Goal: Task Accomplishment & Management: Complete application form

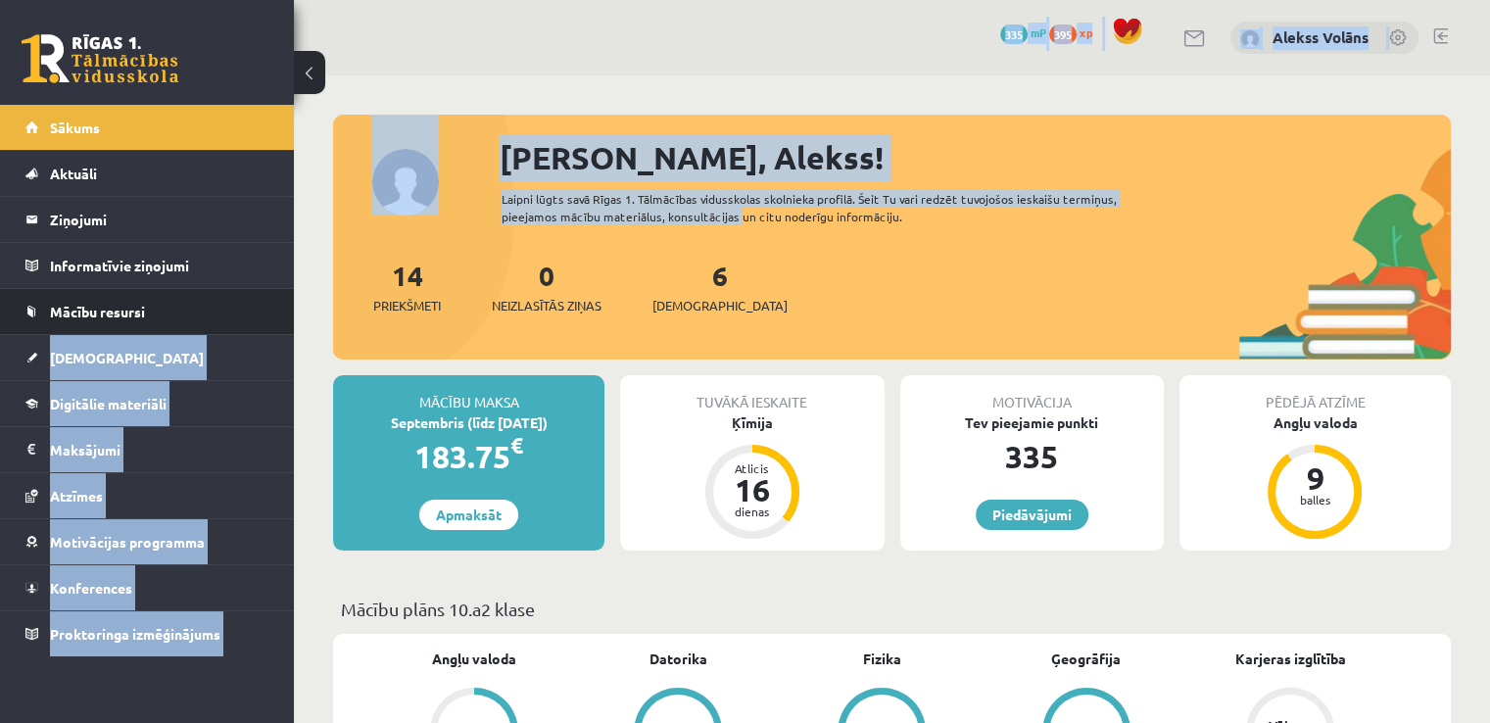
drag, startPoint x: 729, startPoint y: 217, endPoint x: 174, endPoint y: 333, distance: 566.4
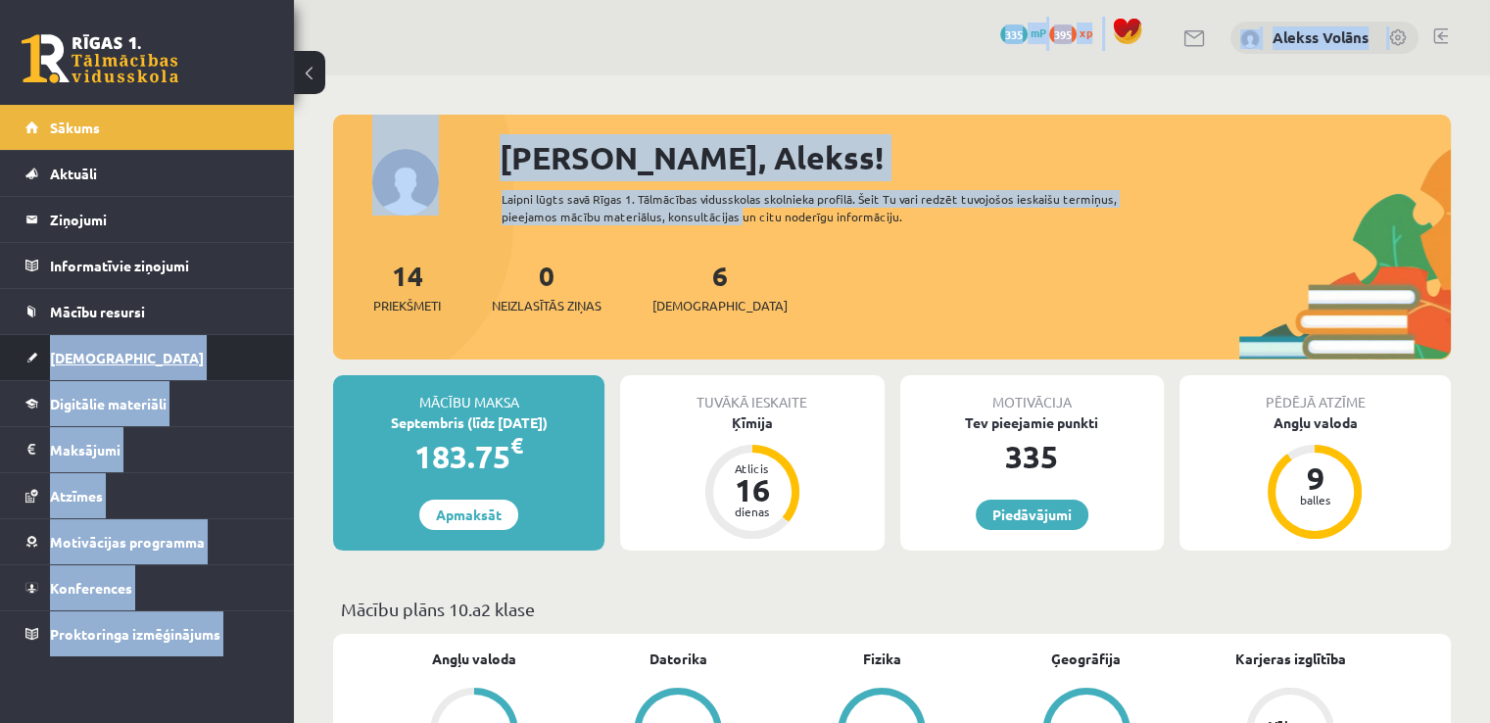
click at [180, 352] on link "[DEMOGRAPHIC_DATA]" at bounding box center [147, 357] width 244 height 45
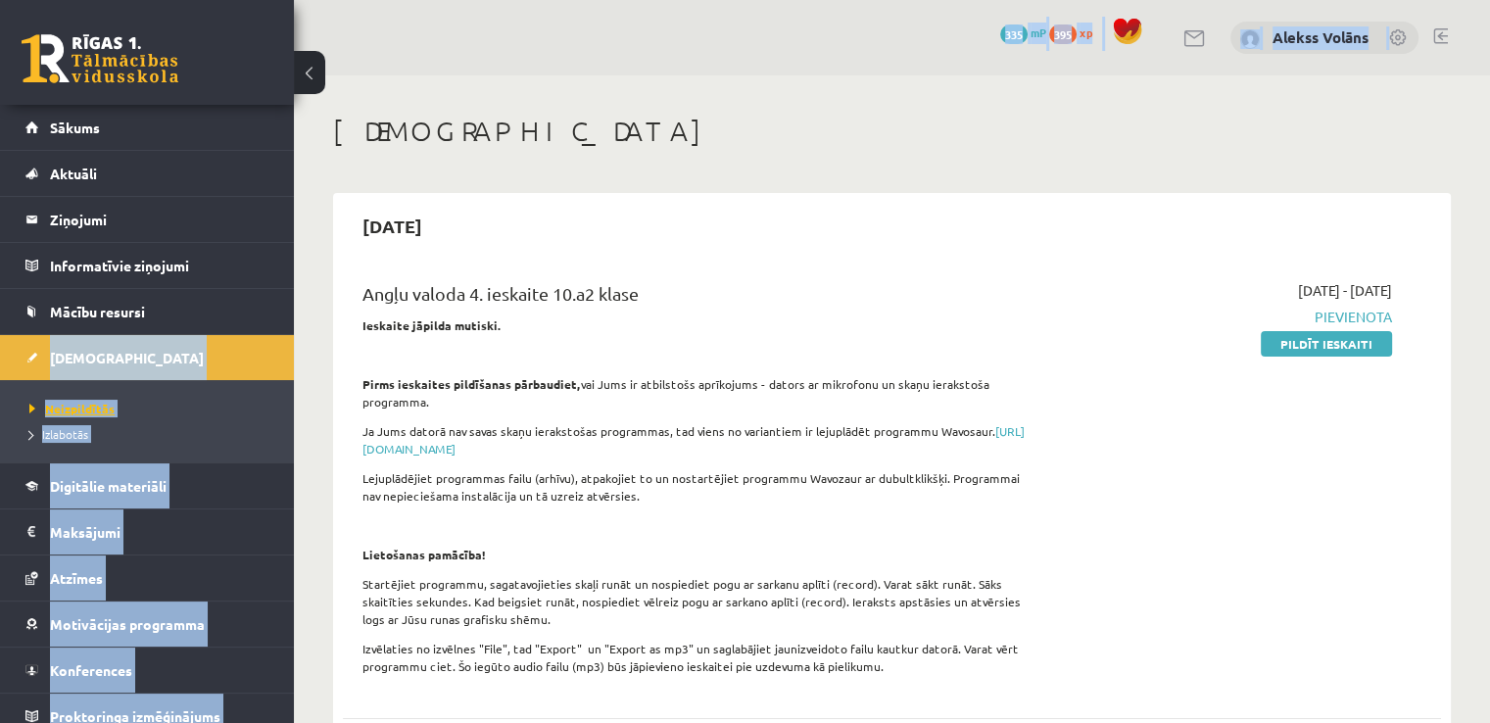
click at [108, 405] on span "Neizpildītās" at bounding box center [71, 409] width 85 height 16
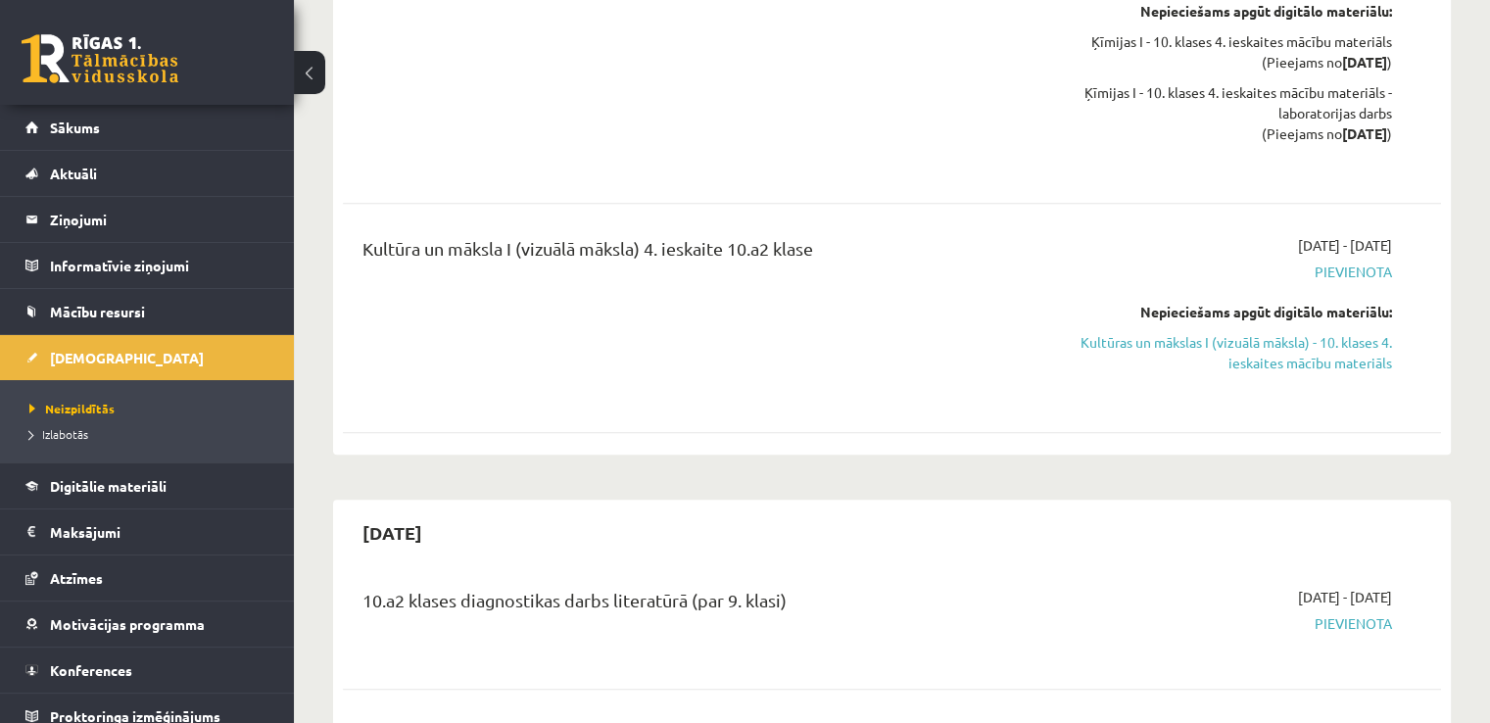
scroll to position [1513, 0]
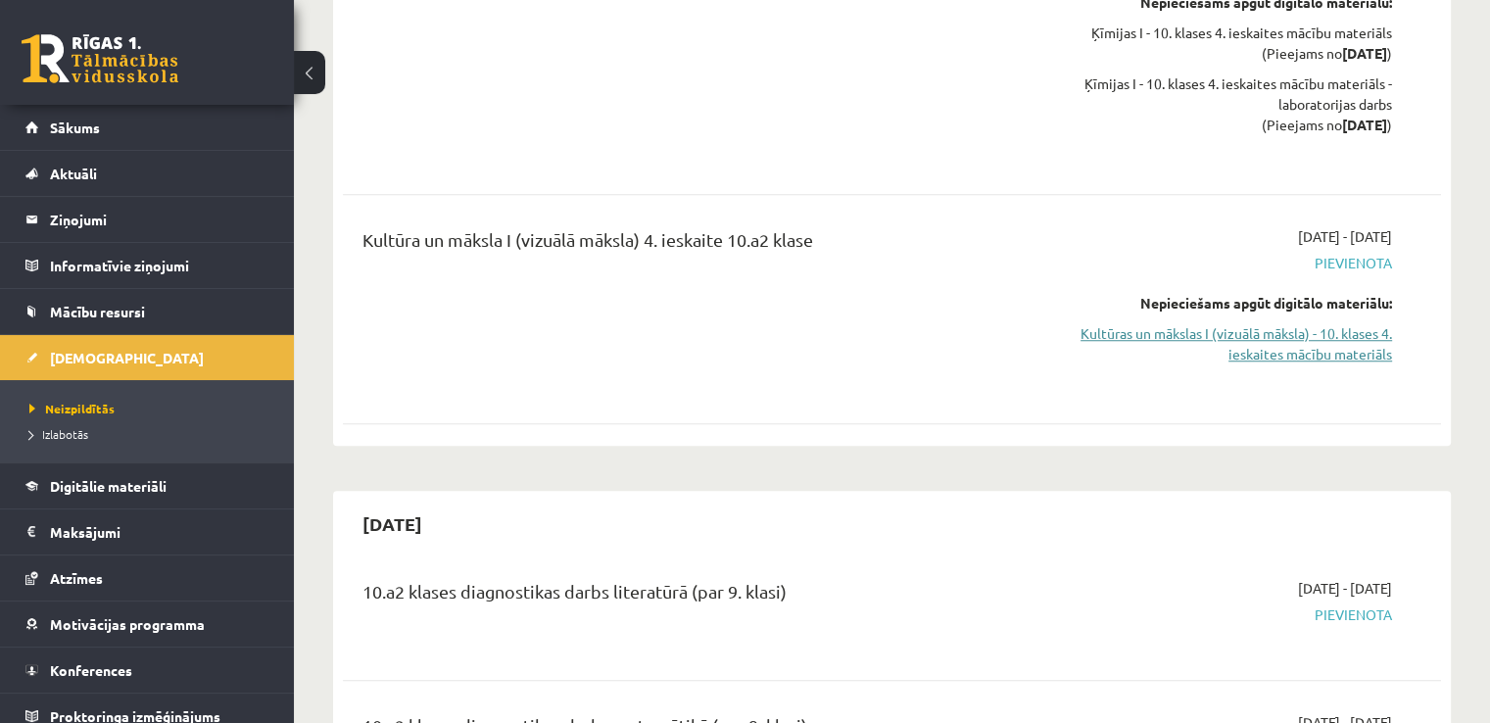
click at [1259, 344] on link "Kultūras un mākslas I (vizuālā māksla) - 10. klases 4. ieskaites mācību materiā…" at bounding box center [1230, 343] width 323 height 41
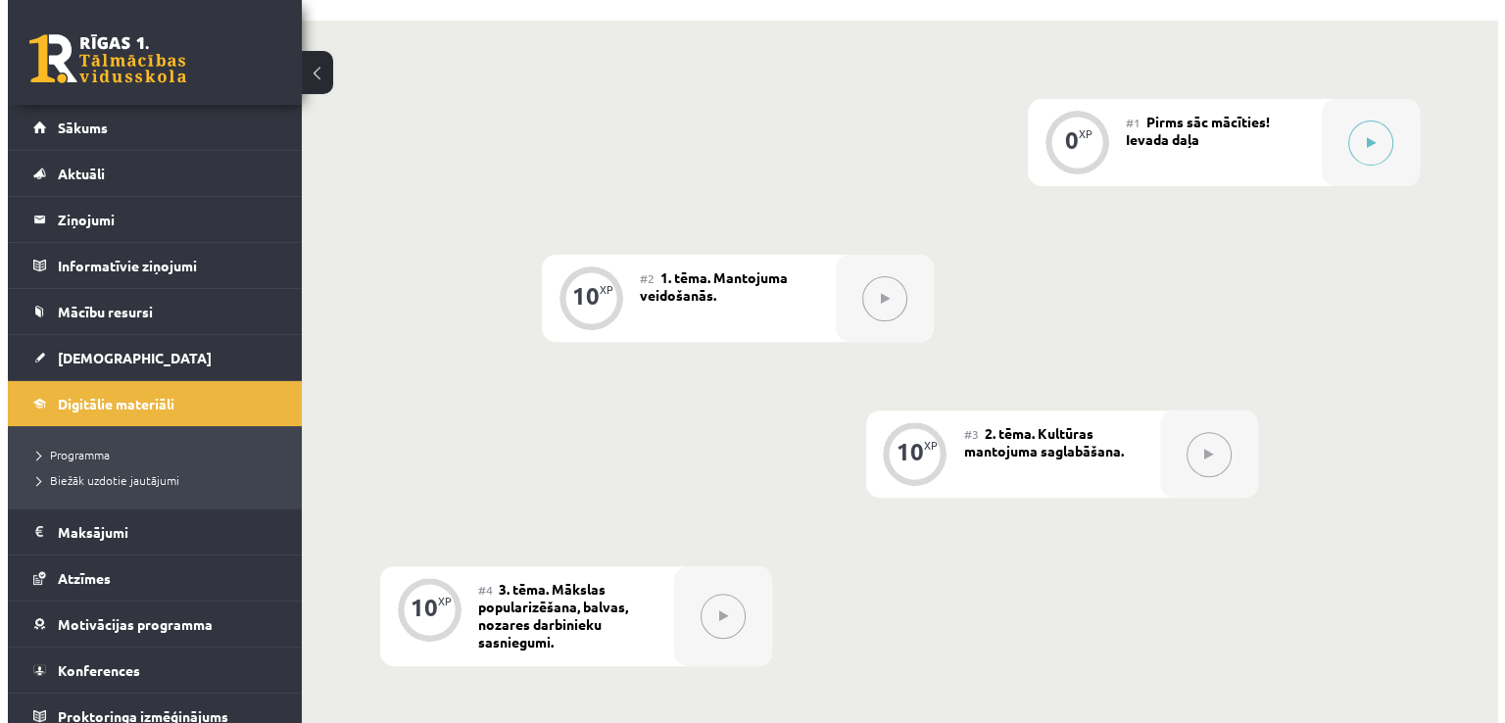
scroll to position [319, 0]
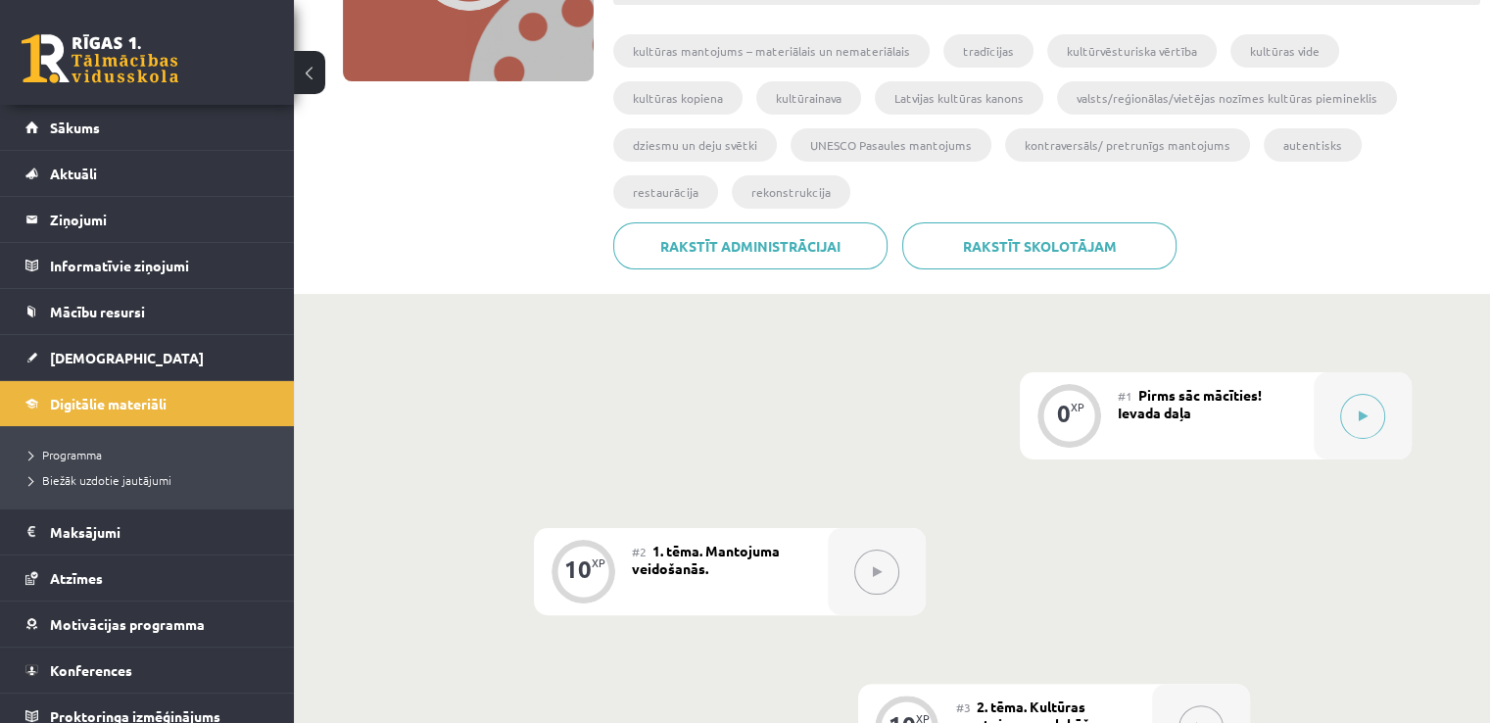
drag, startPoint x: 1504, startPoint y: 361, endPoint x: 1450, endPoint y: 202, distance: 167.6
click at [1450, 222] on div "Rakstīt skolotājam Rakstīt administrācijai" at bounding box center [1046, 253] width 867 height 62
click at [1360, 410] on icon at bounding box center [1363, 416] width 9 height 12
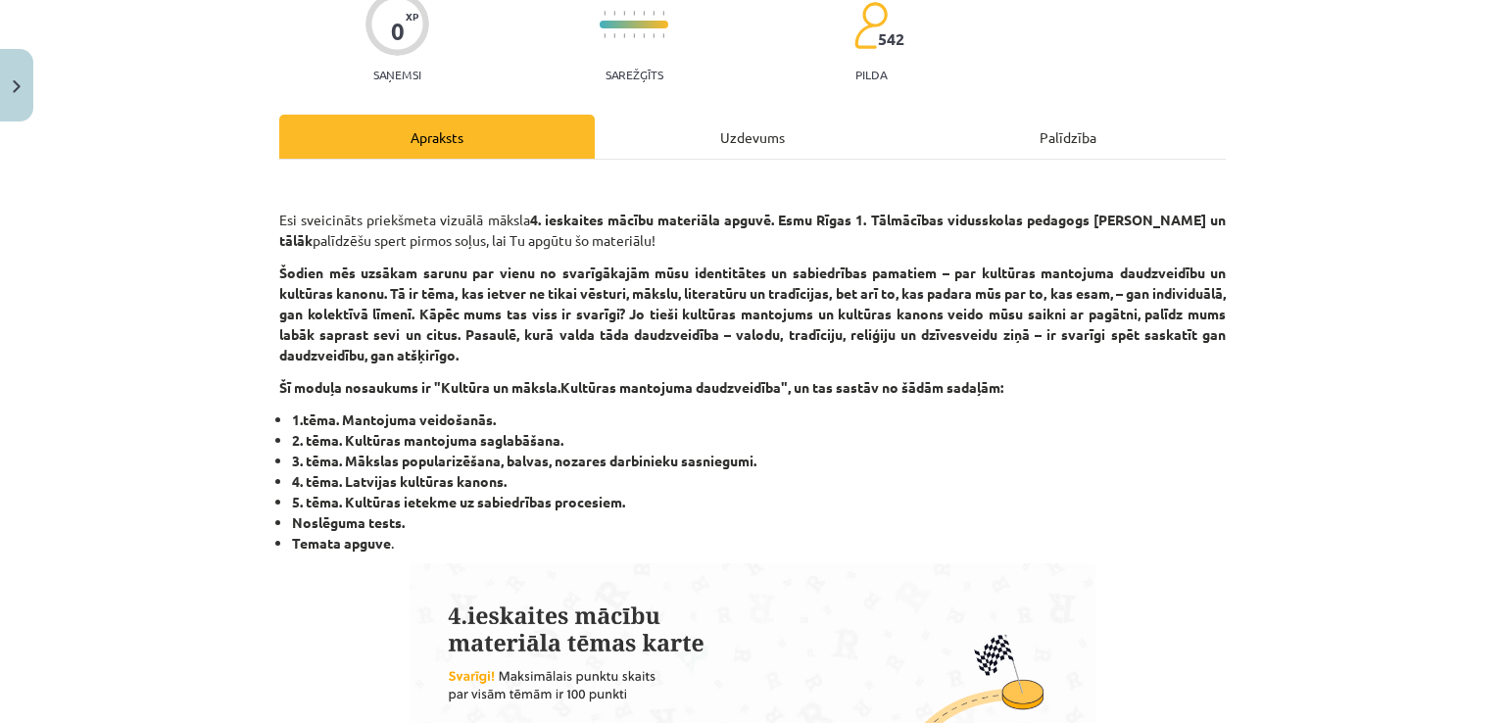
scroll to position [209, 0]
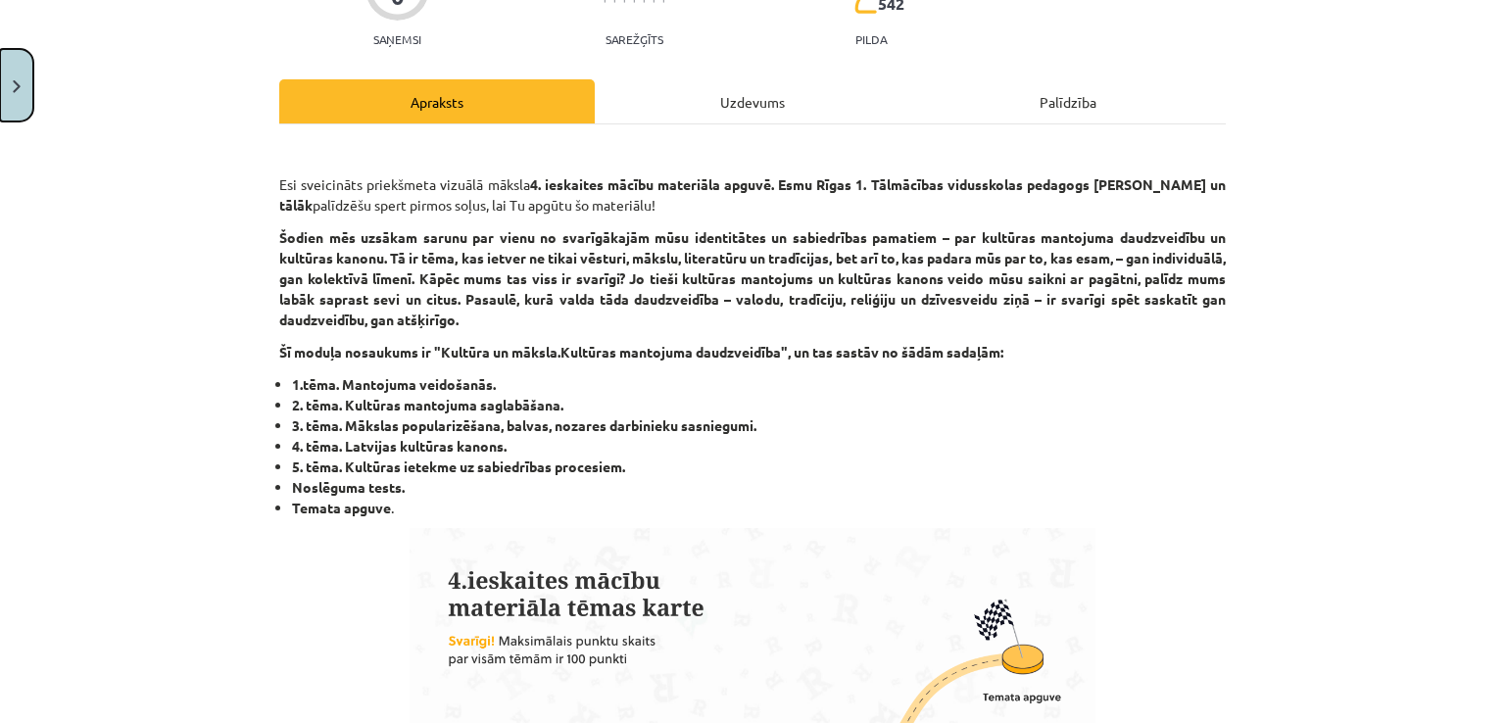
click at [27, 114] on button "Close" at bounding box center [16, 85] width 33 height 72
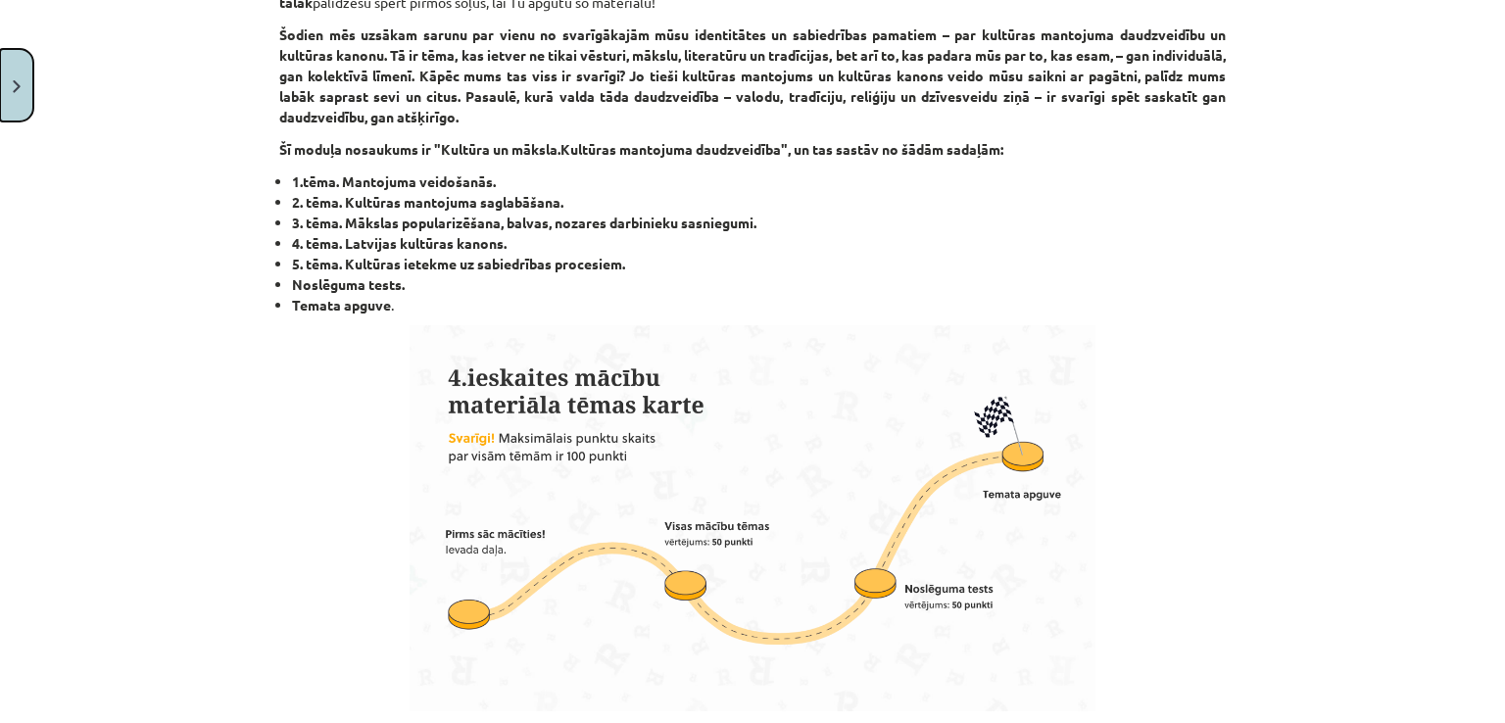
scroll to position [415, 0]
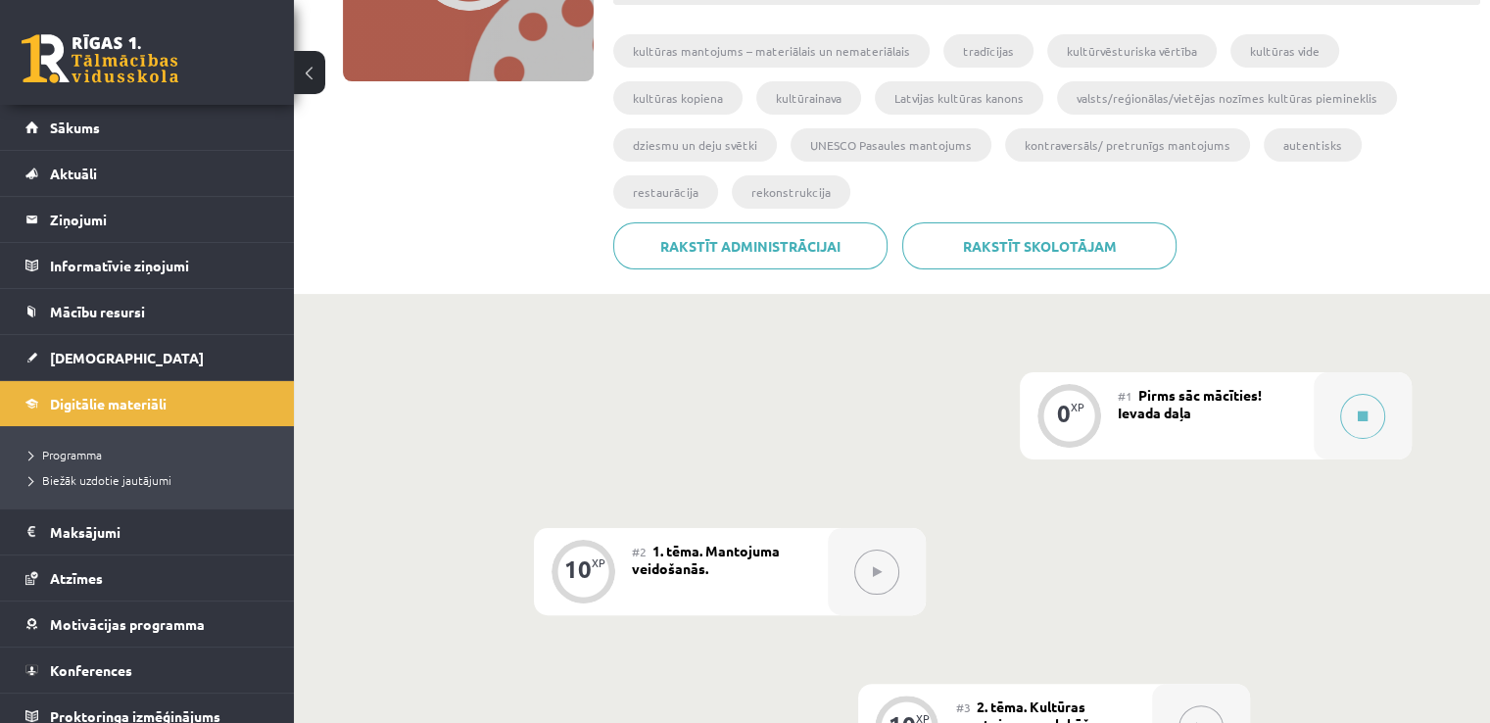
click at [1281, 384] on div "#1 Pirms sāc mācīties! Ievada daļa" at bounding box center [1216, 415] width 196 height 87
click at [1365, 410] on icon at bounding box center [1363, 416] width 10 height 12
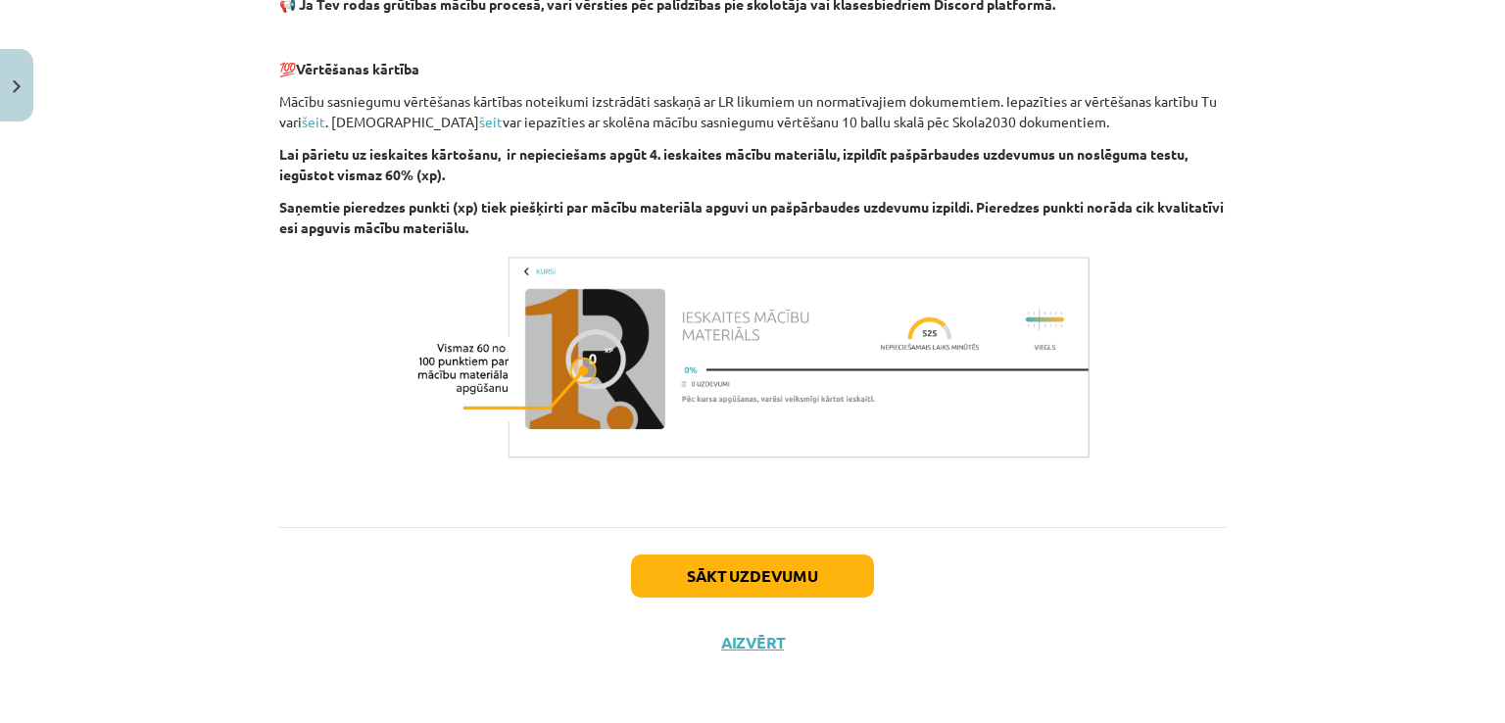
scroll to position [1341, 0]
click at [760, 573] on button "Sākt uzdevumu" at bounding box center [752, 575] width 243 height 43
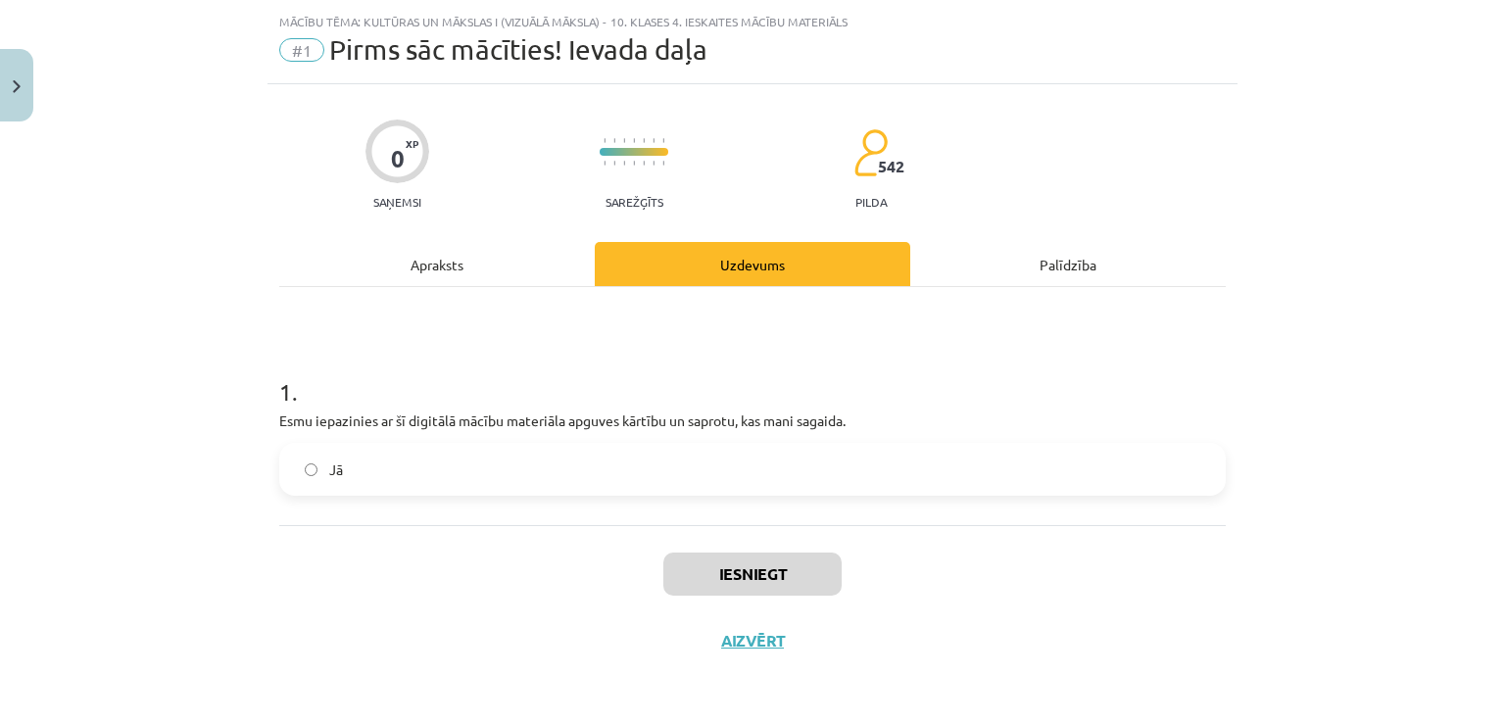
click at [718, 480] on label "Jā" at bounding box center [752, 469] width 942 height 49
click at [743, 569] on button "Iesniegt" at bounding box center [752, 574] width 178 height 43
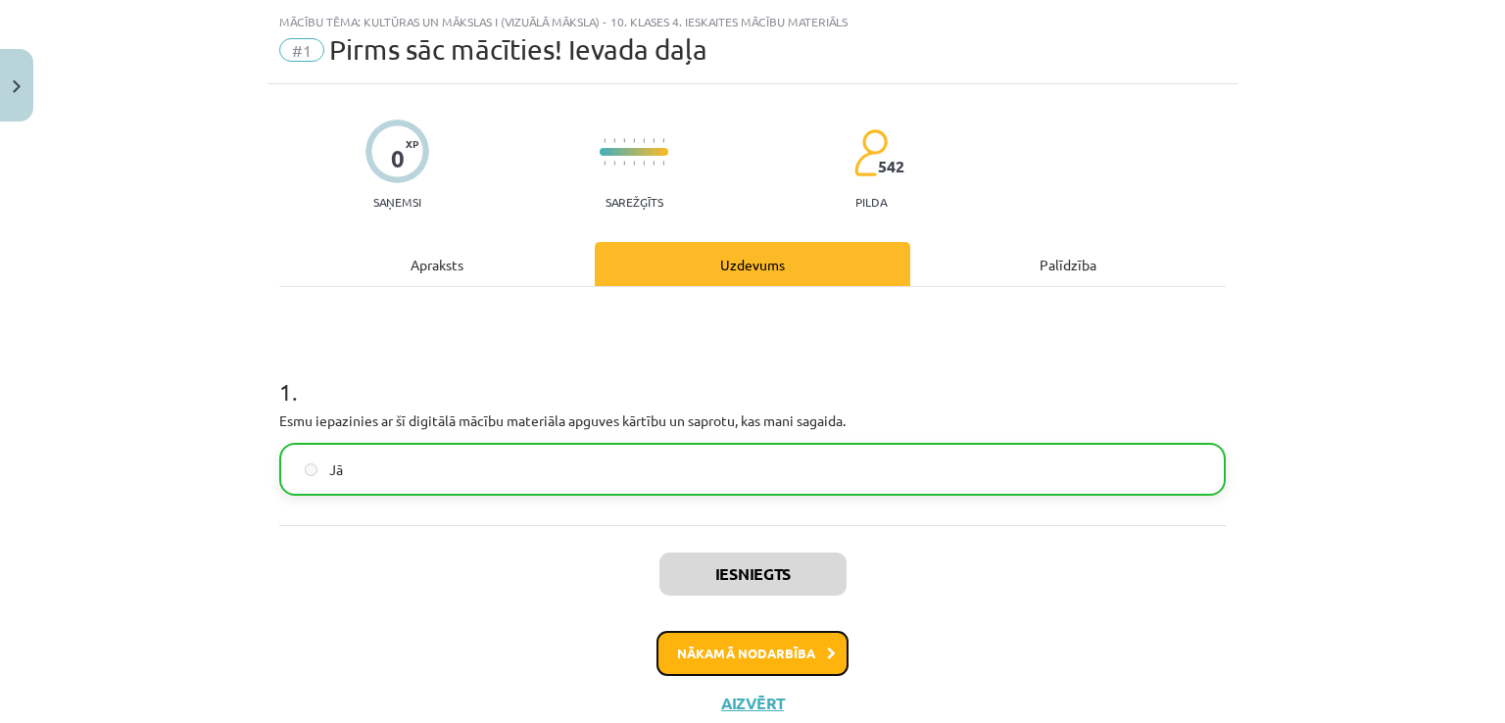
click at [803, 641] on button "Nākamā nodarbība" at bounding box center [752, 653] width 192 height 45
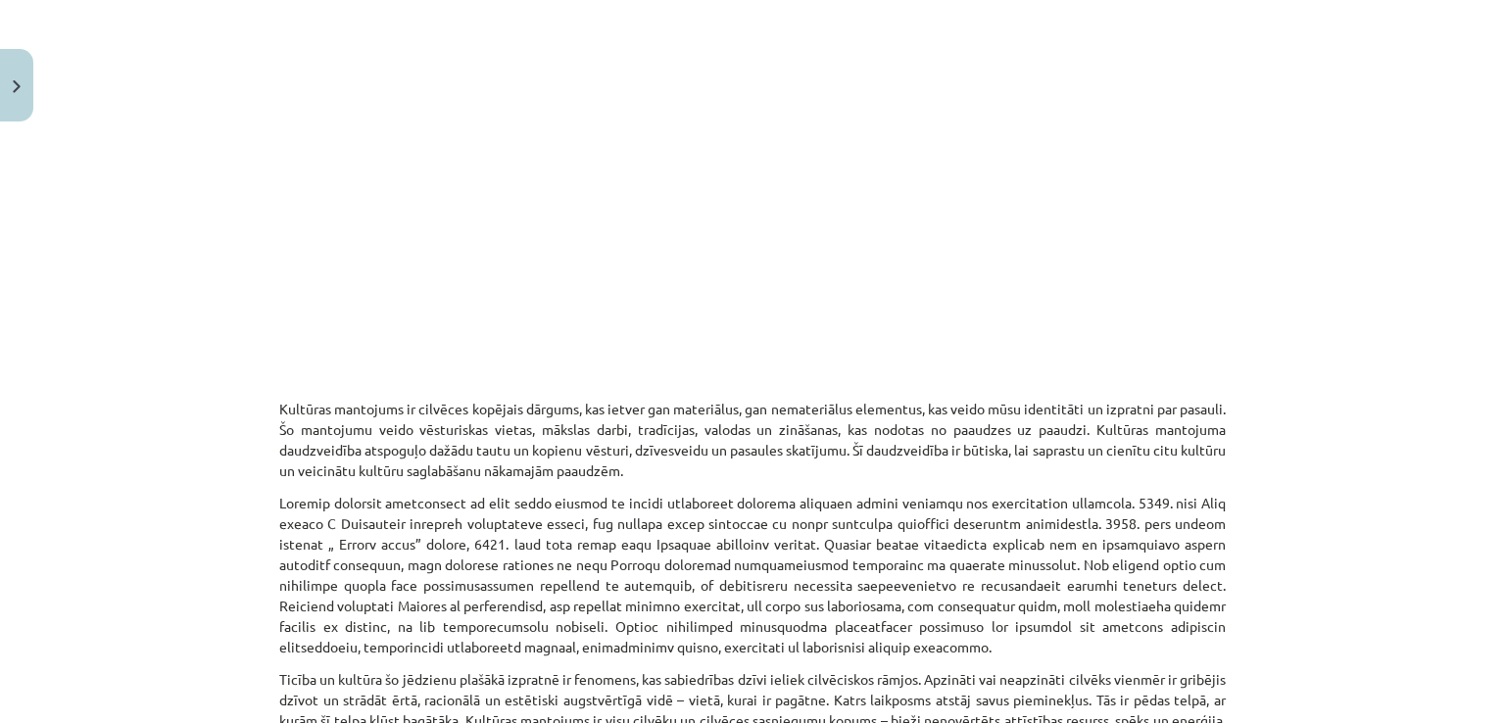
scroll to position [506, 0]
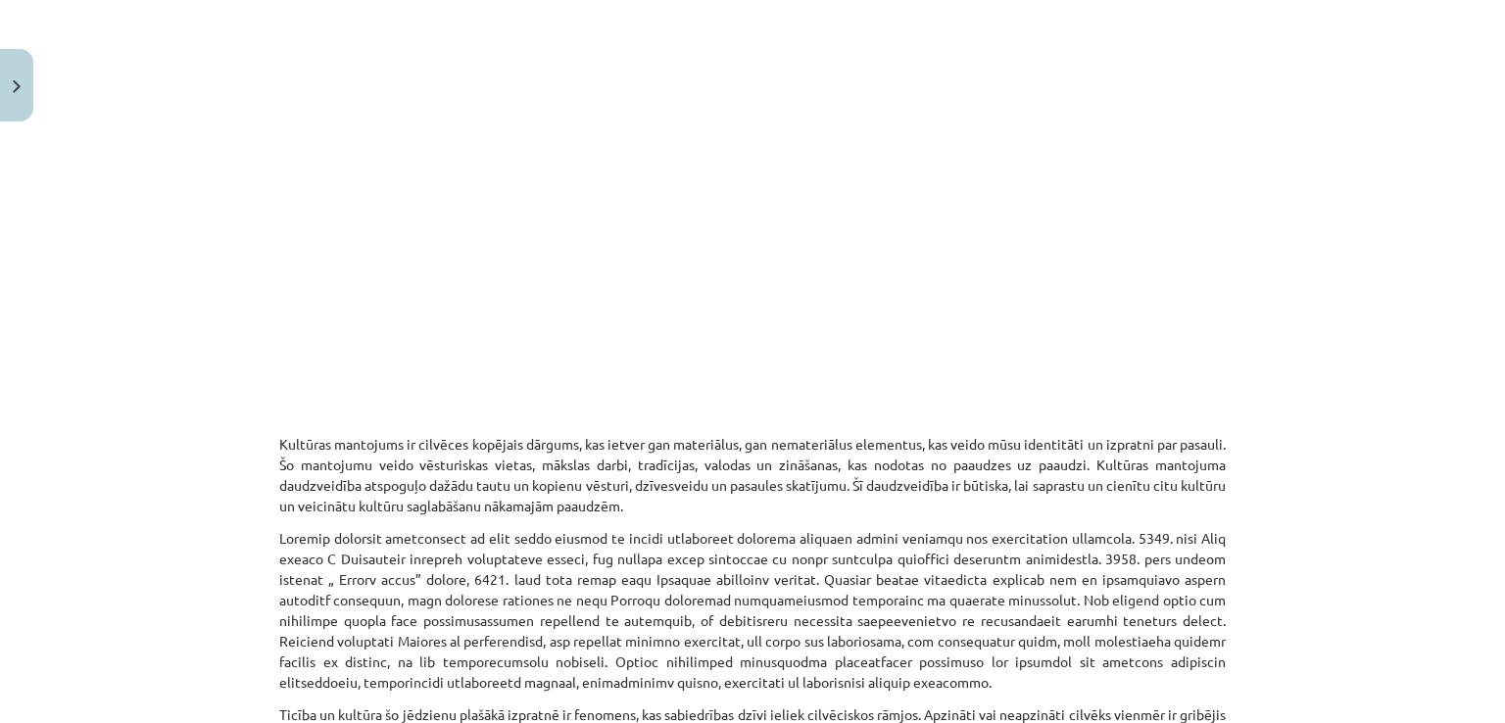
click at [1405, 490] on div "Mācību tēma: Kultūras un mākslas i (vizuālā māksla) - 10. klases 4. ieskaites m…" at bounding box center [752, 361] width 1505 height 723
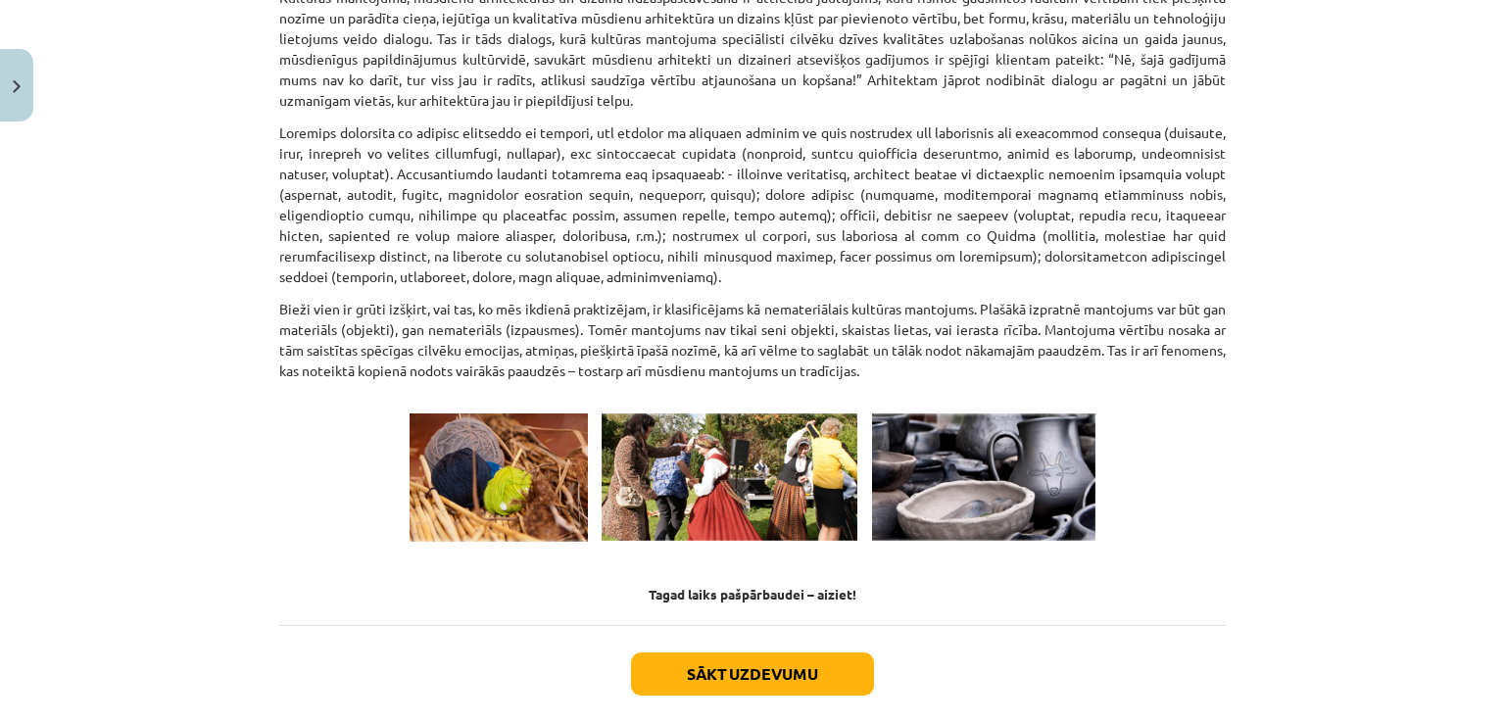
scroll to position [2681, 0]
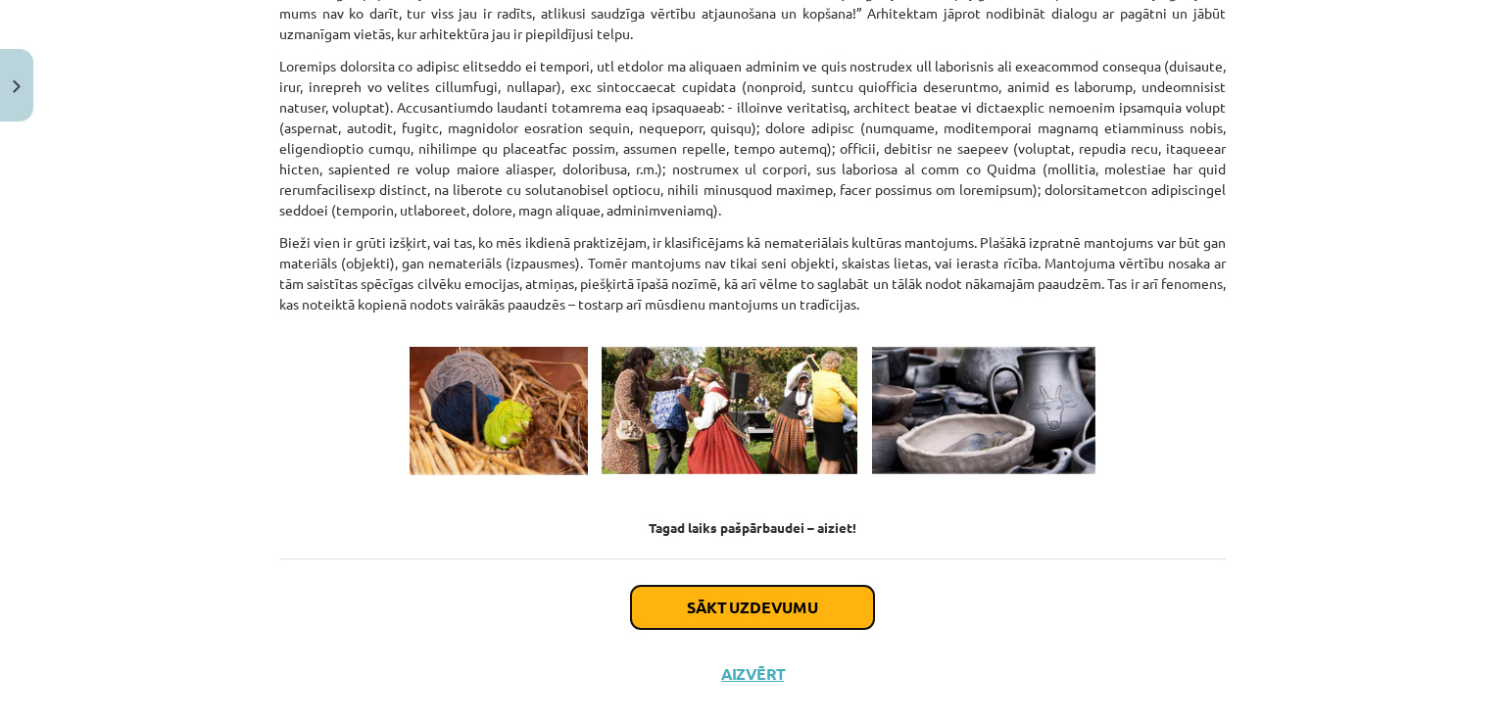
click at [807, 586] on button "Sākt uzdevumu" at bounding box center [752, 607] width 243 height 43
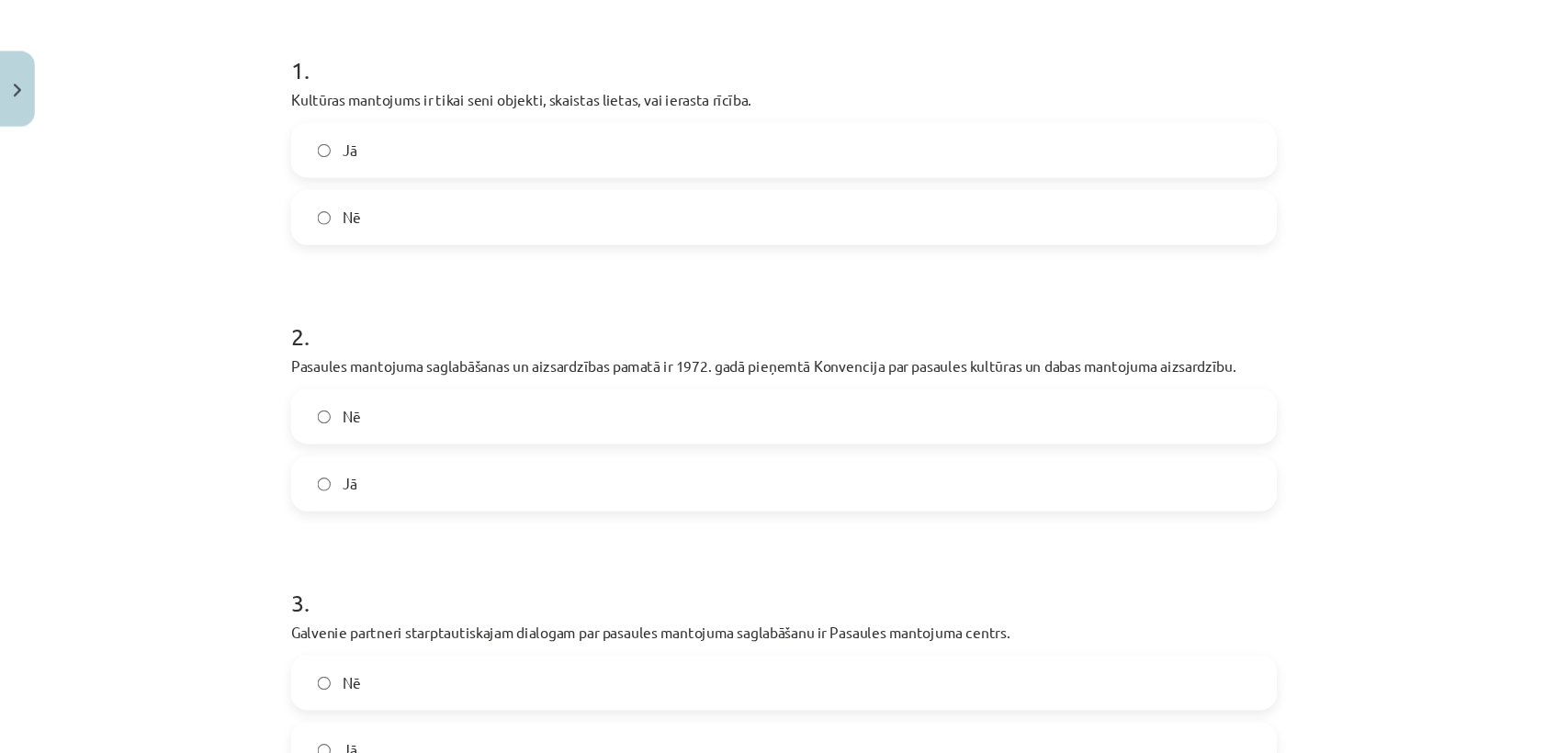
scroll to position [348, 0]
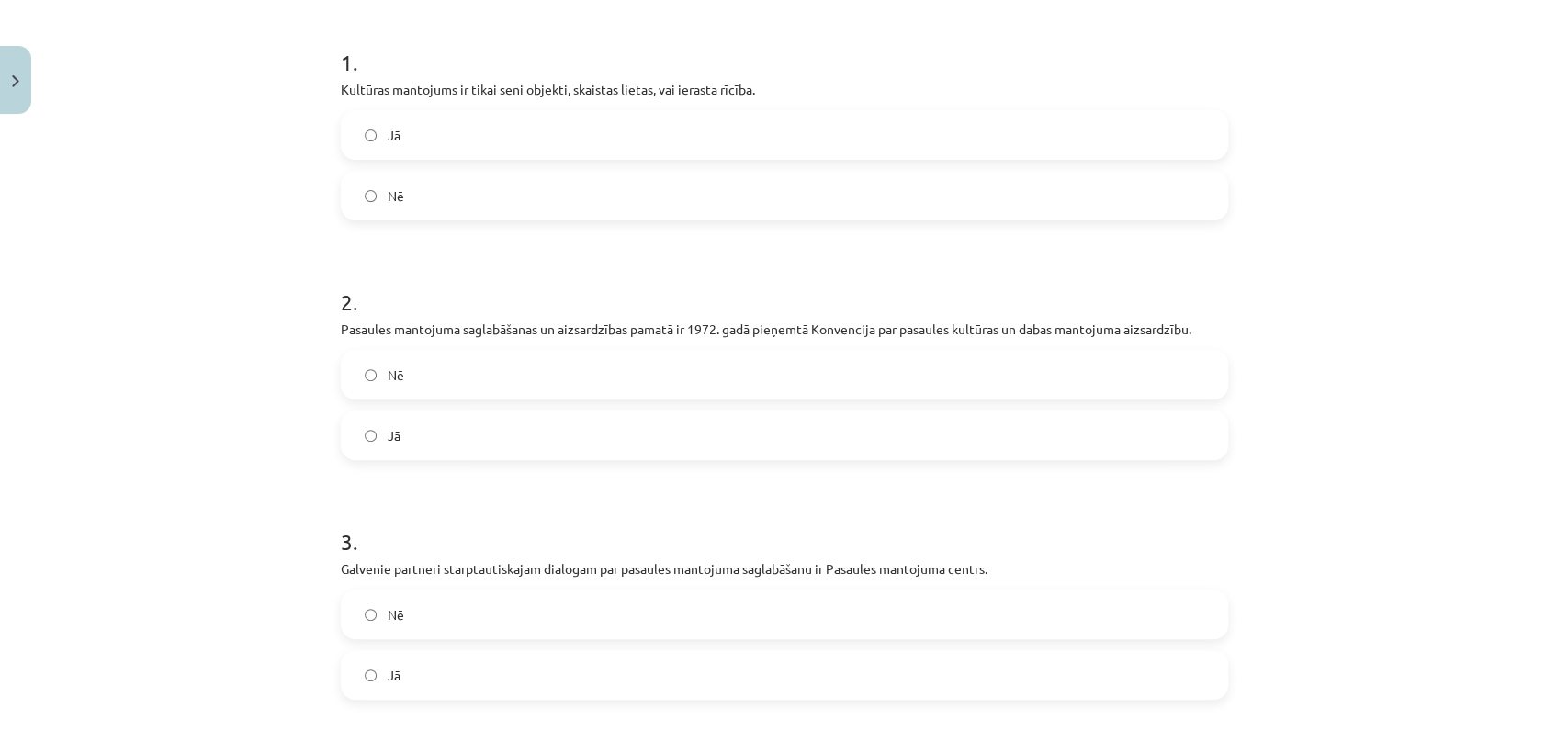
drag, startPoint x: 1367, startPoint y: 1, endPoint x: 1006, endPoint y: 266, distance: 447.8
click at [1006, 266] on h1 "2 ." at bounding box center [784, 285] width 887 height 57
click at [1159, 201] on label "Nē" at bounding box center [784, 193] width 883 height 46
click at [909, 428] on label "Jā" at bounding box center [784, 433] width 883 height 46
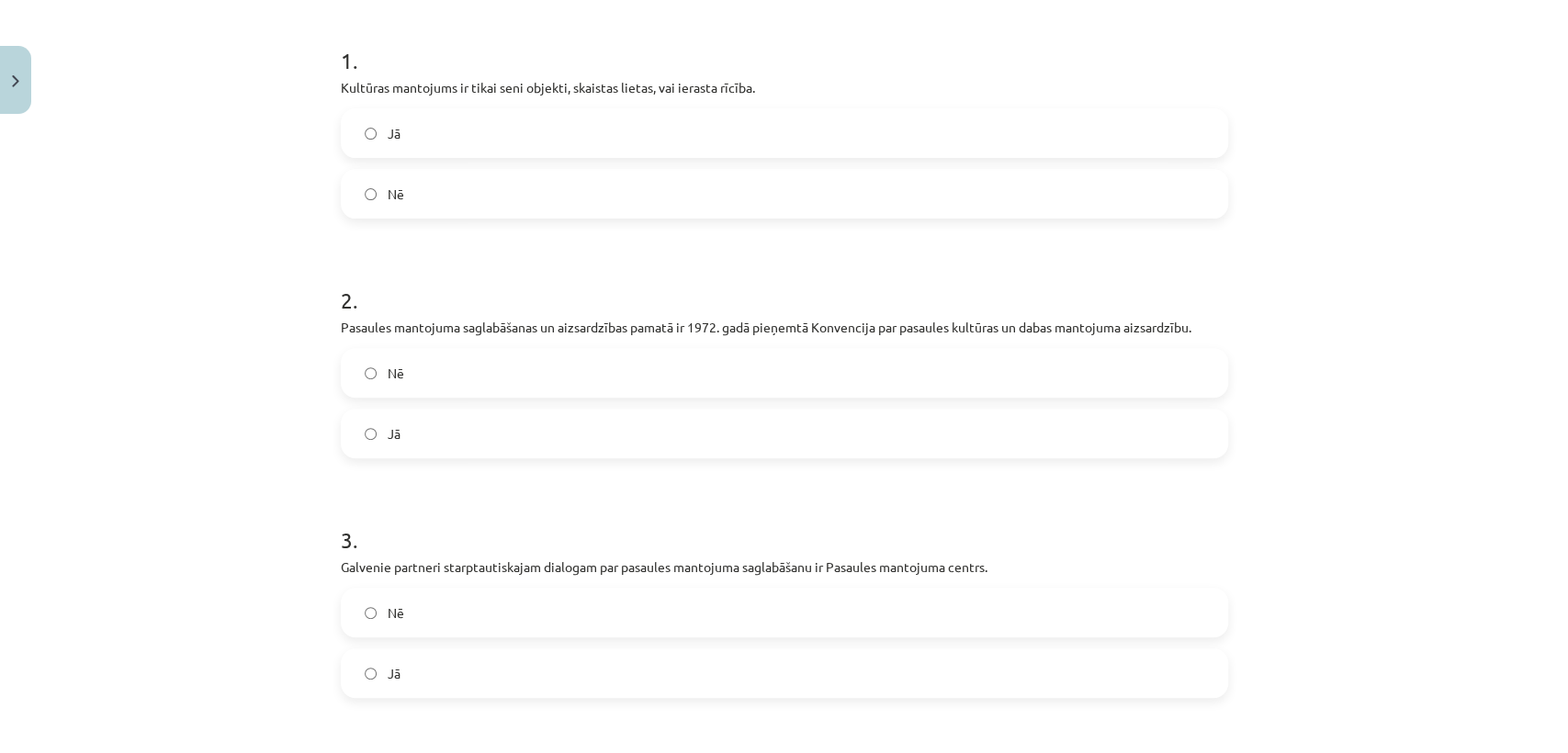
click at [879, 657] on label "Jā" at bounding box center [784, 673] width 883 height 46
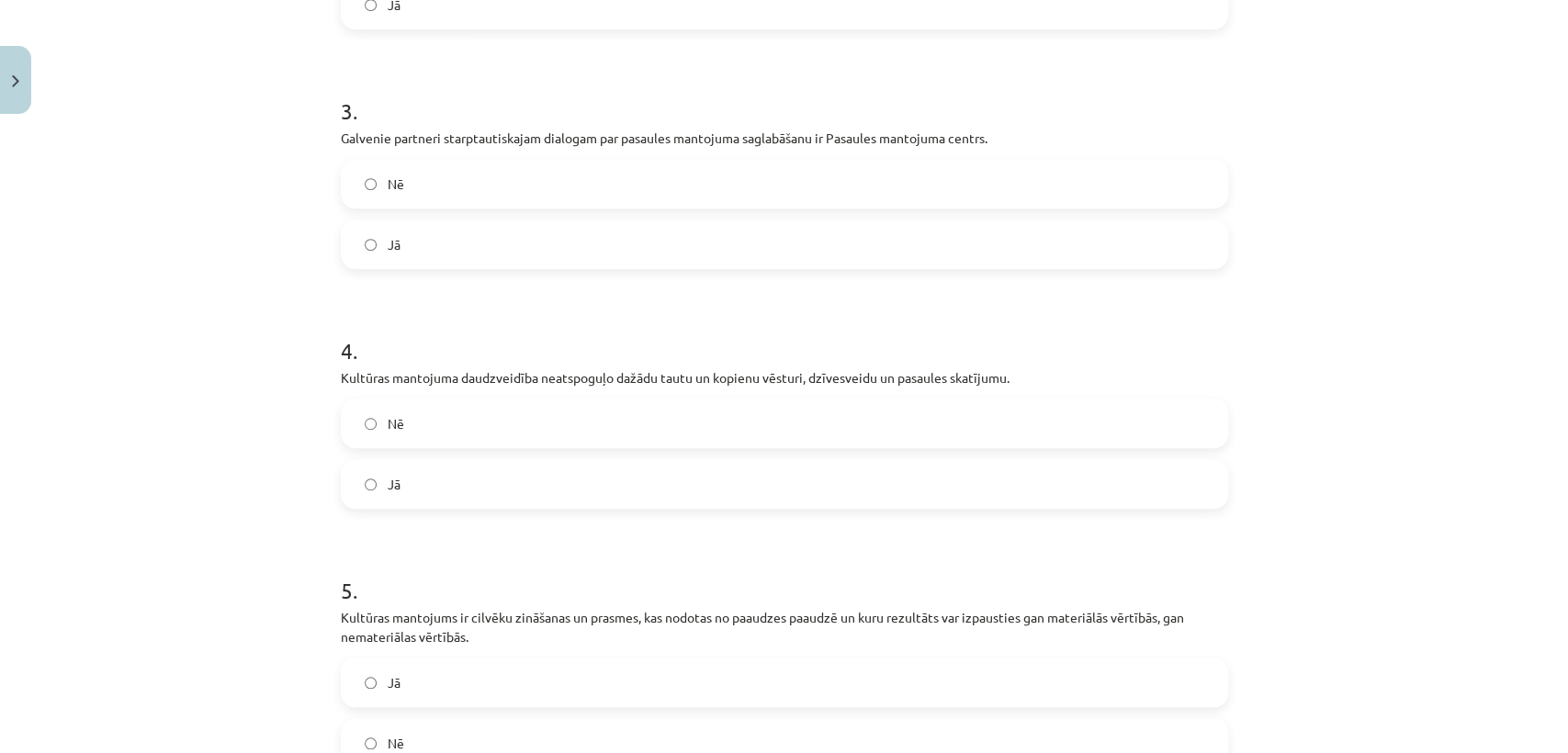
scroll to position [949, 0]
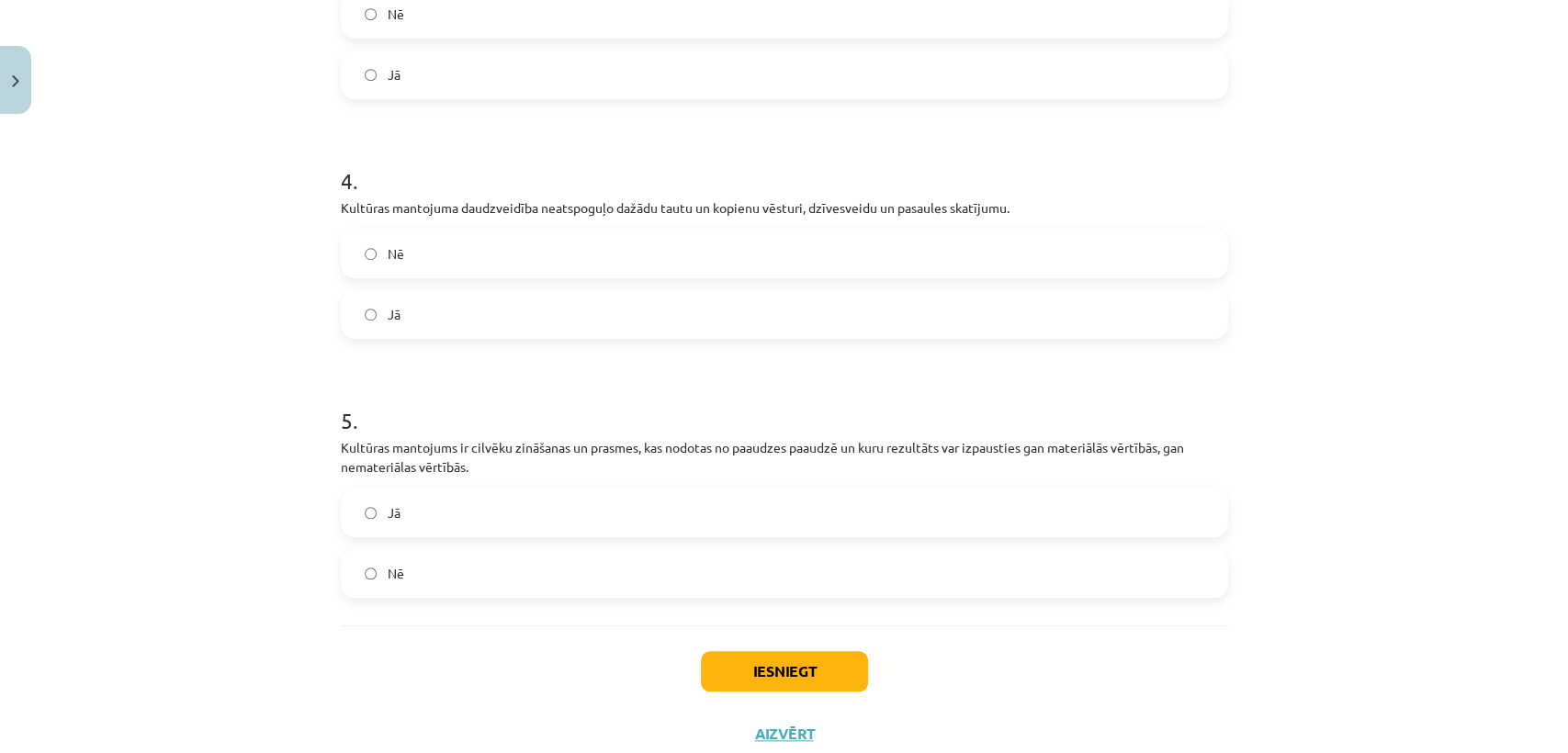
click at [1144, 242] on label "Nē" at bounding box center [784, 253] width 883 height 46
click at [859, 504] on label "Jā" at bounding box center [784, 512] width 883 height 46
click at [817, 677] on button "Iesniegt" at bounding box center [784, 671] width 167 height 40
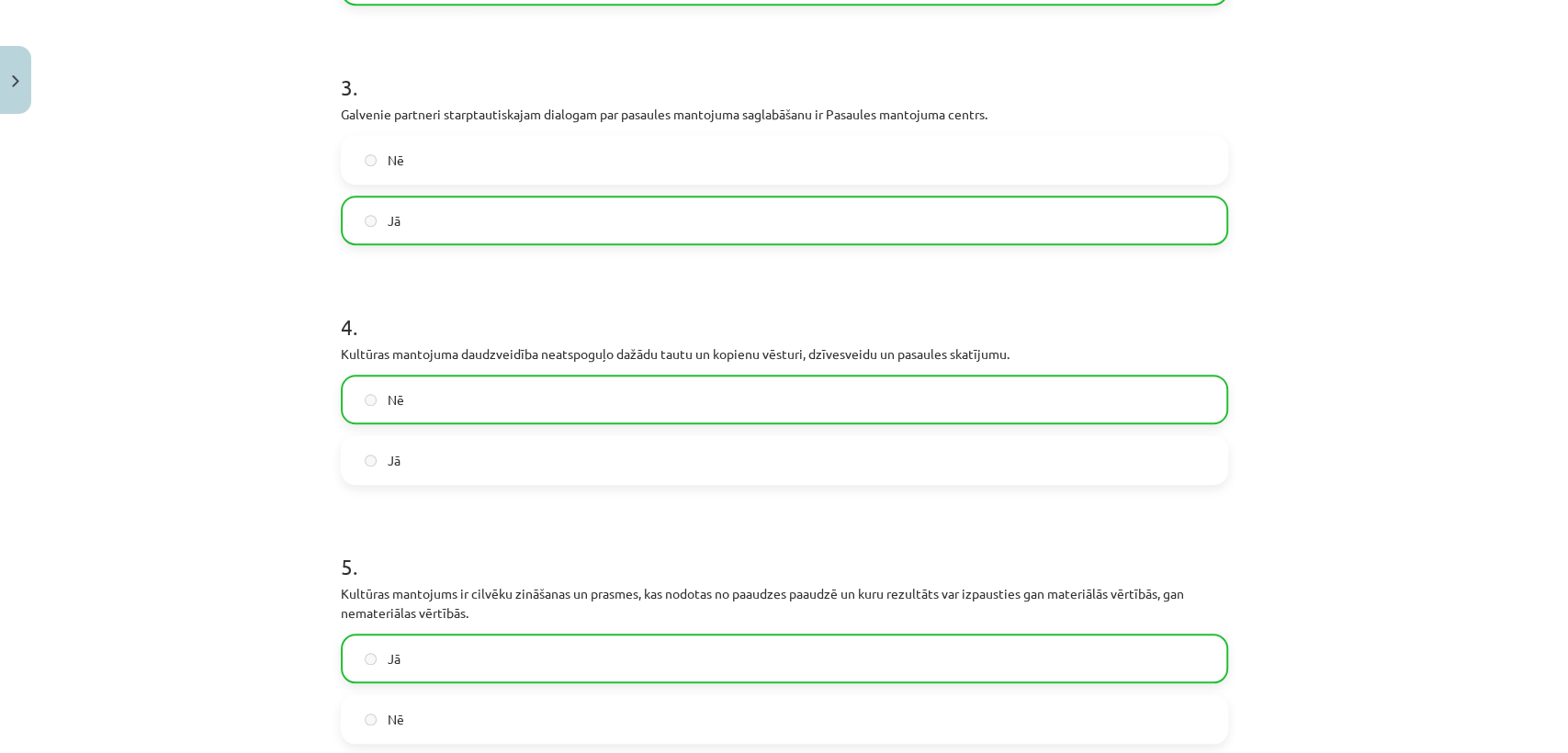
scroll to position [1059, 0]
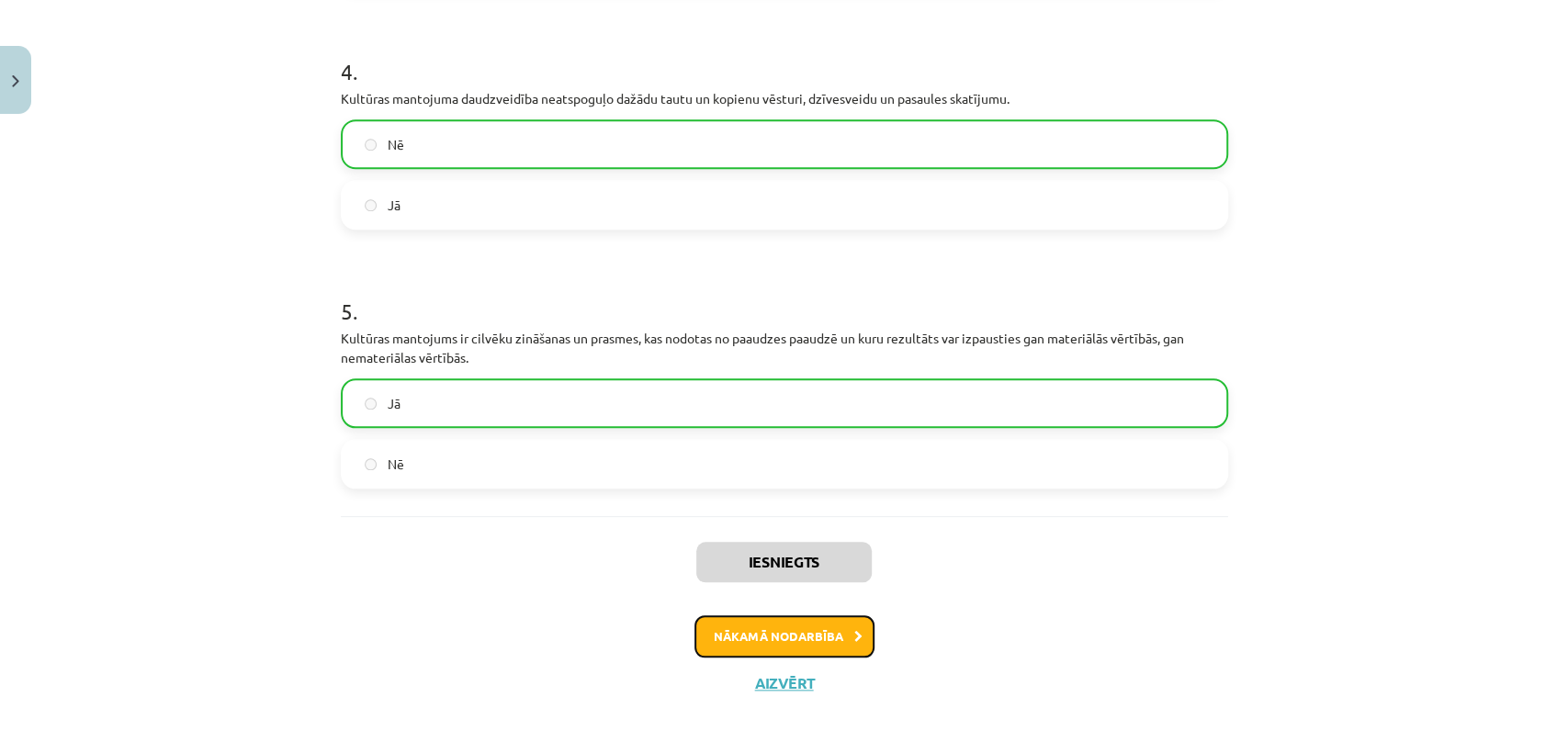
click at [831, 630] on button "Nākamā nodarbība" at bounding box center [785, 636] width 180 height 42
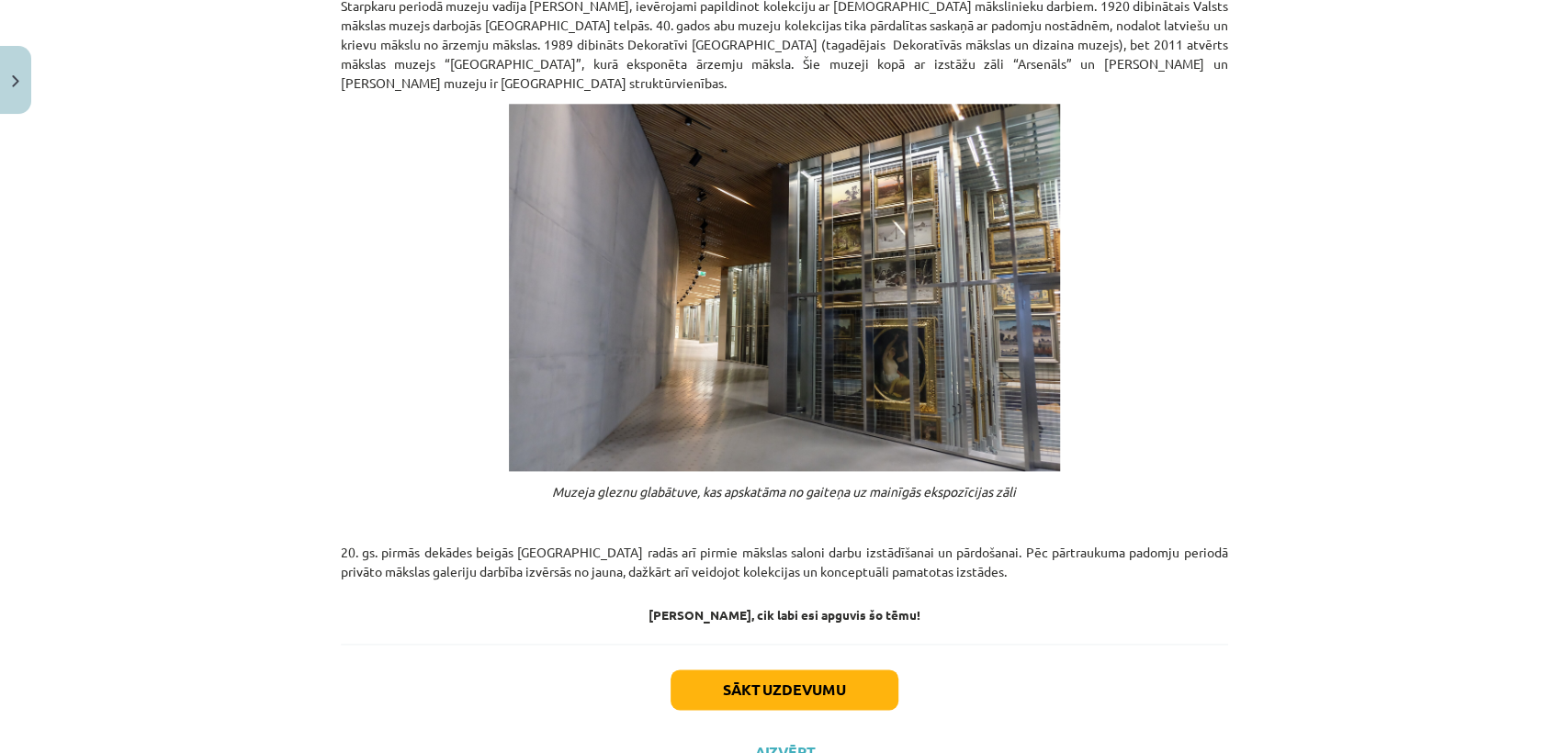
scroll to position [1306, 0]
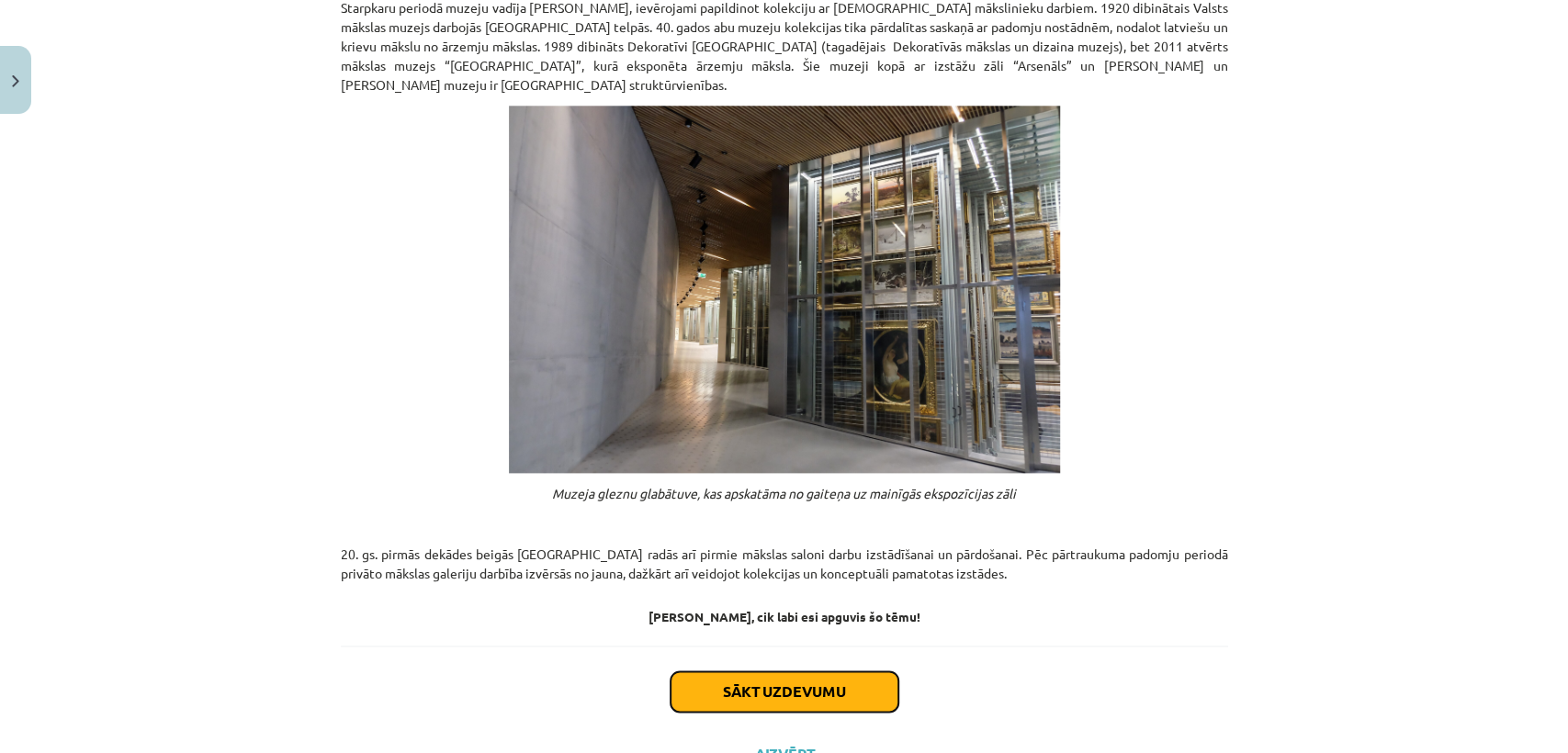
click at [844, 671] on button "Sākt uzdevumu" at bounding box center [784, 691] width 228 height 40
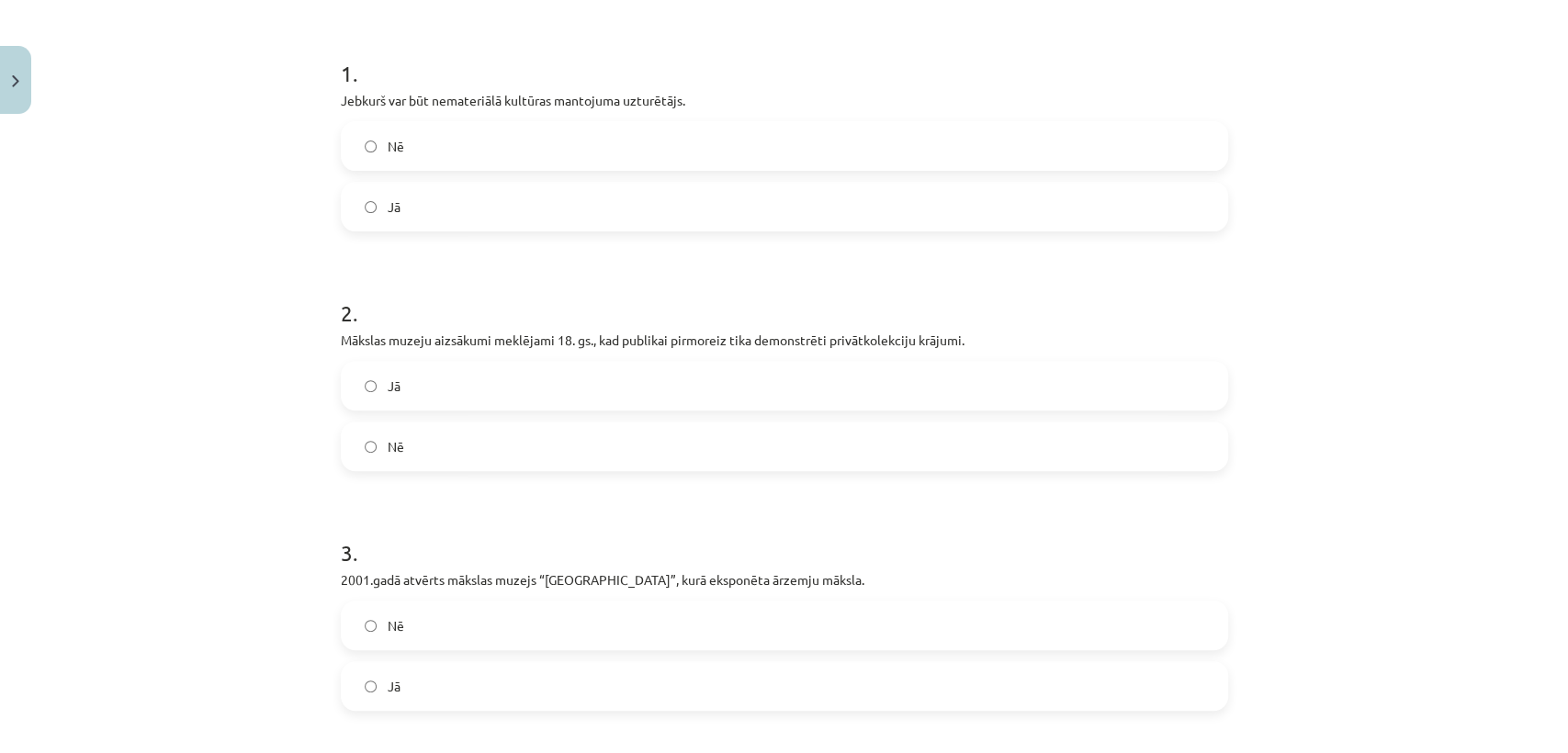
scroll to position [339, 0]
click at [386, 216] on label "Jā" at bounding box center [784, 204] width 883 height 46
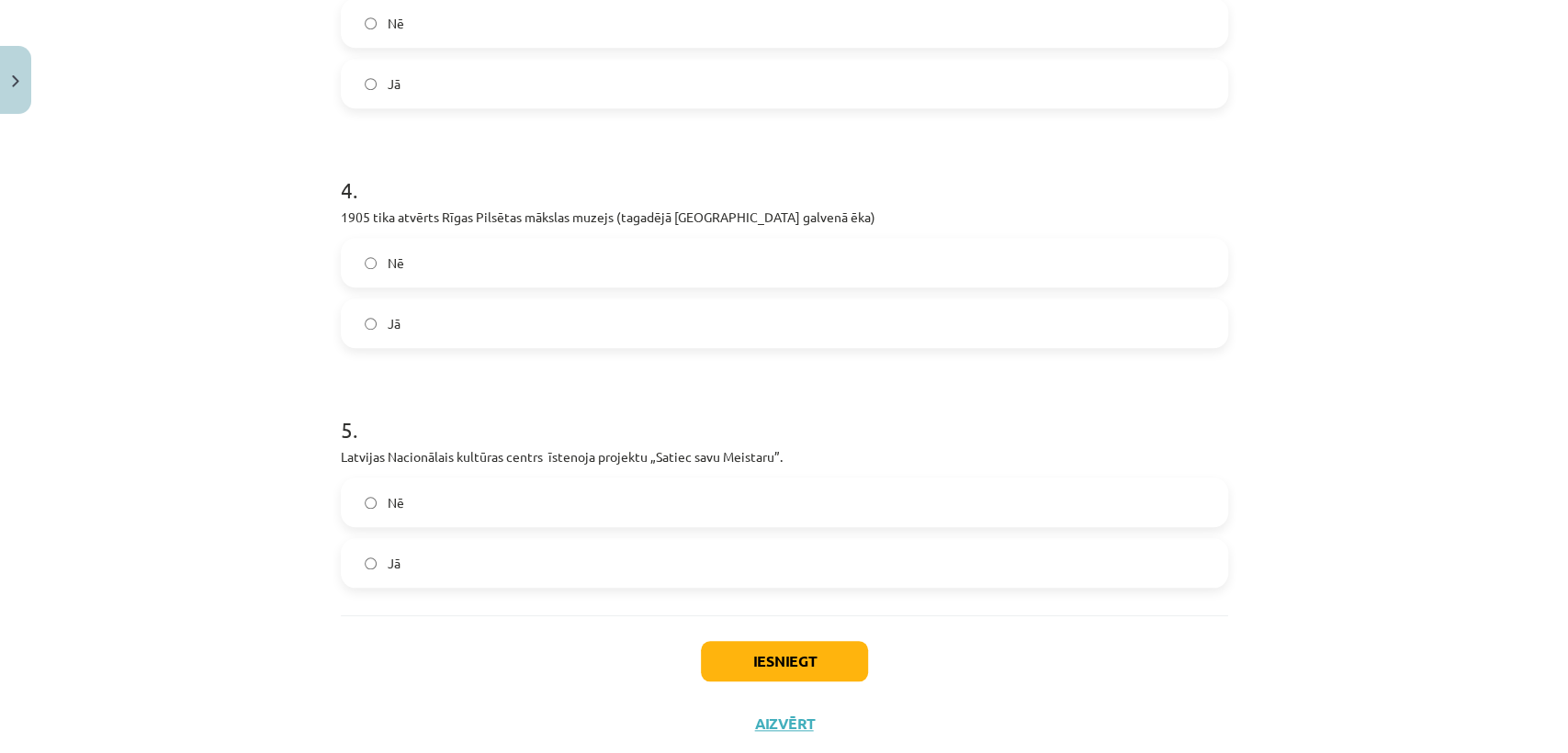
scroll to position [987, 0]
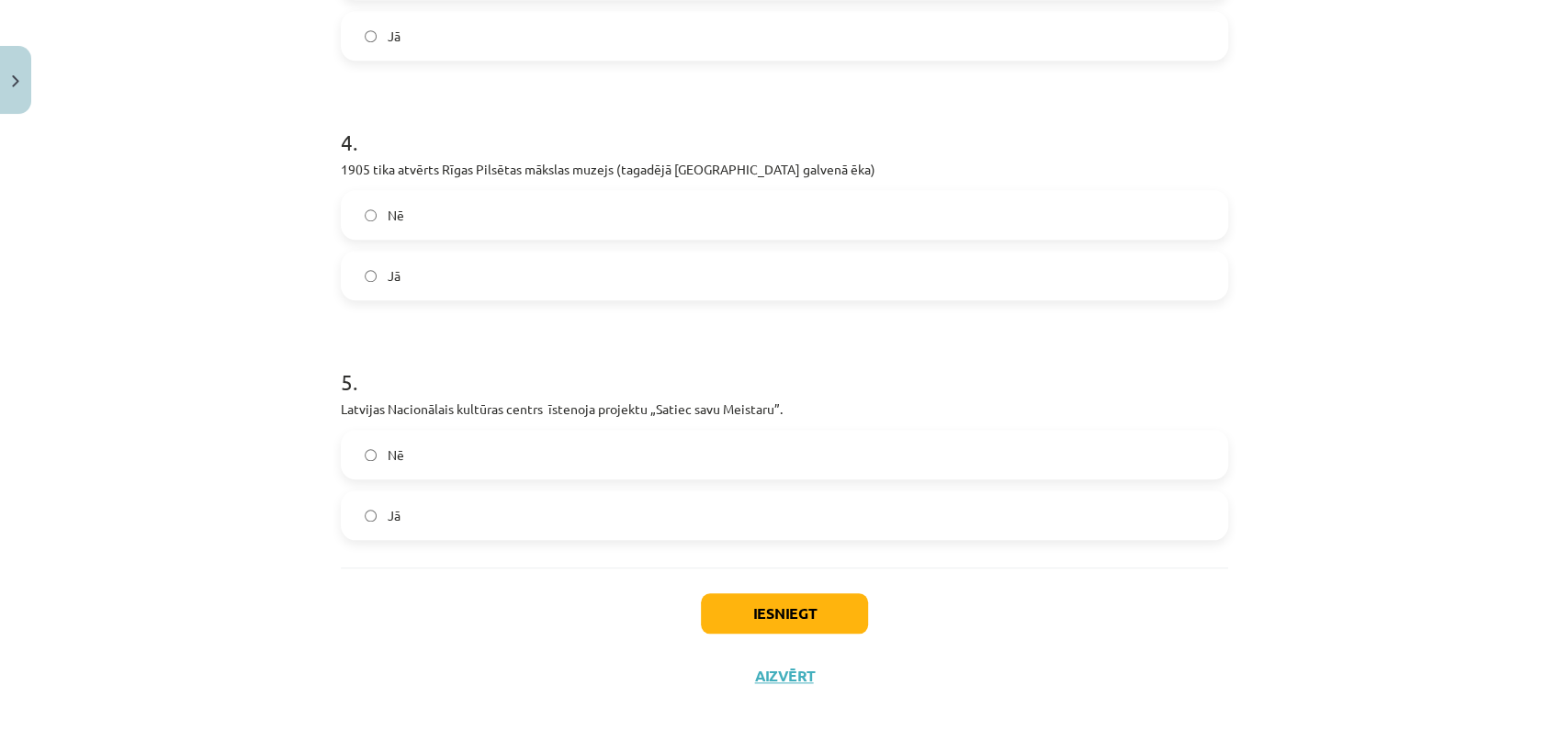
click at [378, 294] on label "Jā" at bounding box center [784, 275] width 883 height 46
click at [756, 628] on button "Iesniegt" at bounding box center [784, 613] width 167 height 40
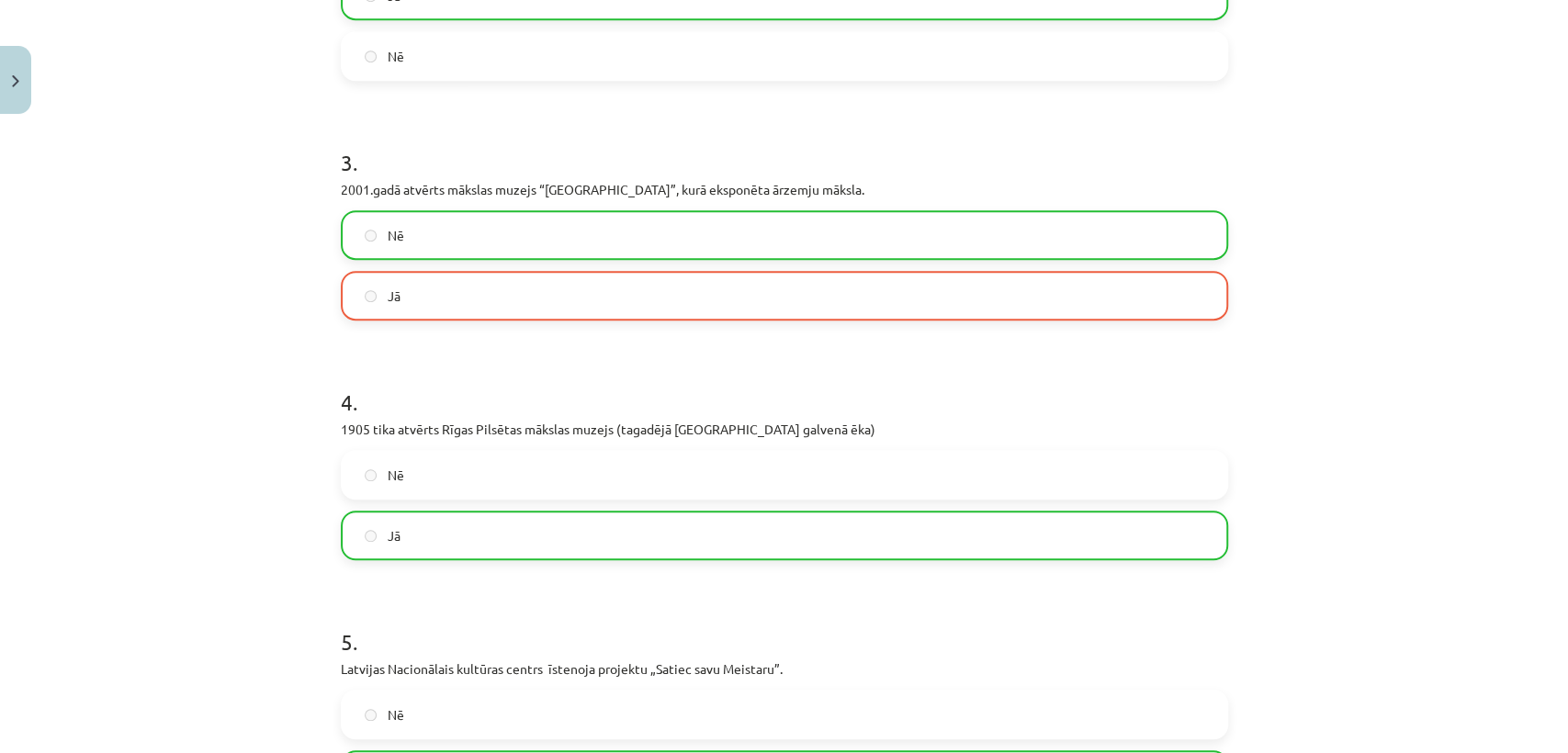
scroll to position [1046, 0]
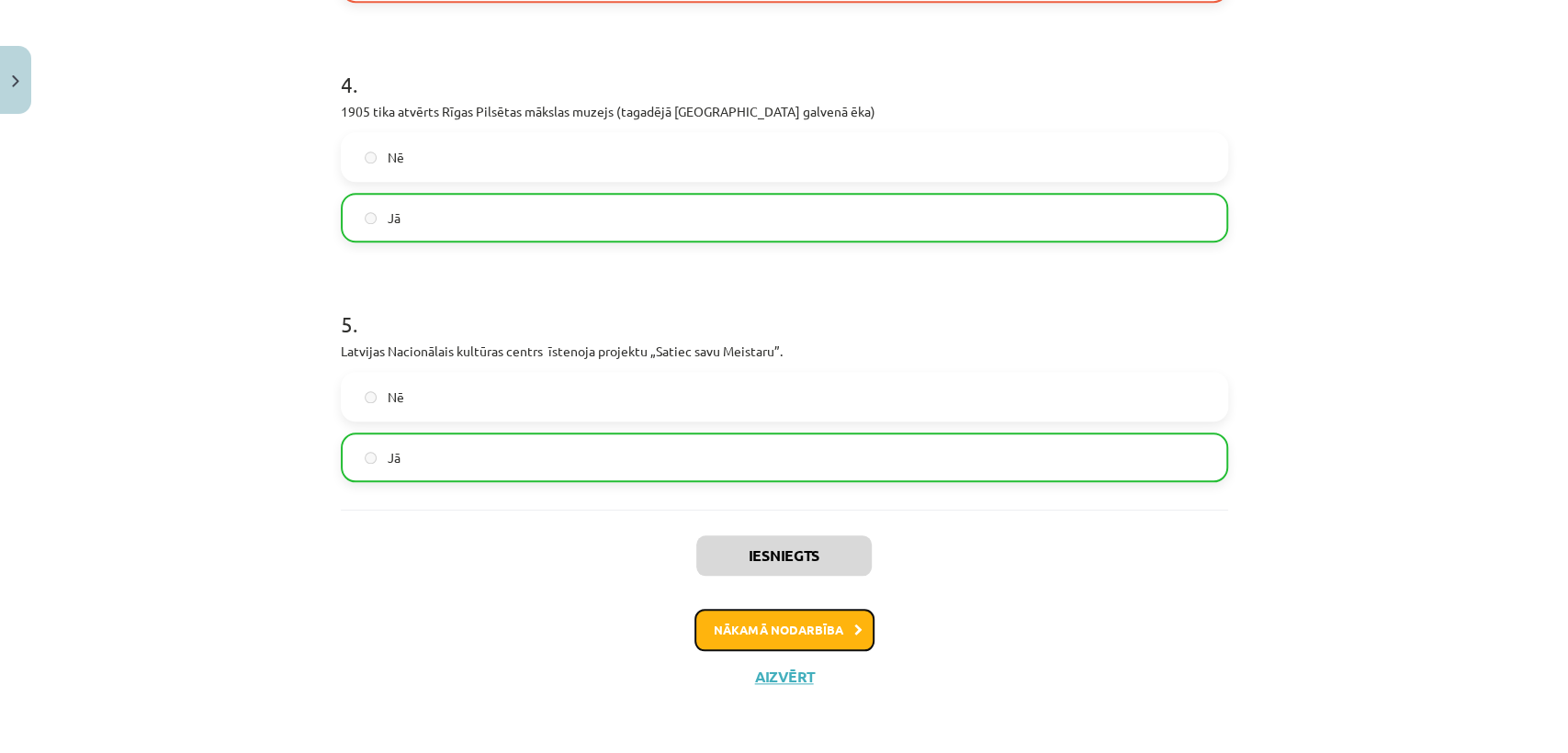
click at [854, 628] on icon at bounding box center [858, 630] width 8 height 12
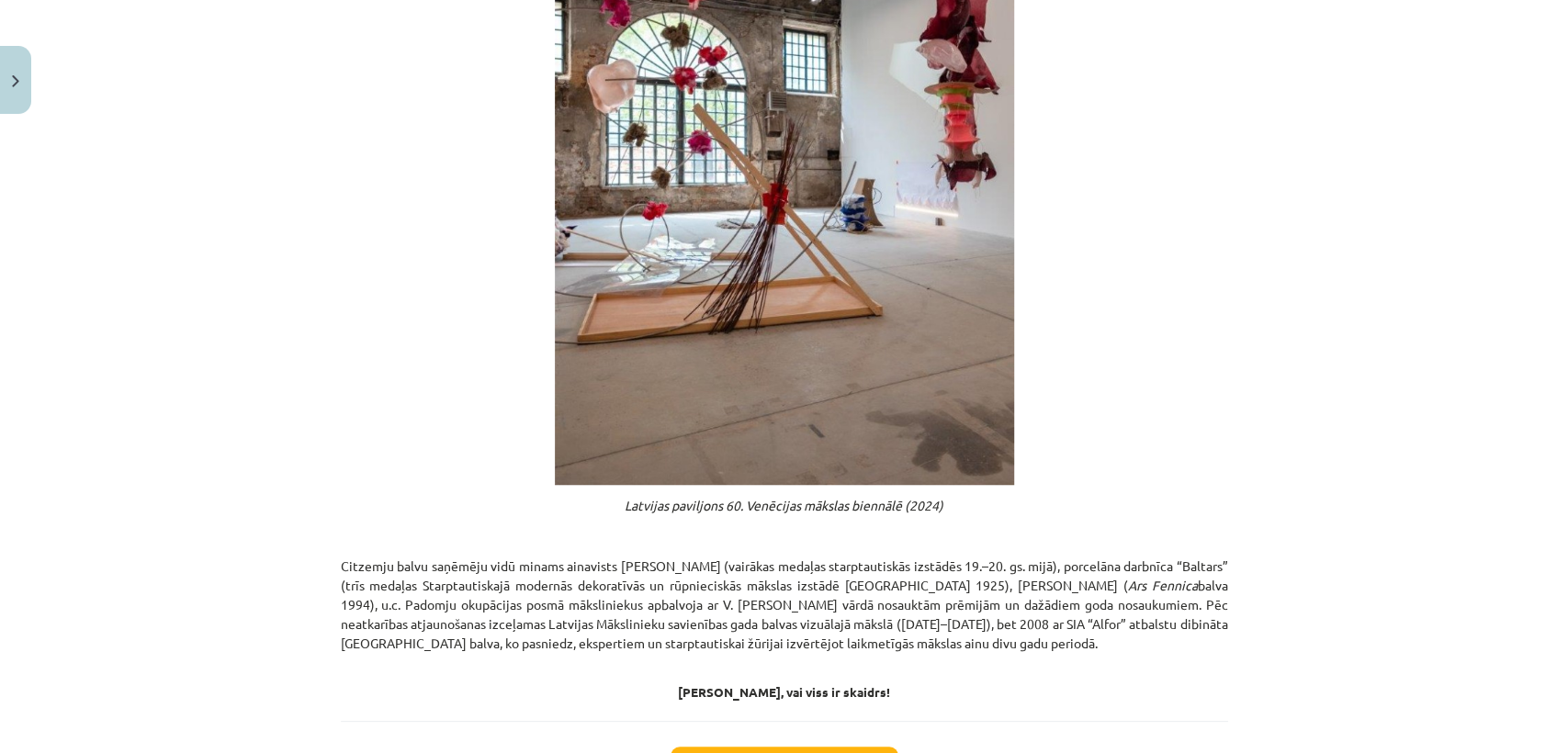
scroll to position [917, 0]
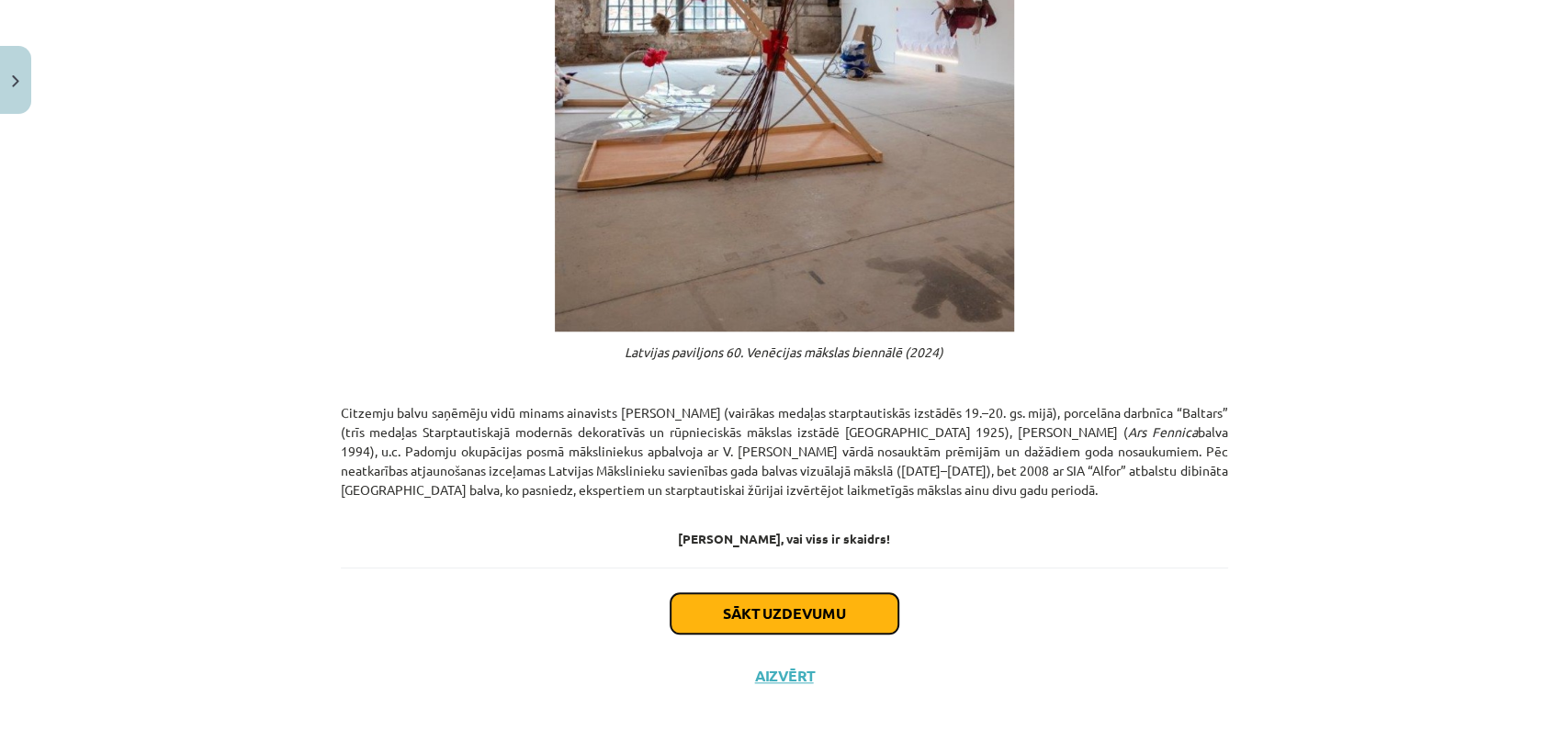
click at [841, 609] on button "Sākt uzdevumu" at bounding box center [784, 613] width 228 height 40
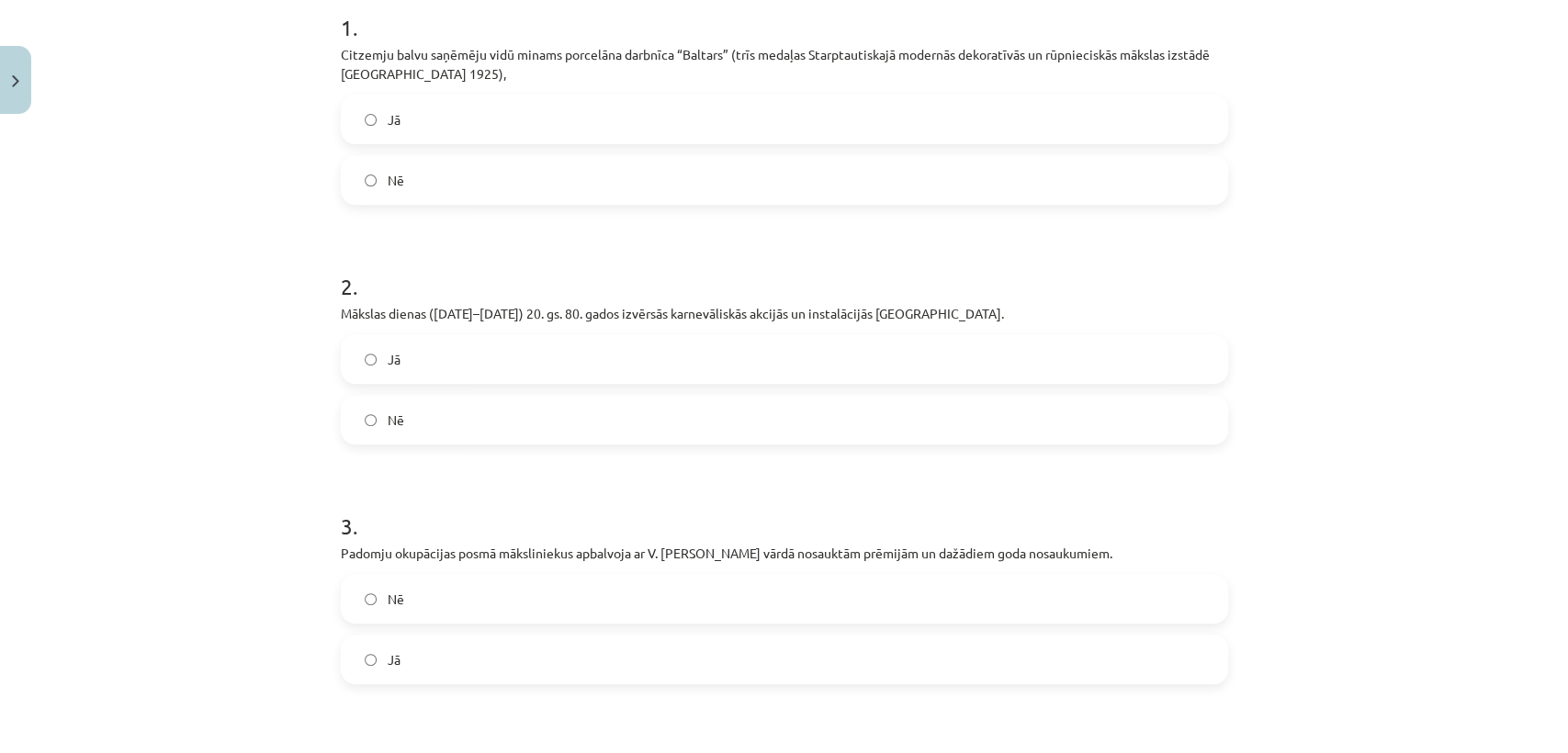
scroll to position [384, 0]
click at [389, 126] on label "Jā" at bounding box center [784, 118] width 883 height 46
click at [389, 669] on span "Jā" at bounding box center [394, 659] width 13 height 20
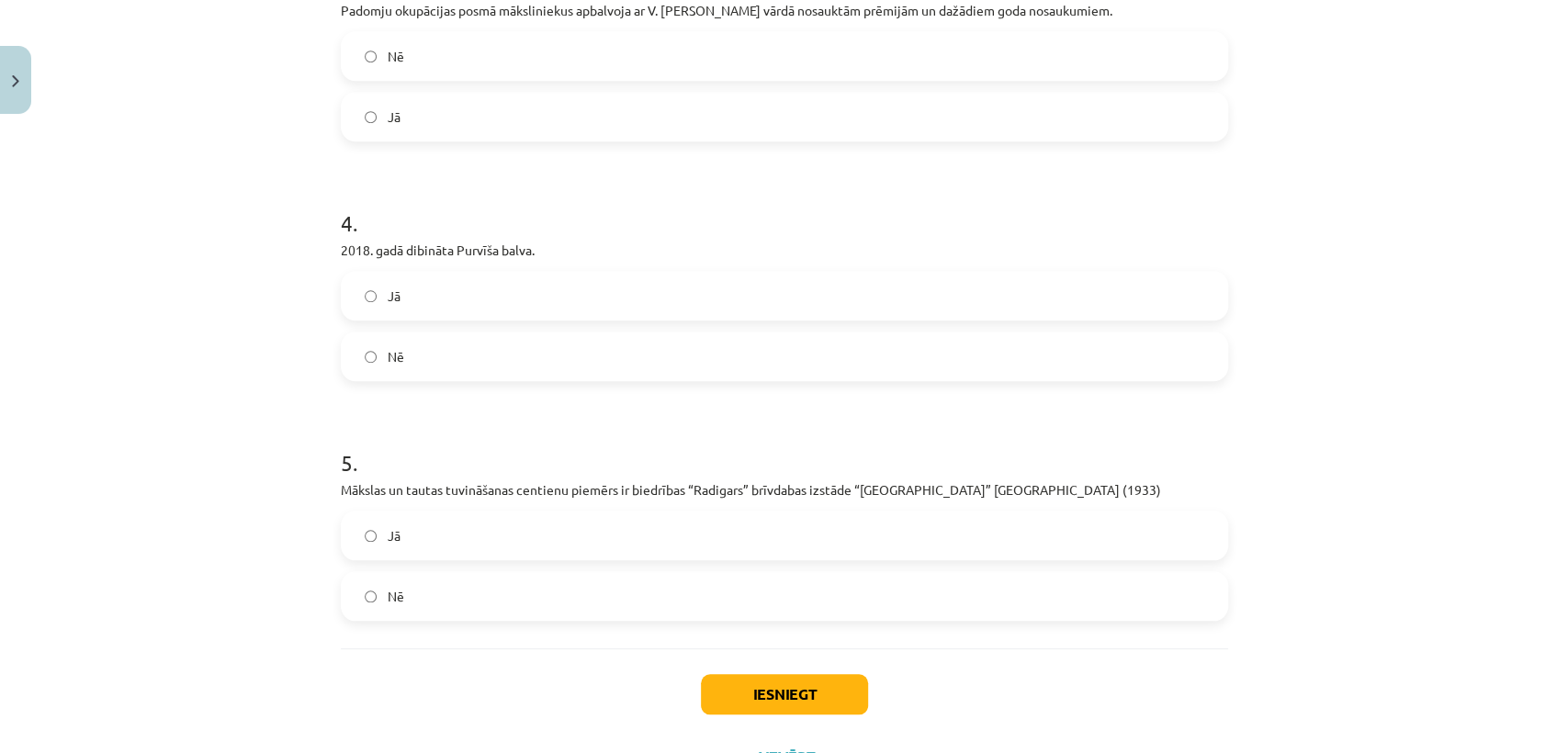
scroll to position [1036, 0]
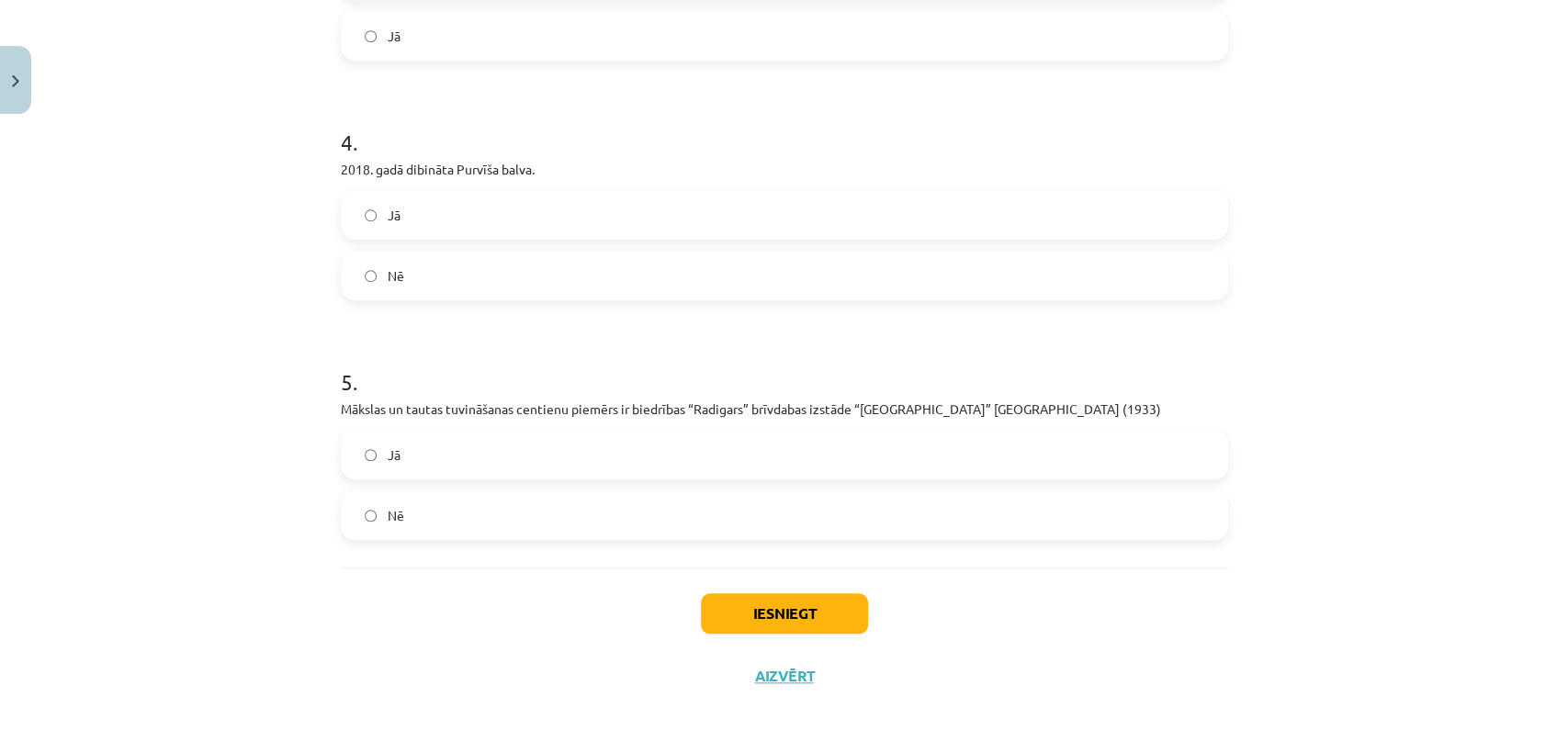
click at [745, 625] on button "Iesniegt" at bounding box center [784, 613] width 167 height 40
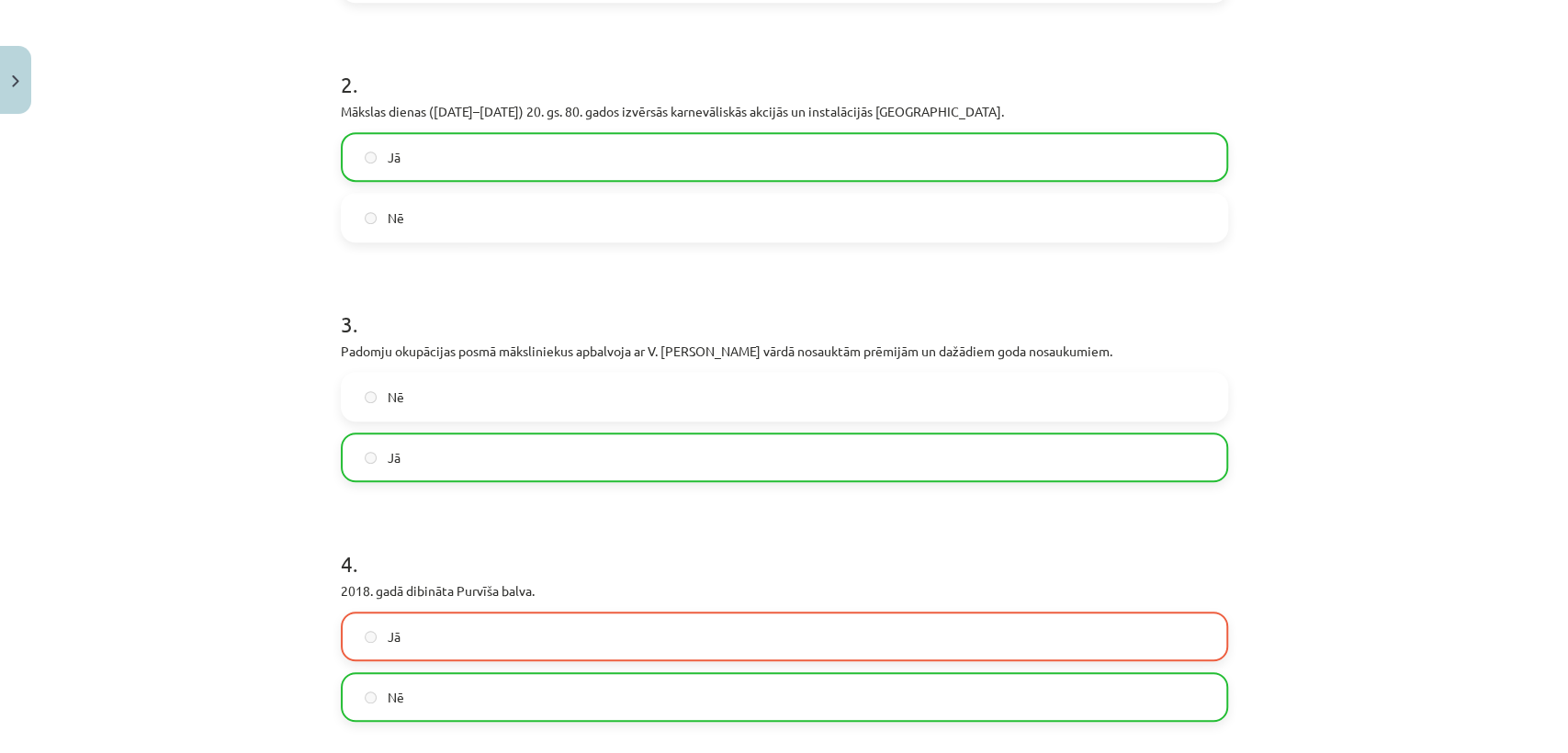
scroll to position [1094, 0]
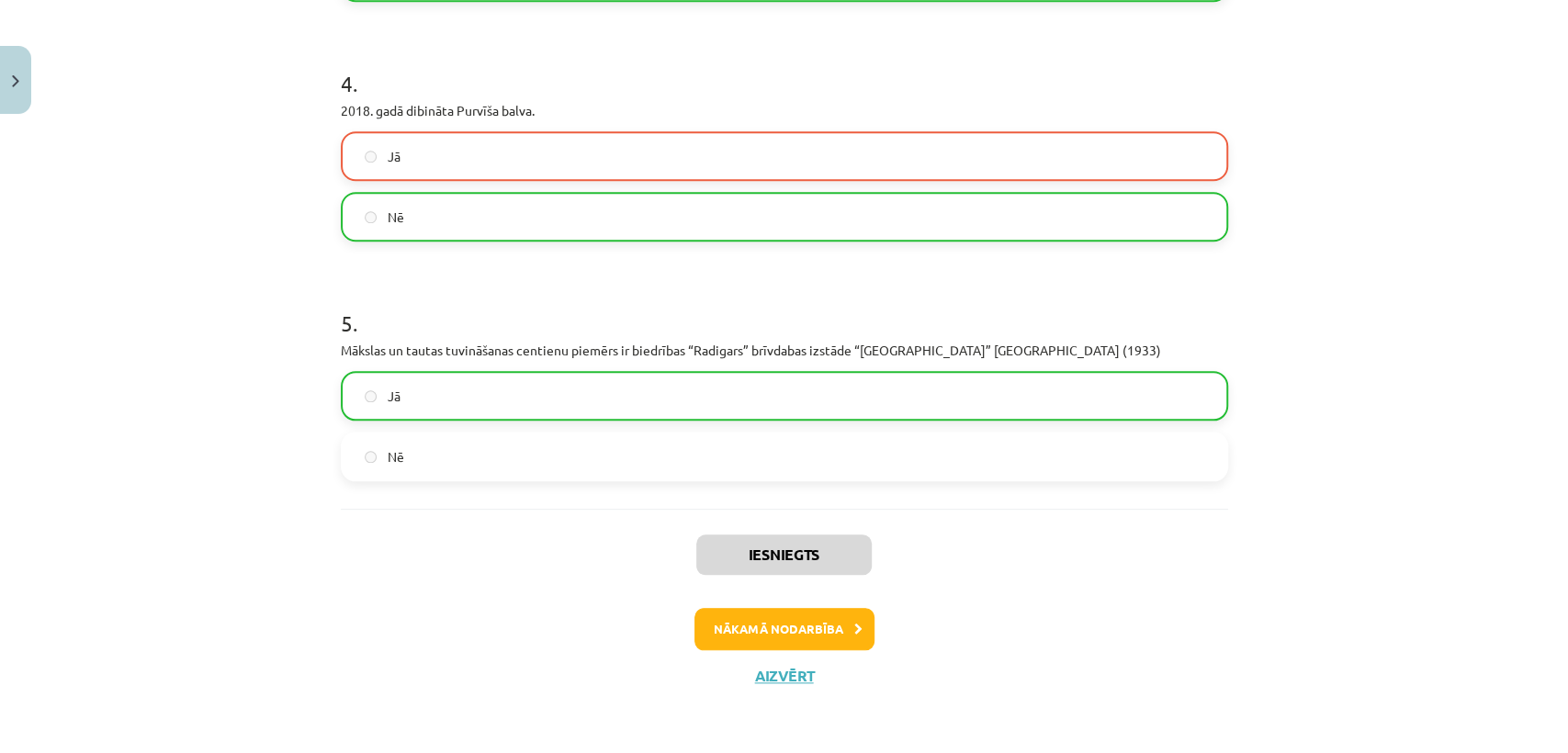
click at [854, 629] on icon at bounding box center [858, 629] width 8 height 12
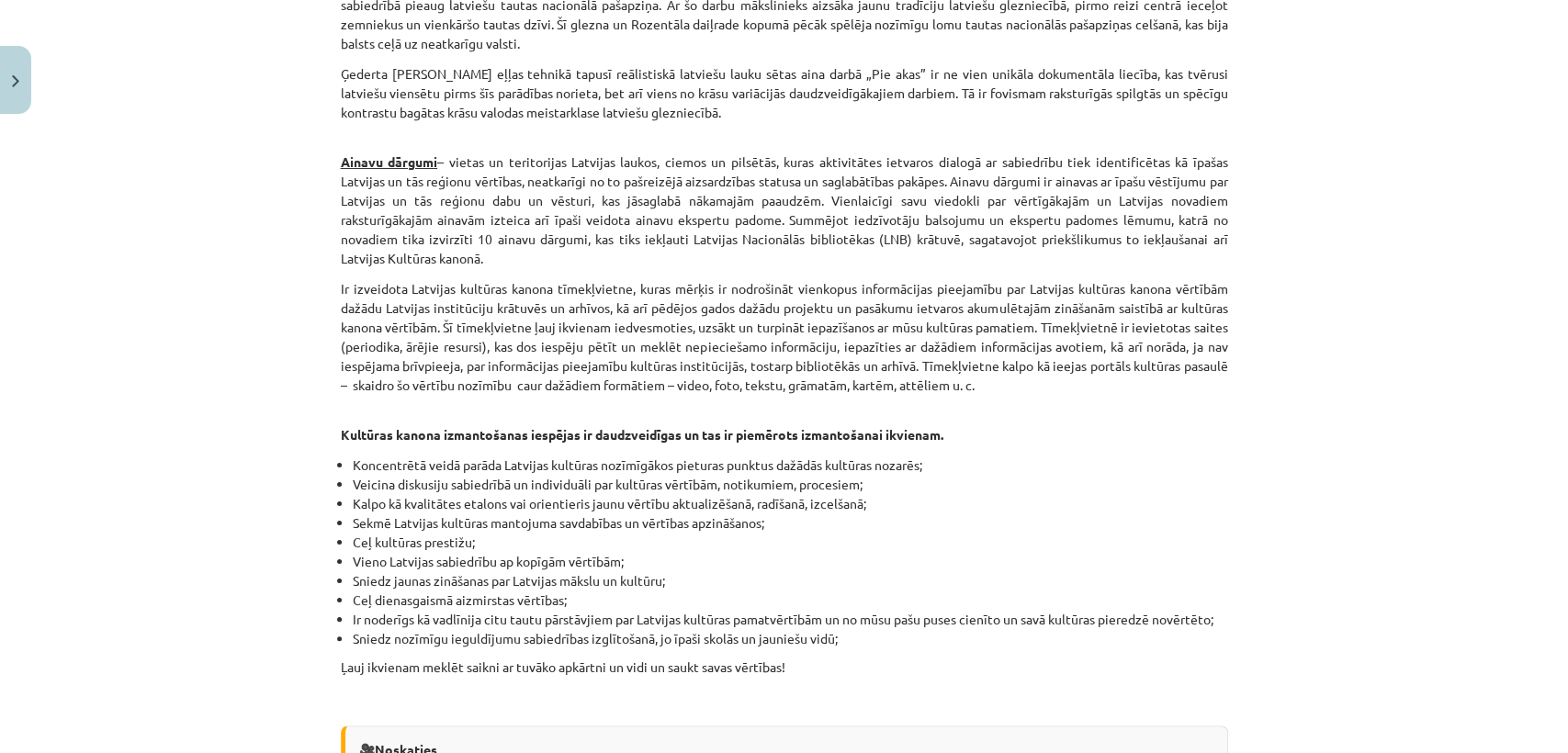
scroll to position [5154, 0]
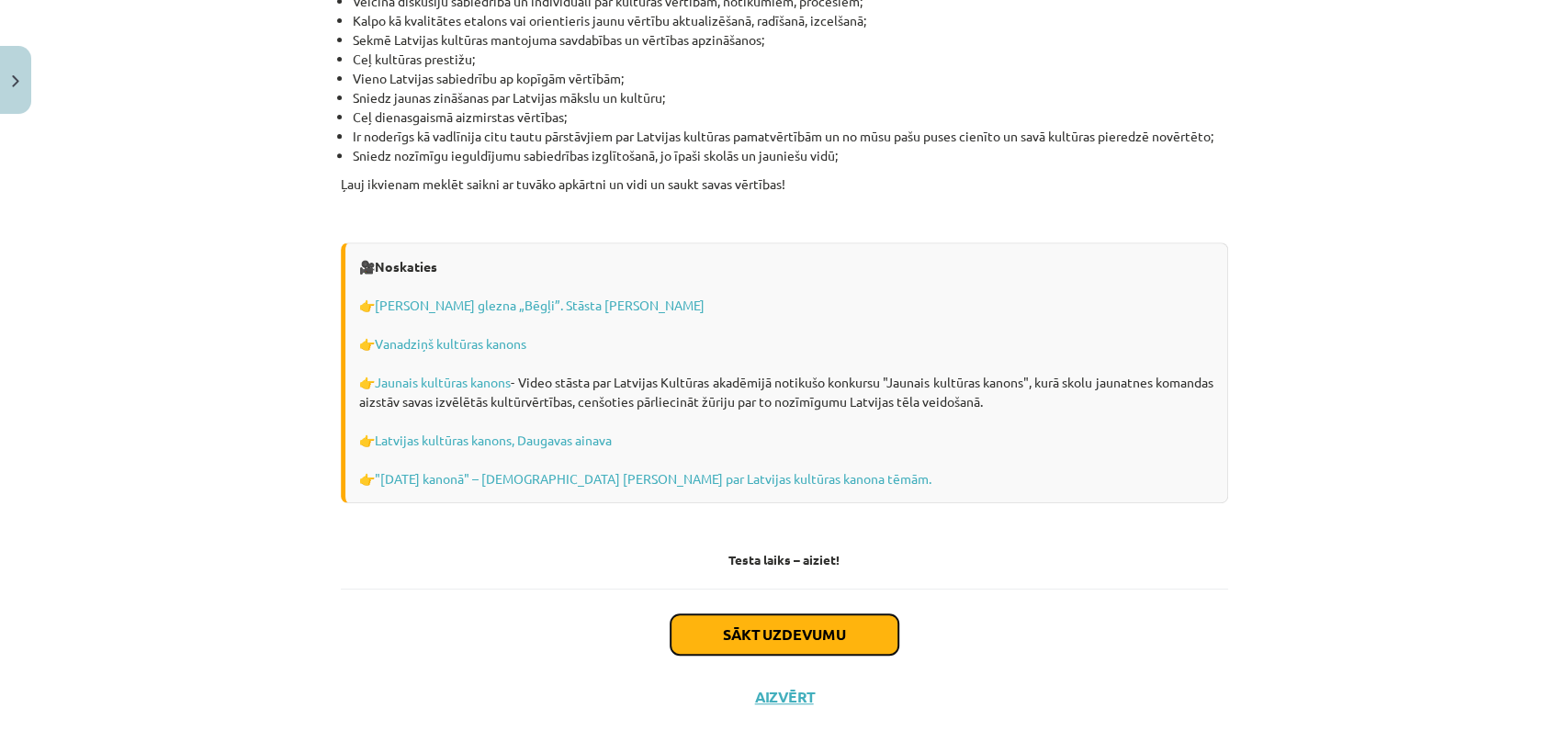
click at [864, 614] on button "Sākt uzdevumu" at bounding box center [784, 634] width 228 height 40
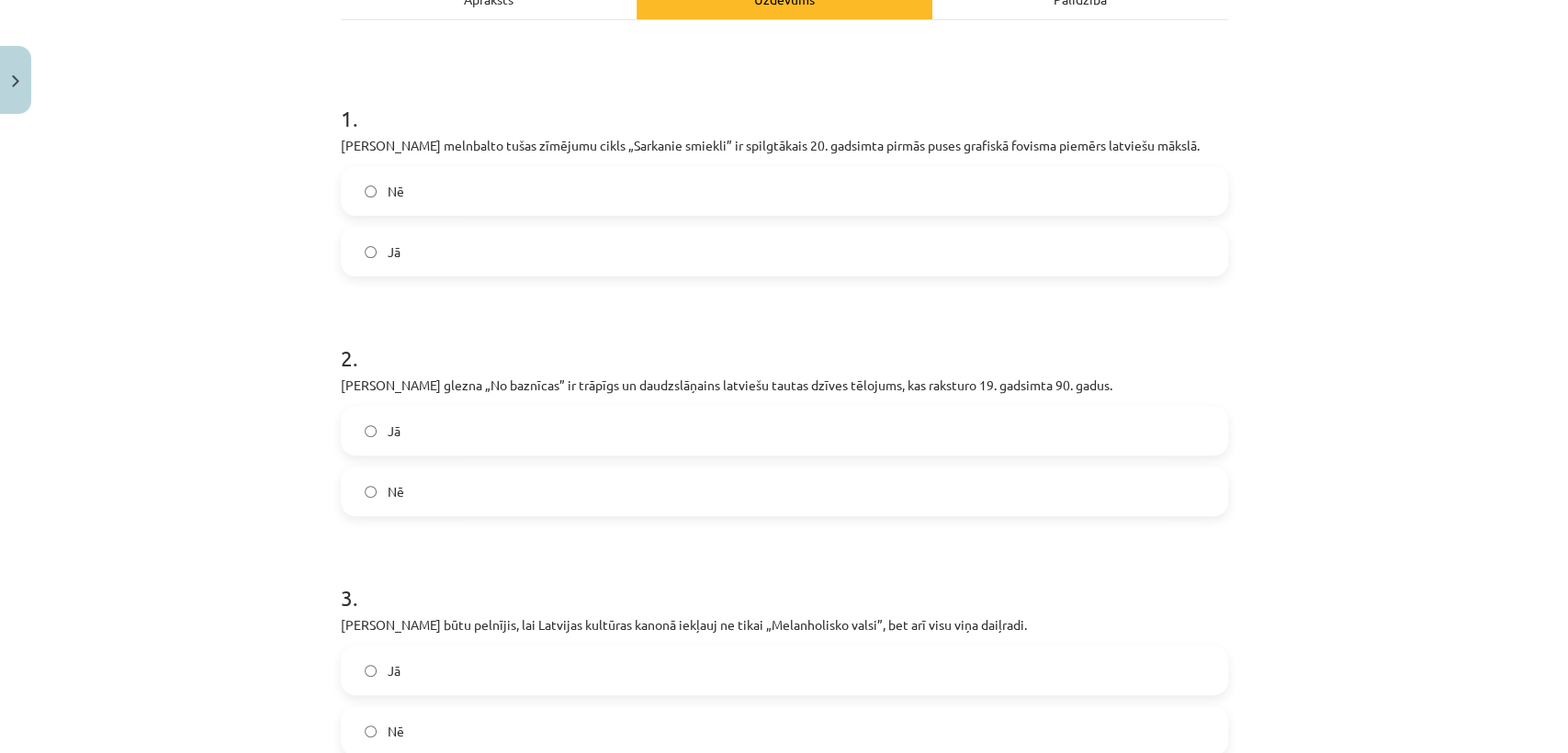
scroll to position [337, 0]
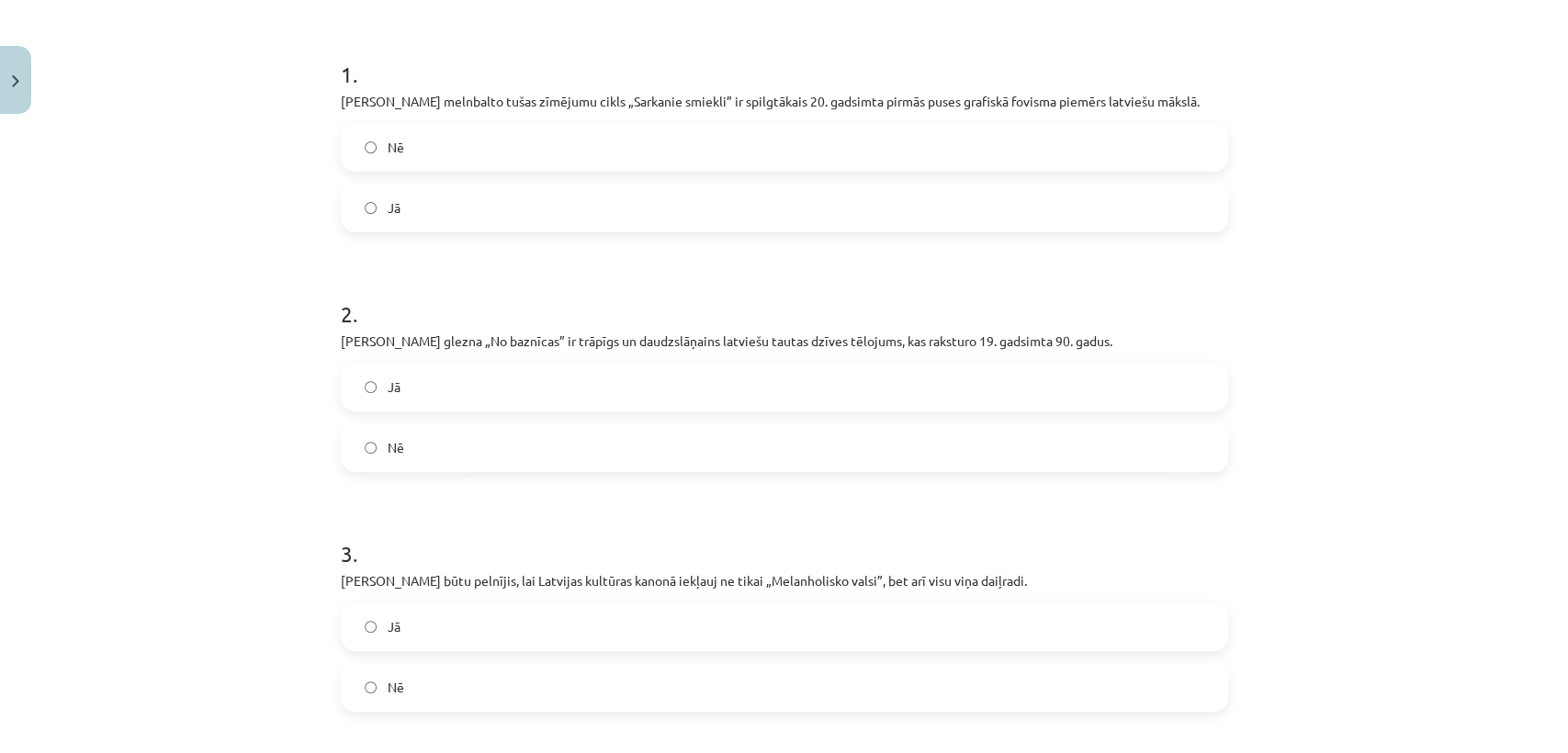
click at [387, 205] on span "Jā" at bounding box center [394, 208] width 13 height 20
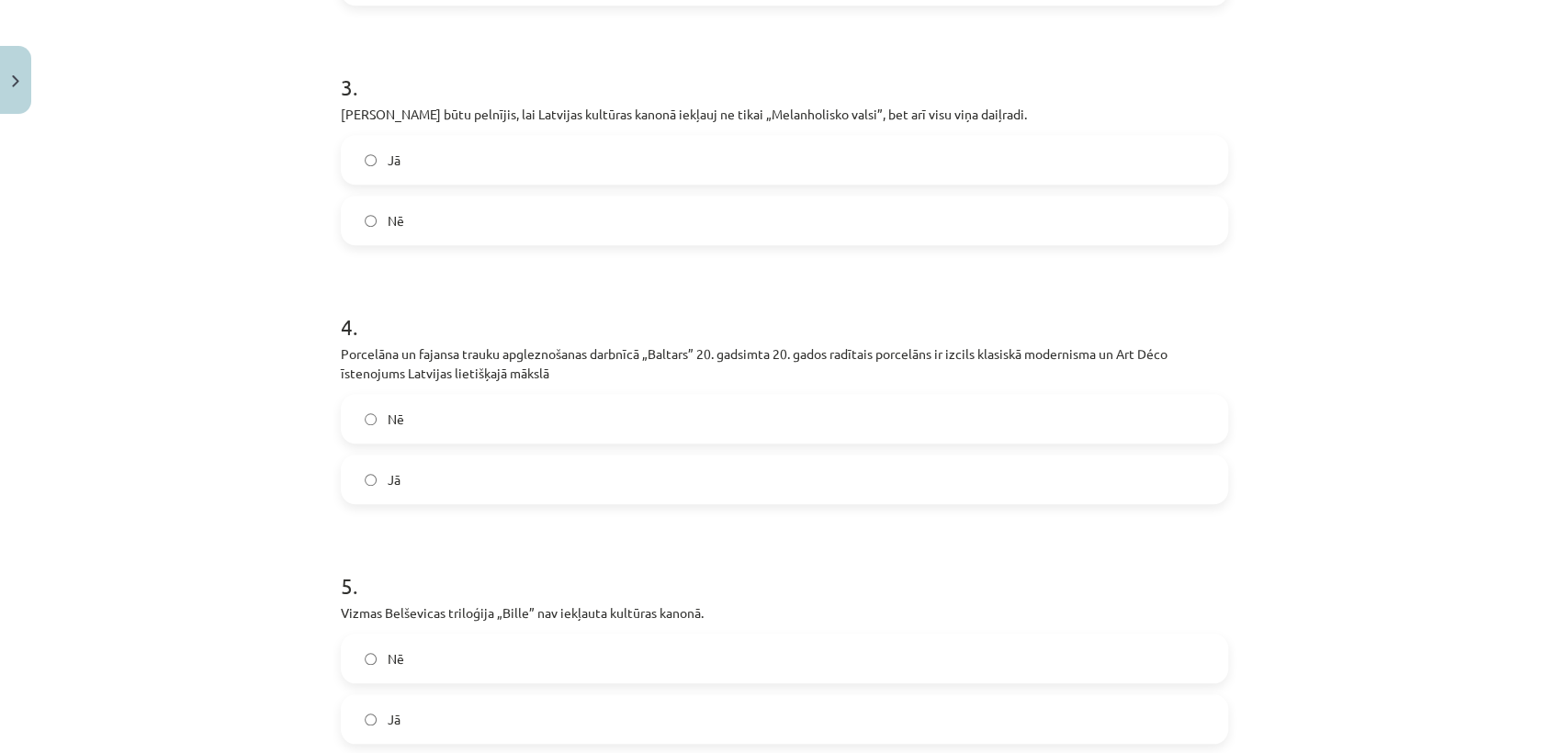
scroll to position [1007, 0]
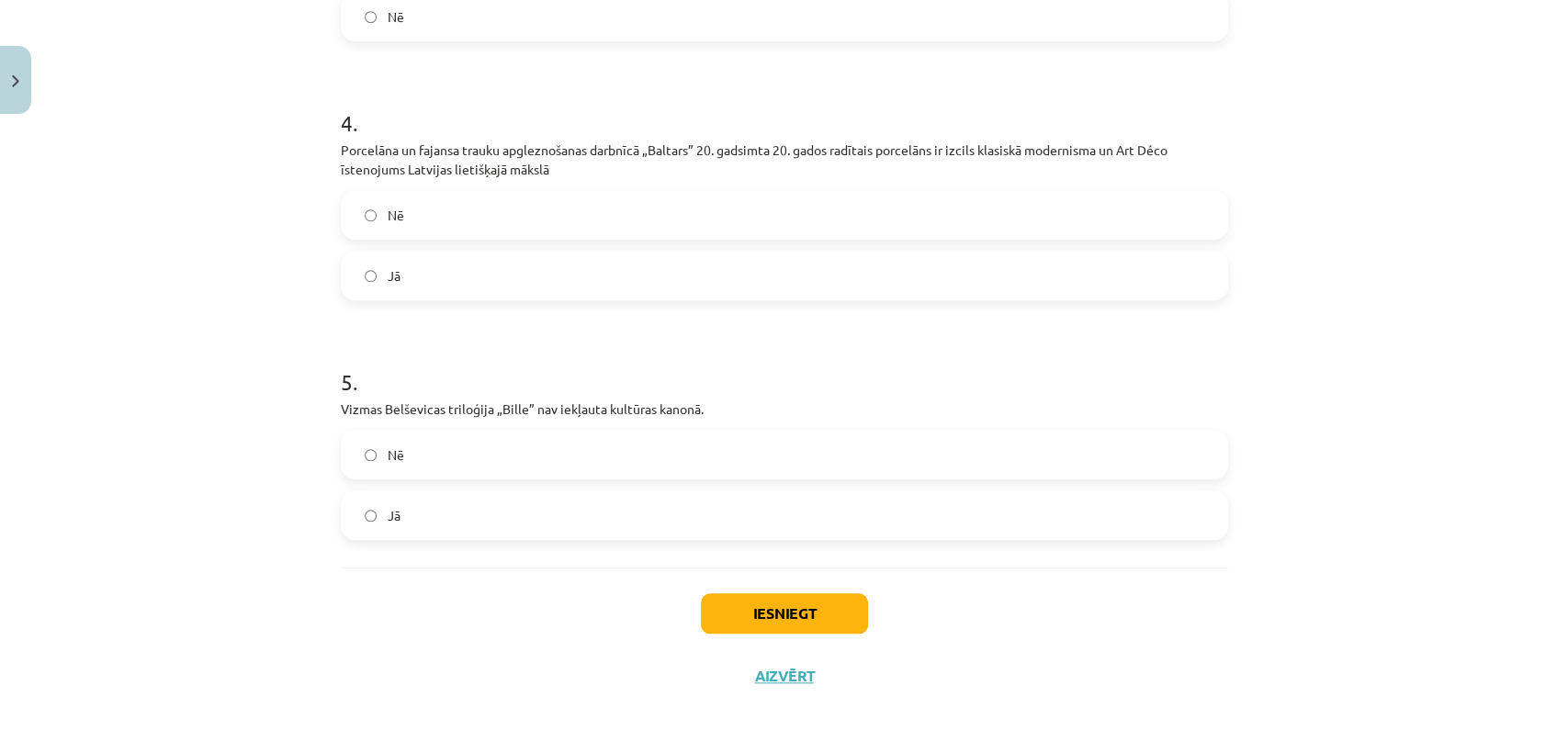
click at [367, 470] on label "Nē" at bounding box center [784, 454] width 883 height 46
click at [811, 612] on button "Iesniegt" at bounding box center [784, 613] width 167 height 40
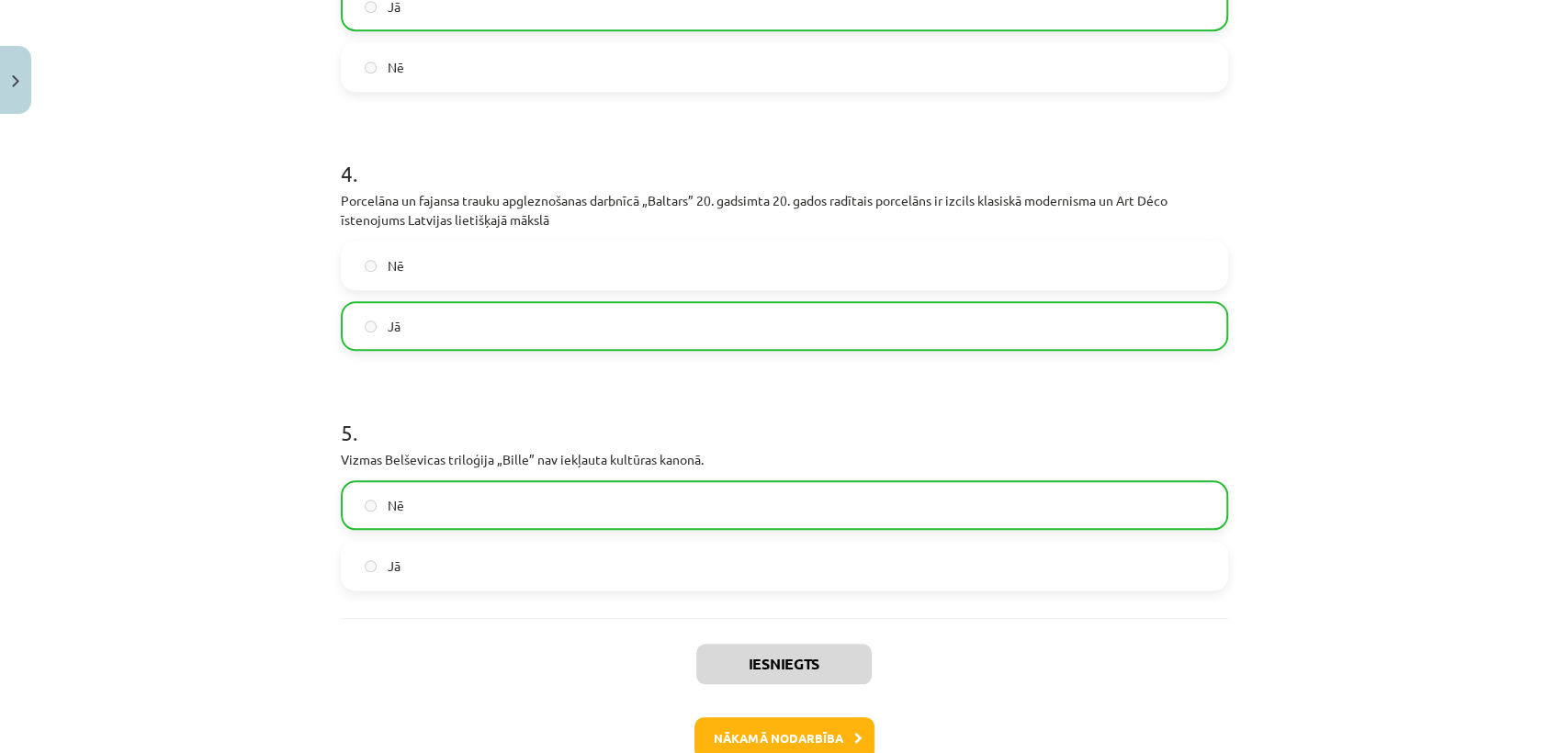
scroll to position [1064, 0]
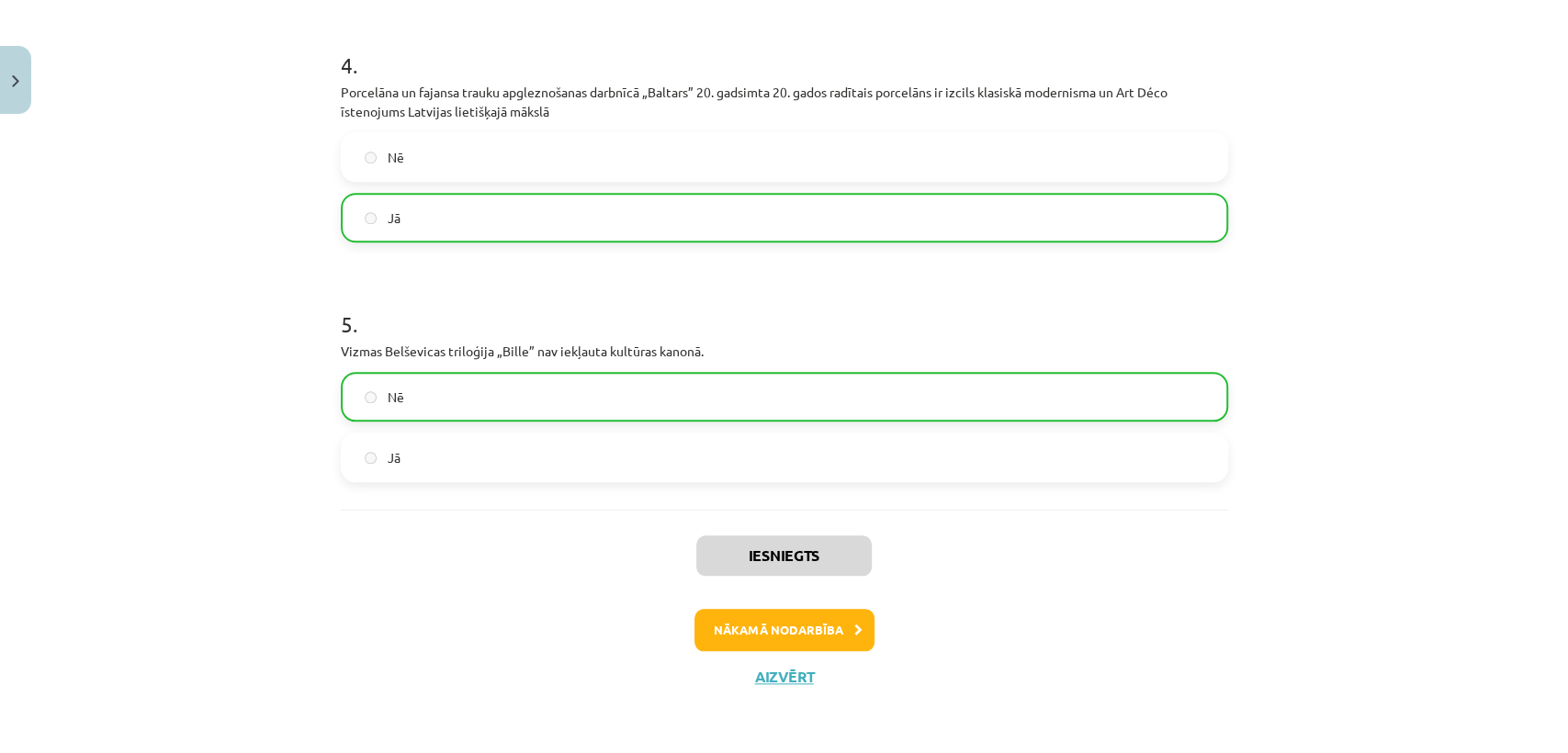
click at [805, 647] on button "Nākamā nodarbība" at bounding box center [785, 630] width 180 height 42
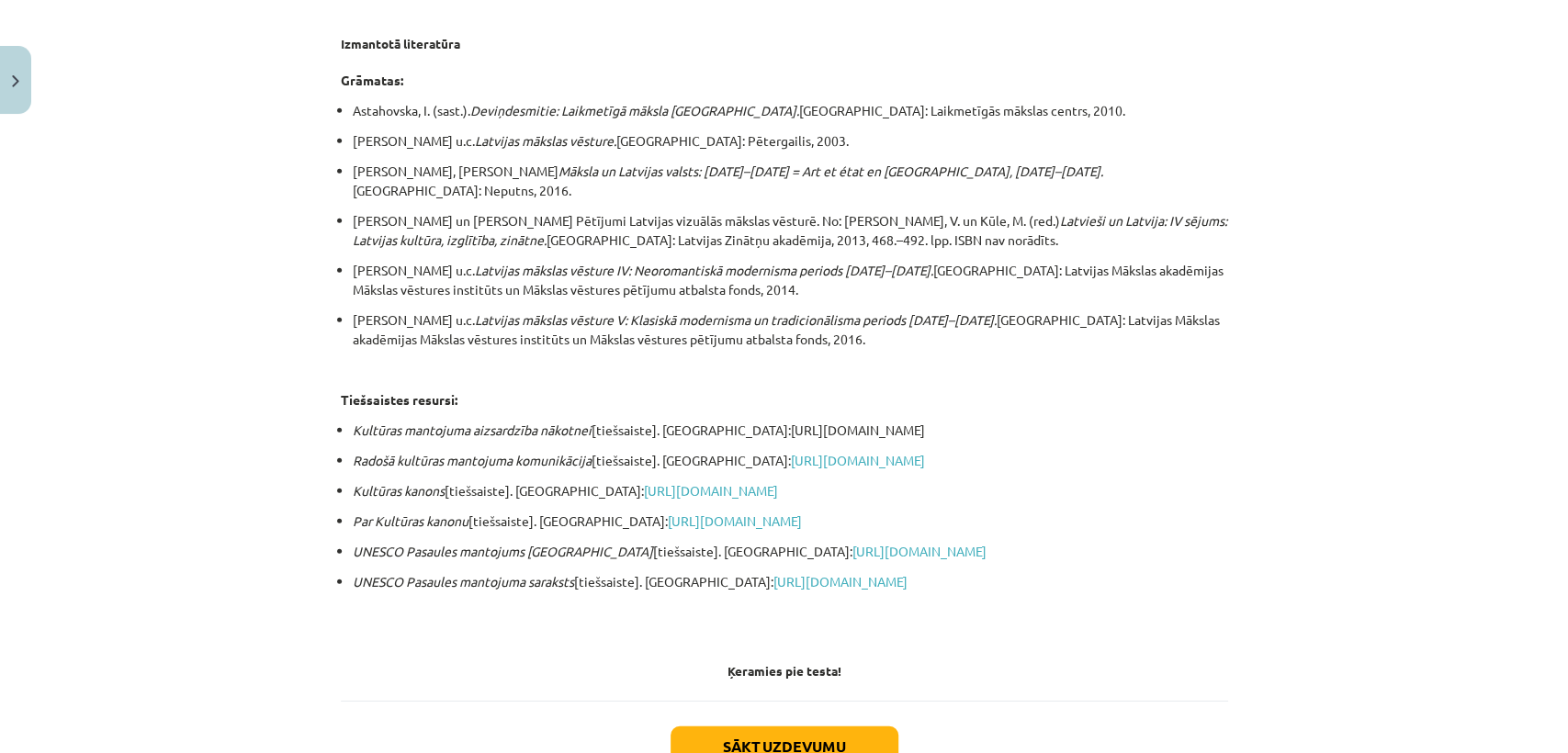
scroll to position [3394, 0]
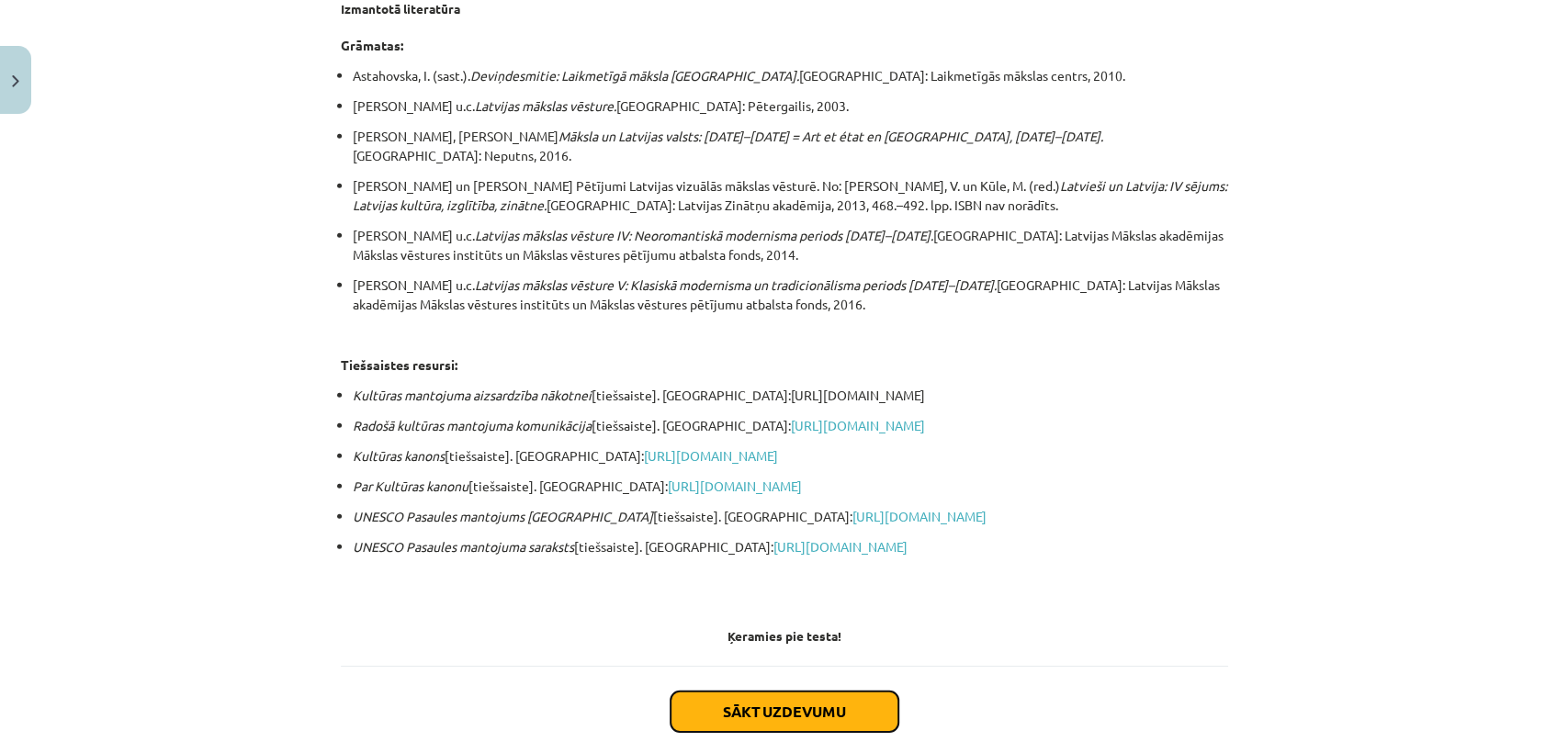
click at [844, 677] on button "Sākt uzdevumu" at bounding box center [784, 712] width 228 height 40
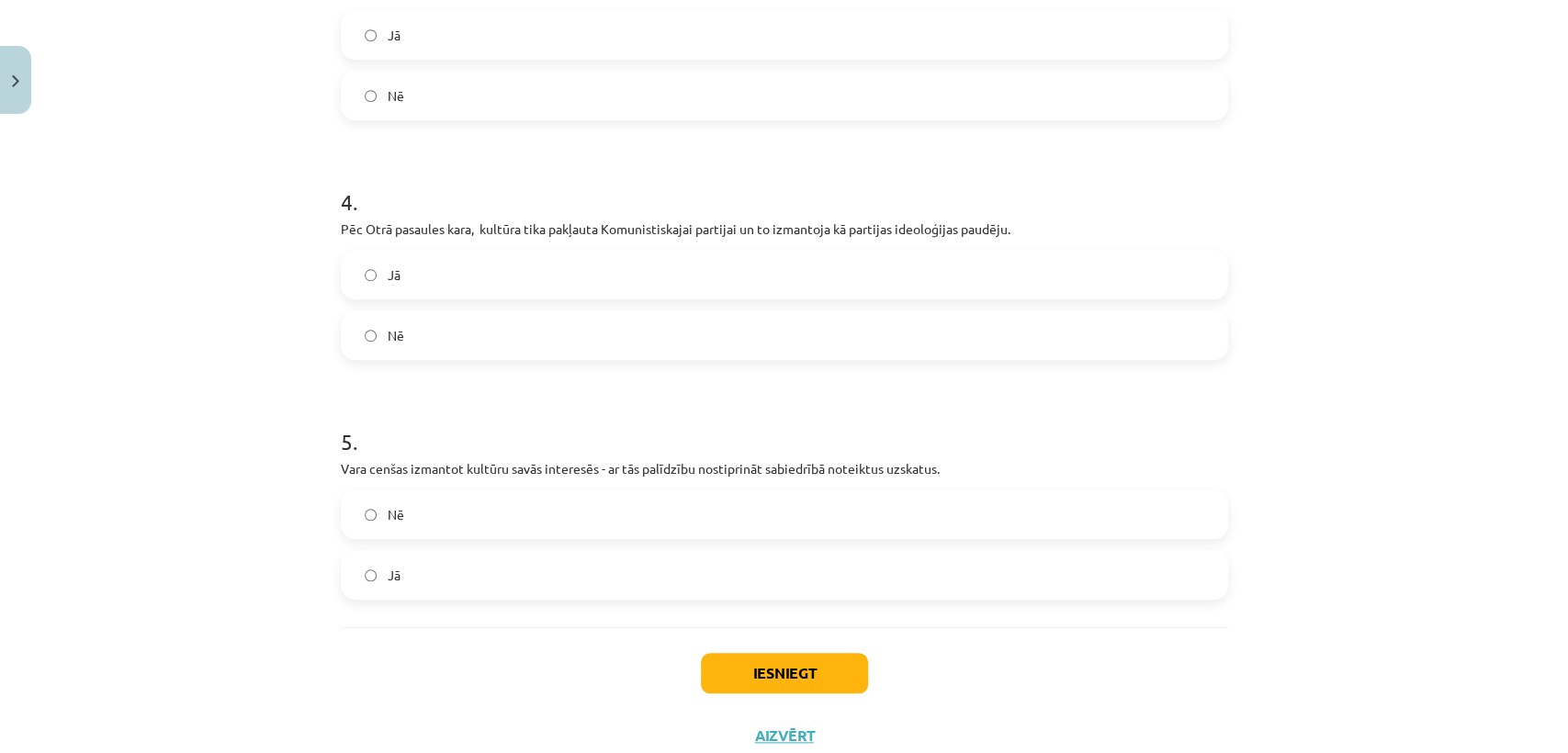
scroll to position [952, 0]
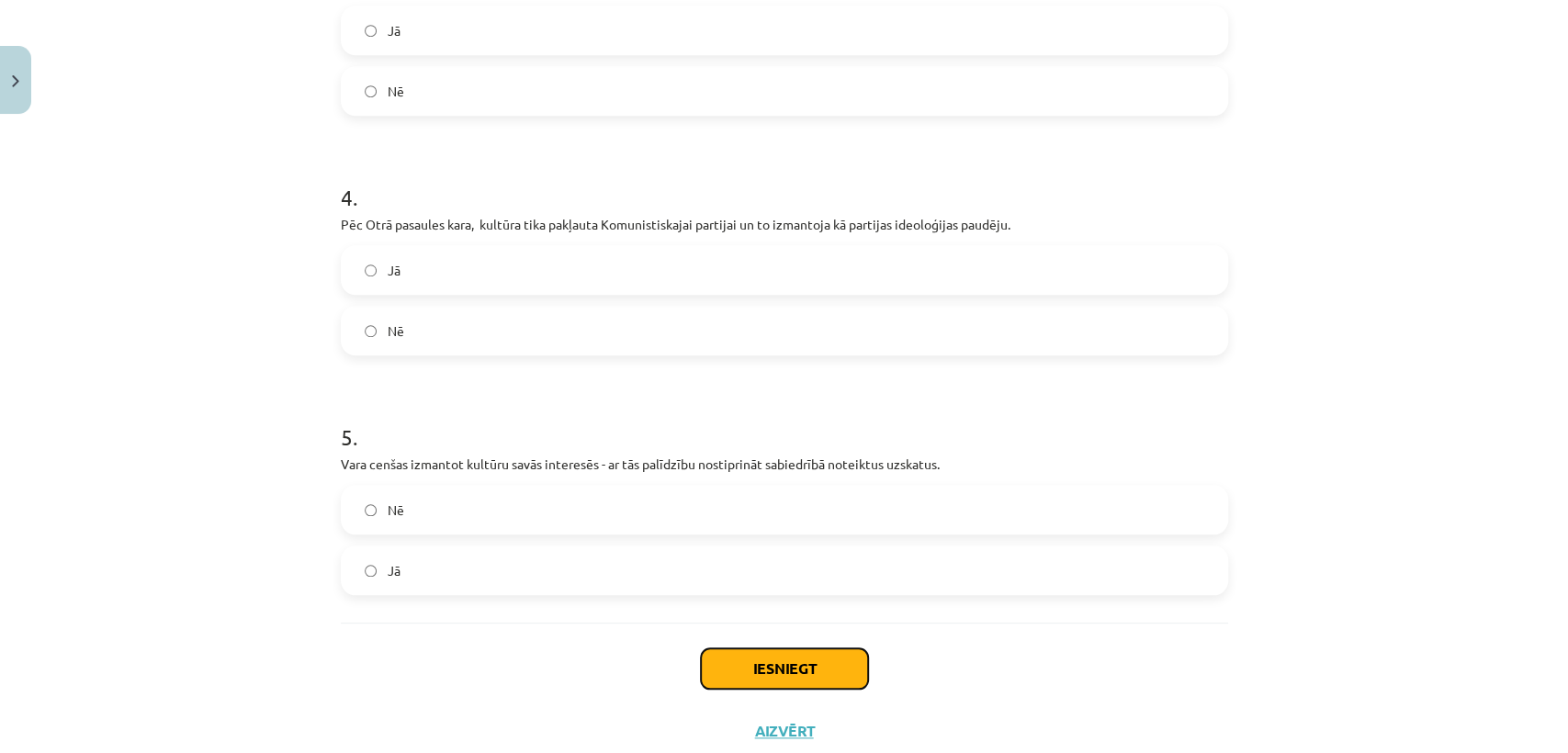
click at [740, 649] on button "Iesniegt" at bounding box center [784, 669] width 167 height 40
click at [741, 664] on button "Iesniegt" at bounding box center [784, 669] width 167 height 40
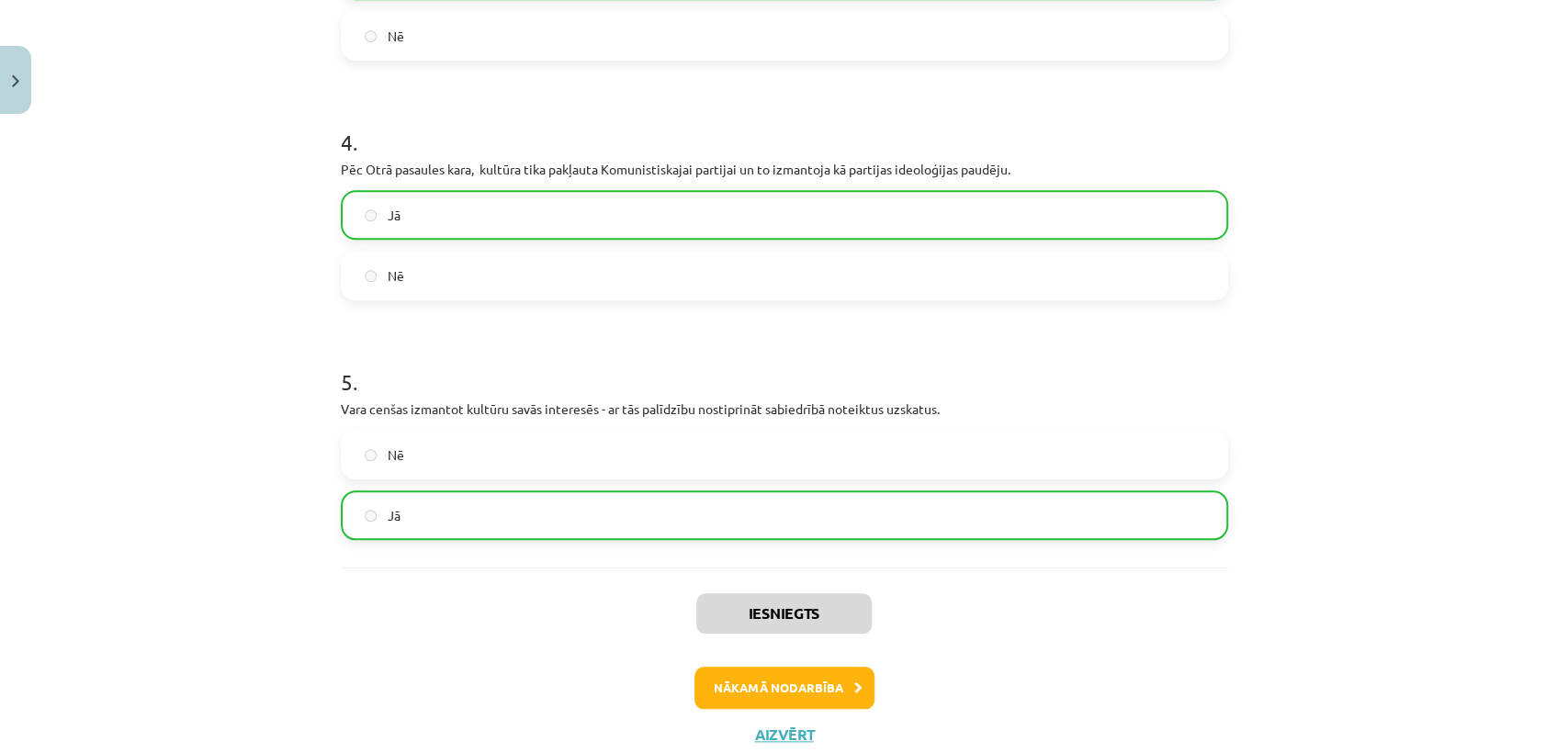
scroll to position [1046, 0]
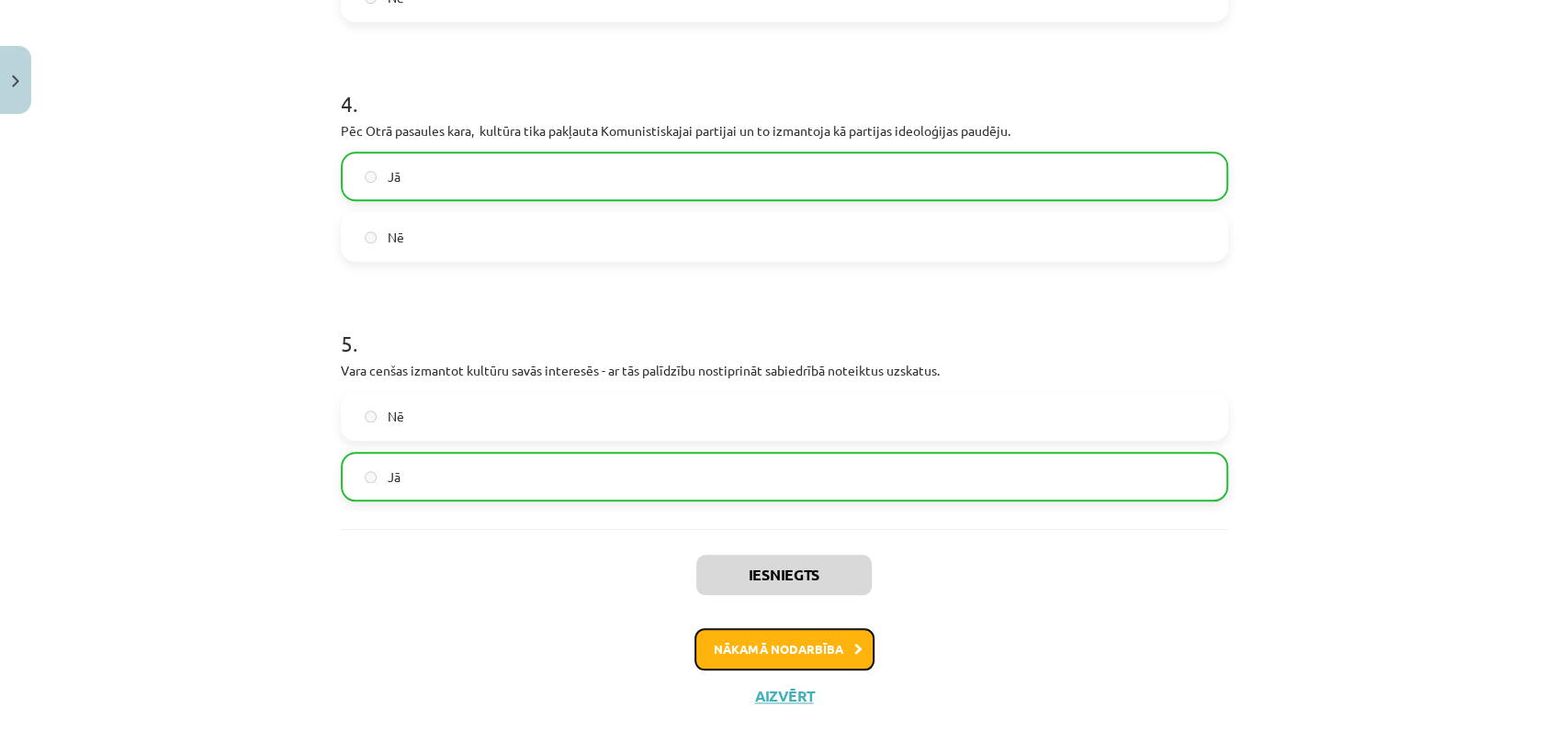
click at [718, 649] on button "Nākamā nodarbība" at bounding box center [785, 649] width 180 height 42
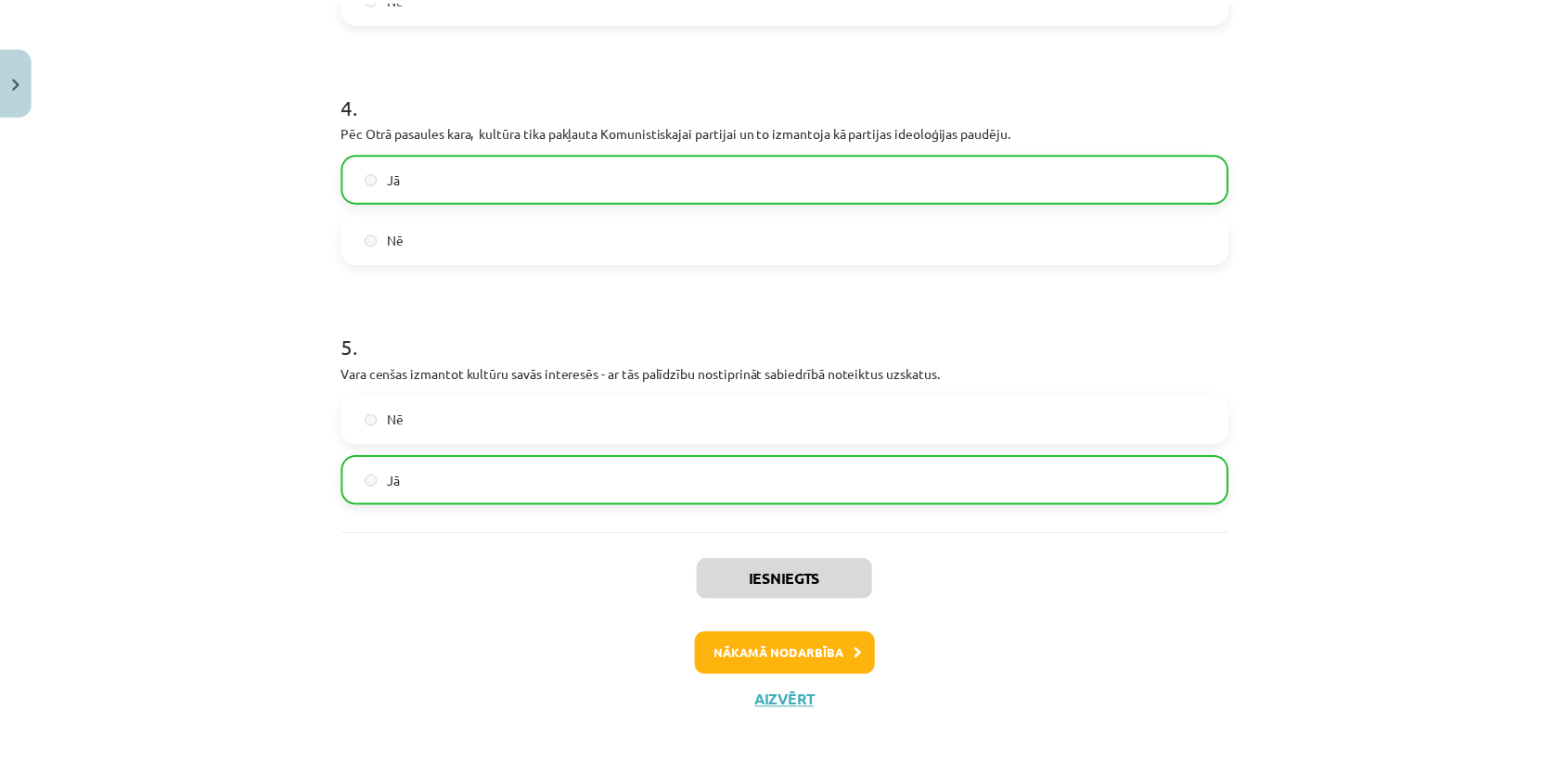
scroll to position [0, 0]
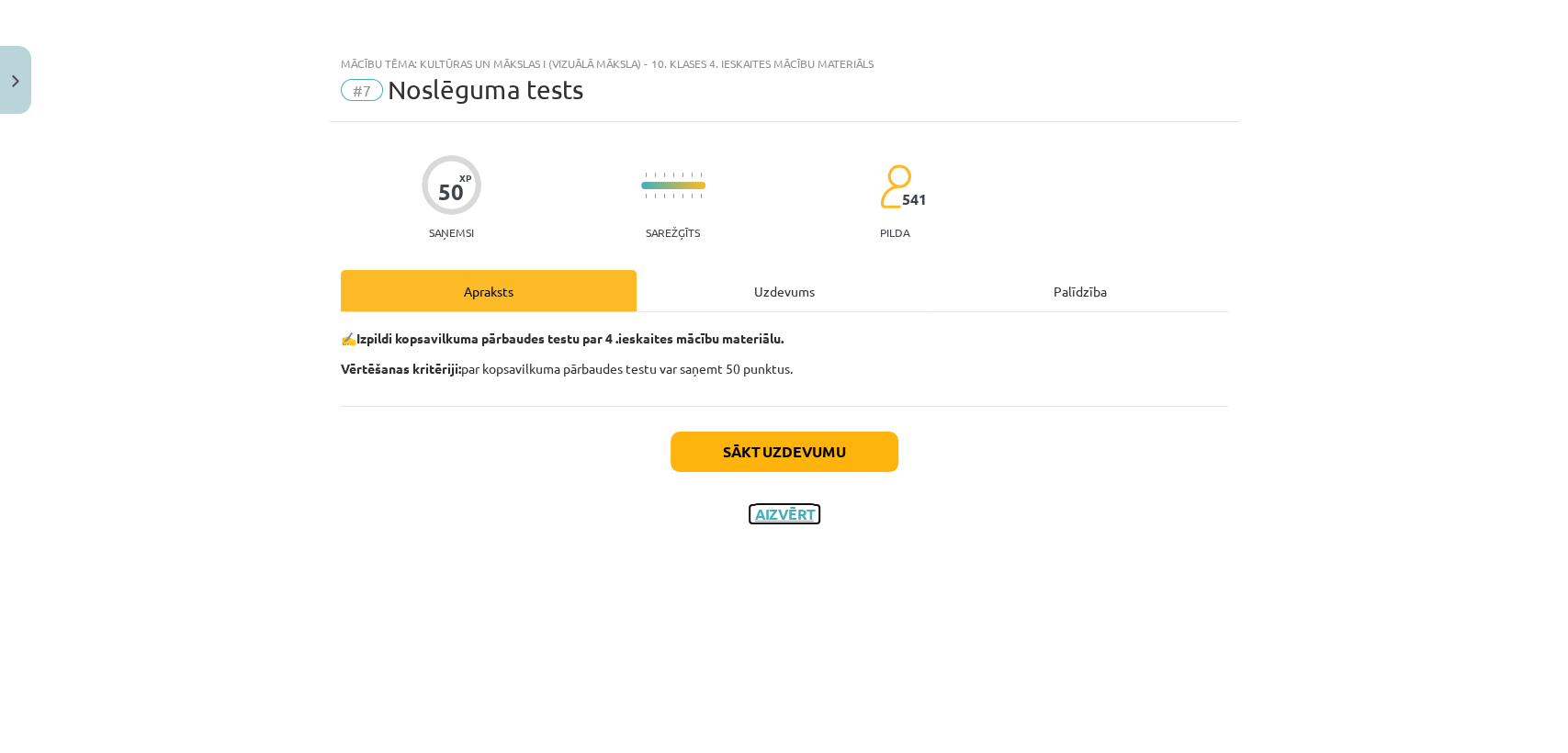
click at [771, 517] on button "Aizvērt" at bounding box center [784, 515] width 69 height 19
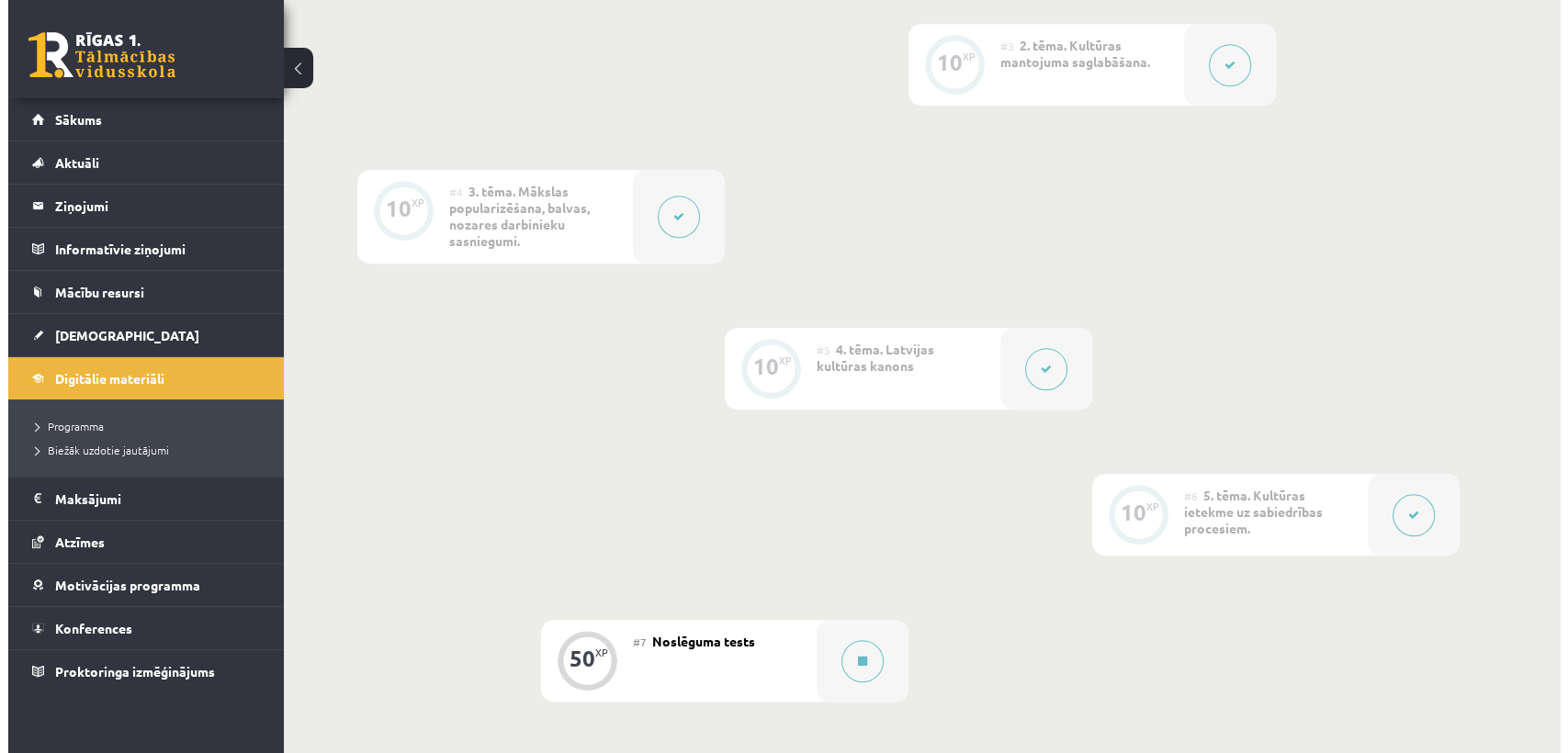
scroll to position [1060, 0]
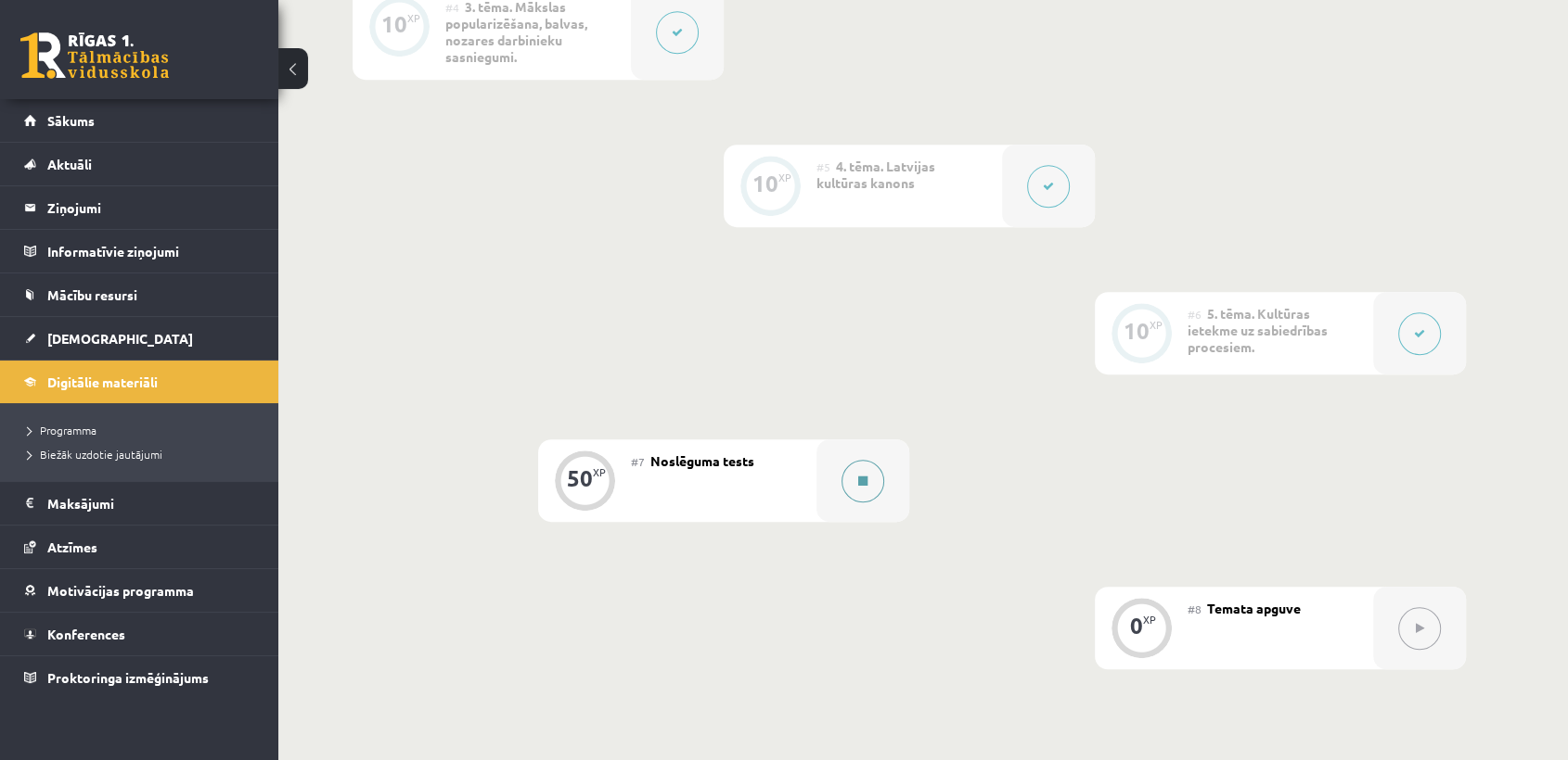
click at [834, 500] on div at bounding box center [863, 480] width 93 height 82
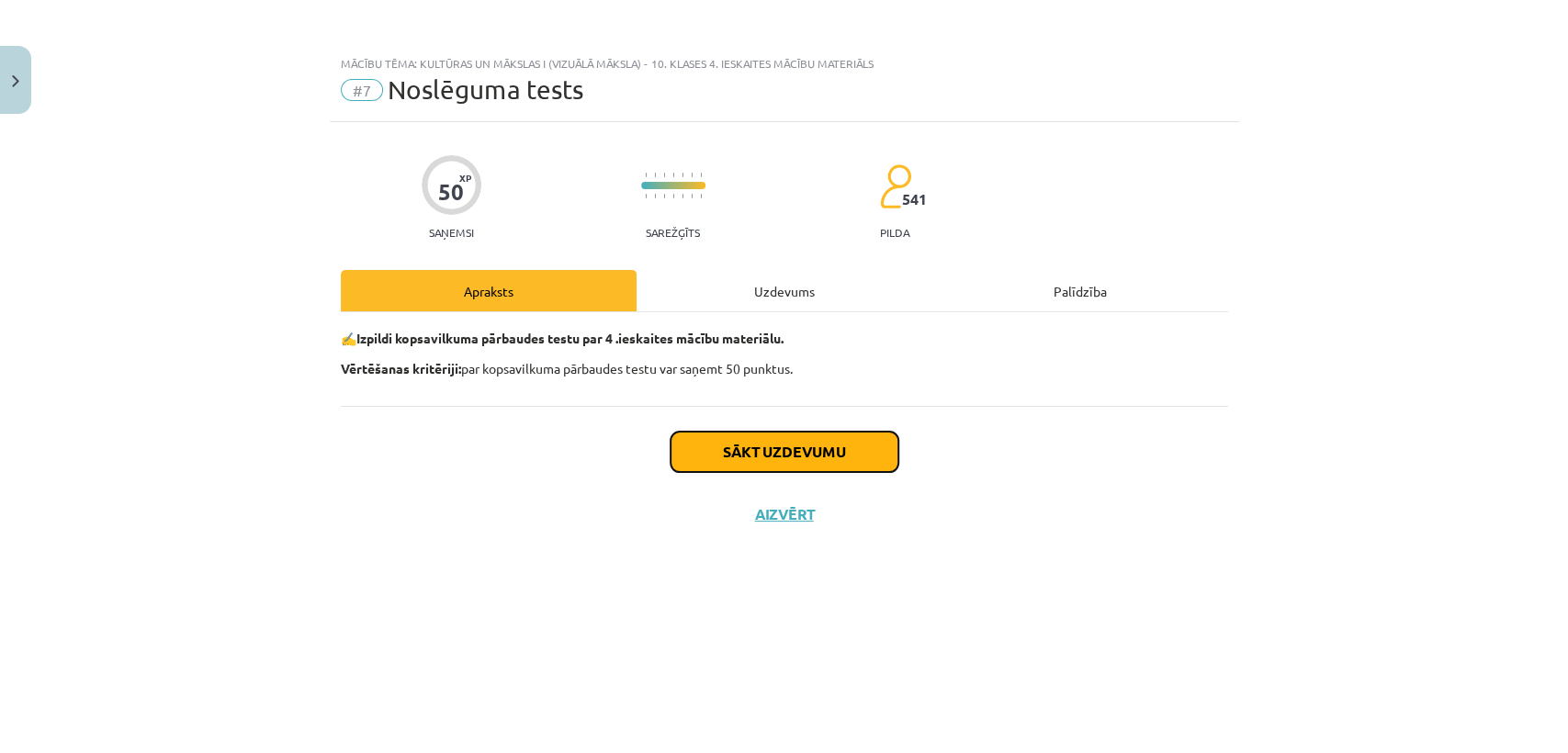
click at [801, 446] on button "Sākt uzdevumu" at bounding box center [784, 451] width 228 height 40
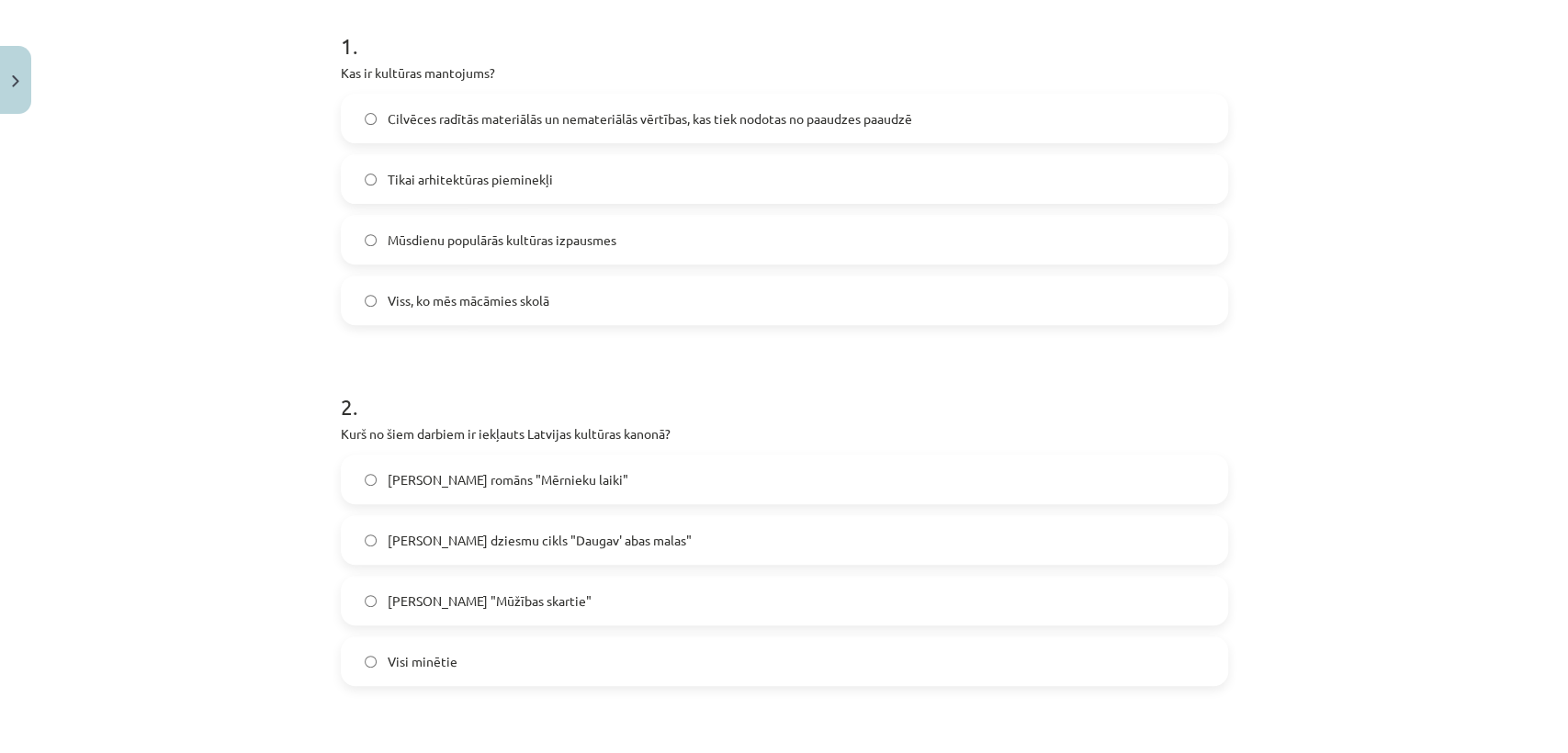
scroll to position [354, 0]
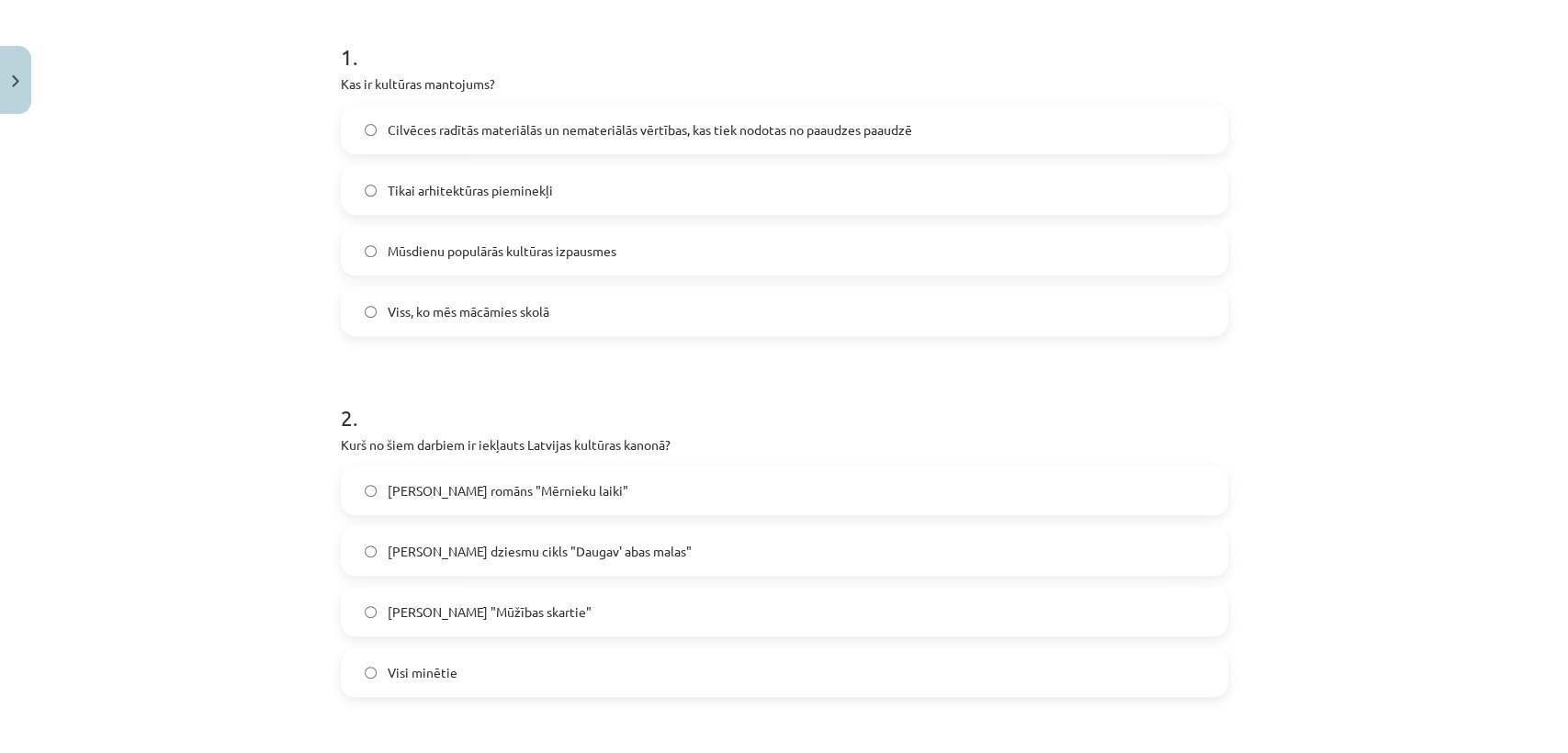
click at [508, 667] on label "Visi minētie" at bounding box center [784, 672] width 883 height 46
click at [669, 117] on label "Cilvēces radītās materiālās un nemateriālās vērtības, kas tiek nodotas no paaud…" at bounding box center [784, 129] width 883 height 46
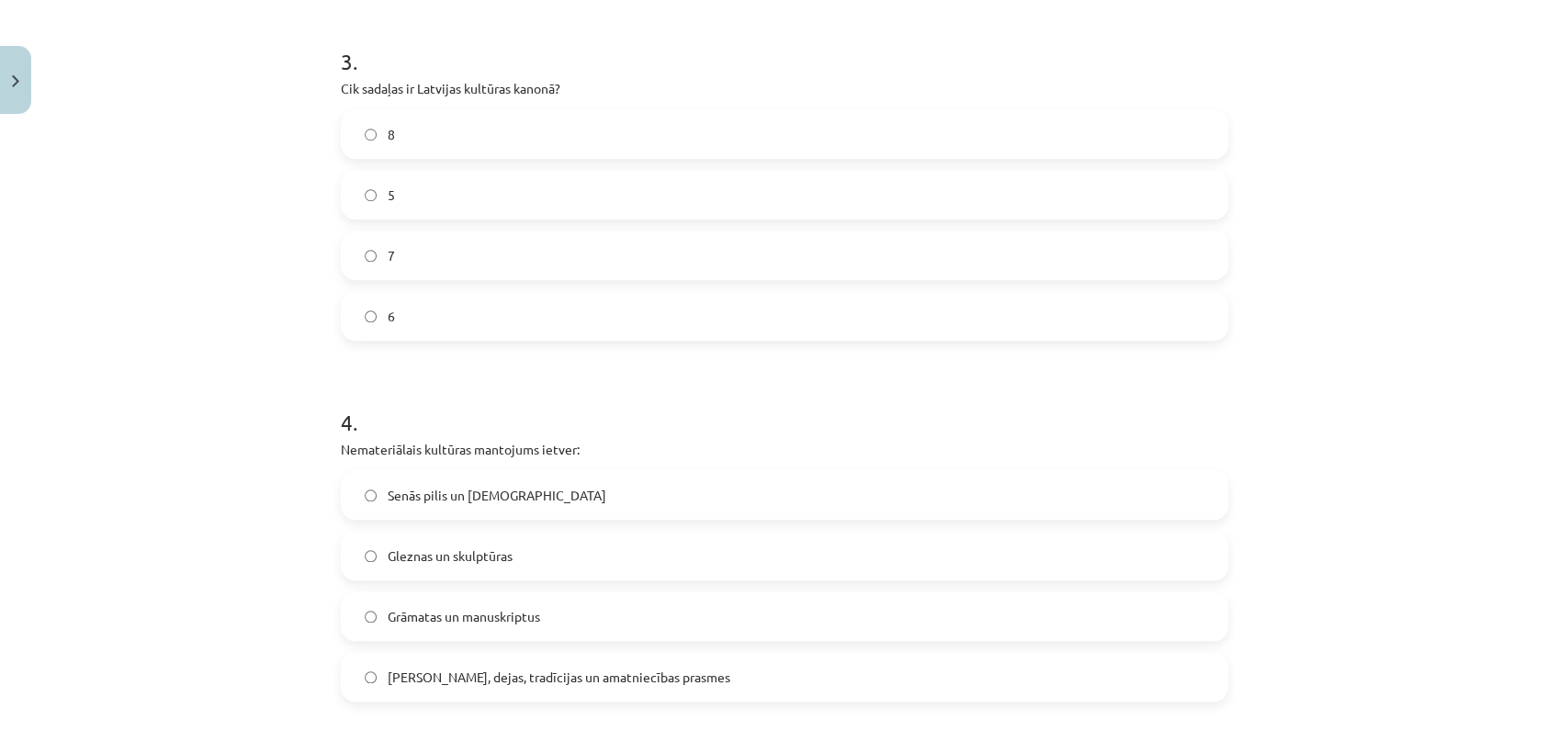
scroll to position [1077, 0]
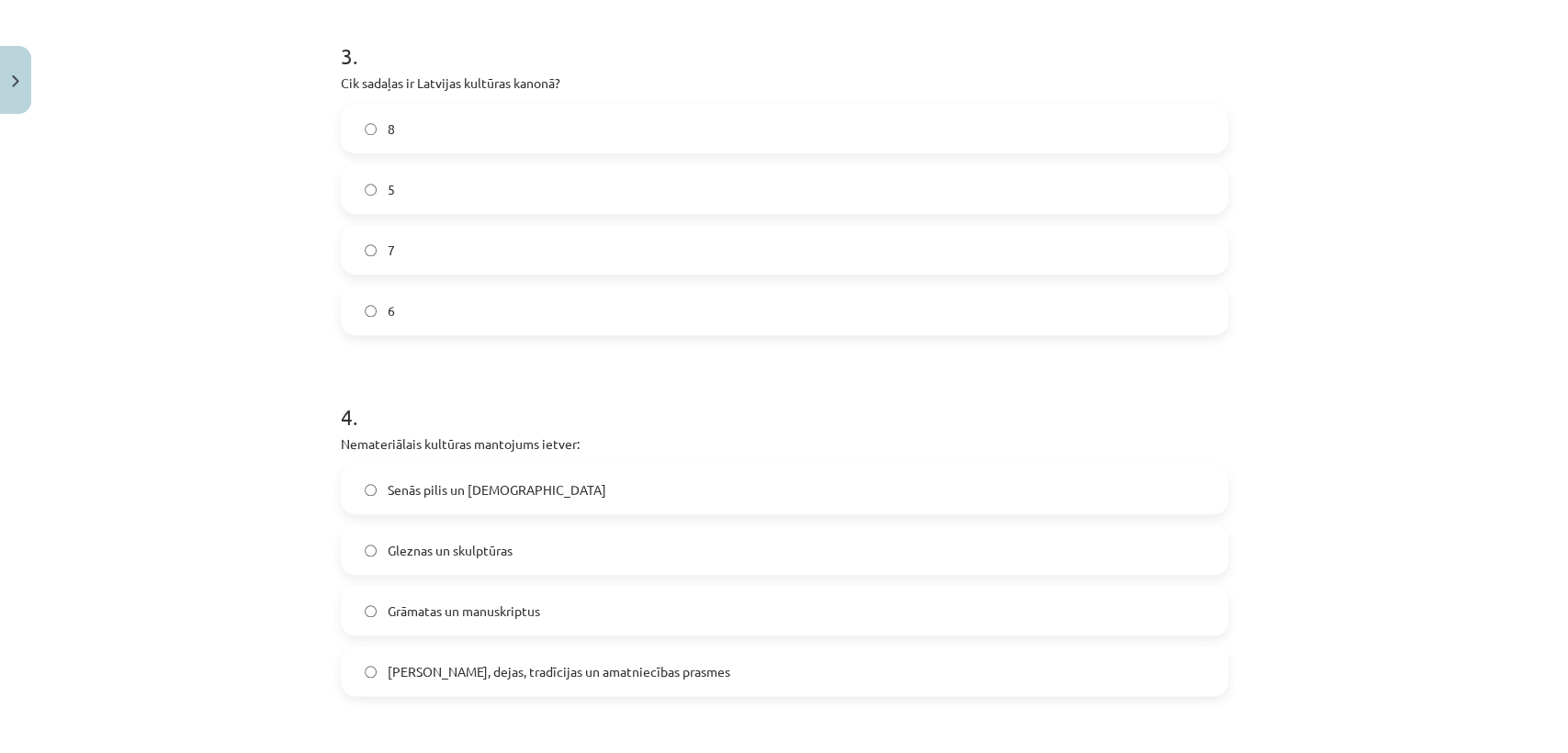
click at [1053, 266] on label "7" at bounding box center [784, 249] width 883 height 46
click at [399, 144] on label "8" at bounding box center [784, 128] width 883 height 46
click at [401, 670] on span "Dziesmas, dejas, tradīcijas un amatniecības prasmes" at bounding box center [558, 671] width 342 height 20
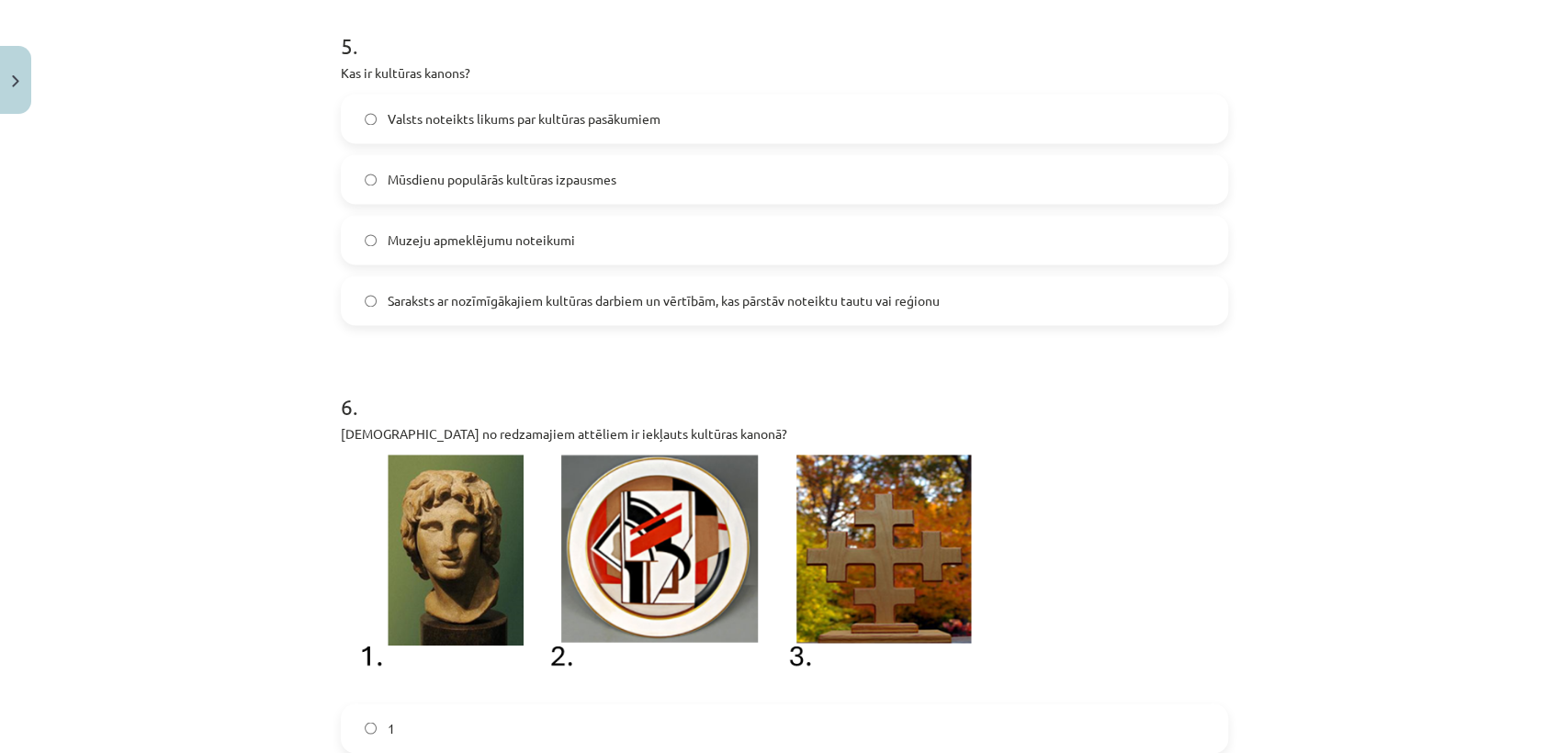
scroll to position [1772, 0]
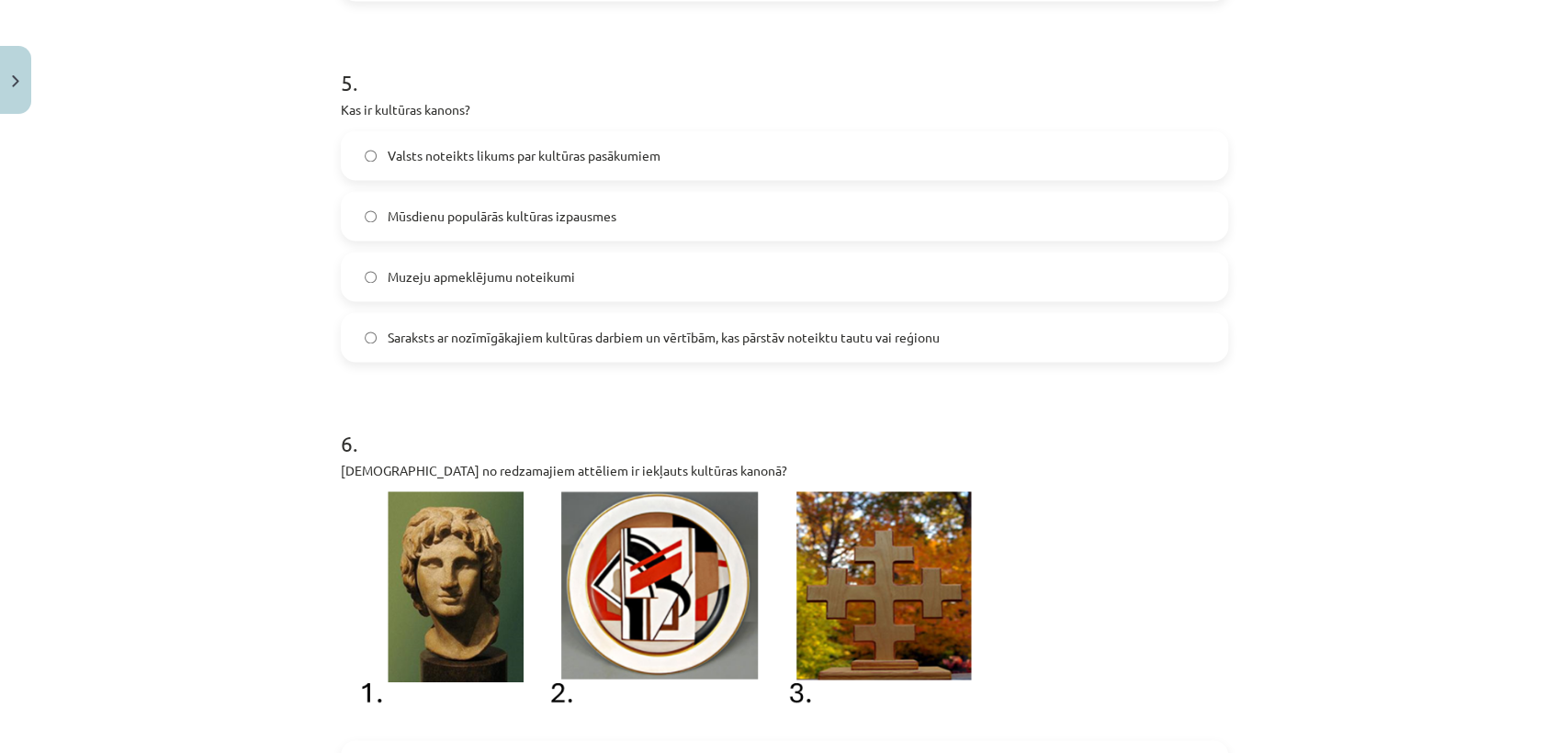
click at [411, 345] on label "Saraksts ar nozīmīgākajiem kultūras darbiem un vērtībām, kas pārstāv noteiktu t…" at bounding box center [784, 337] width 883 height 46
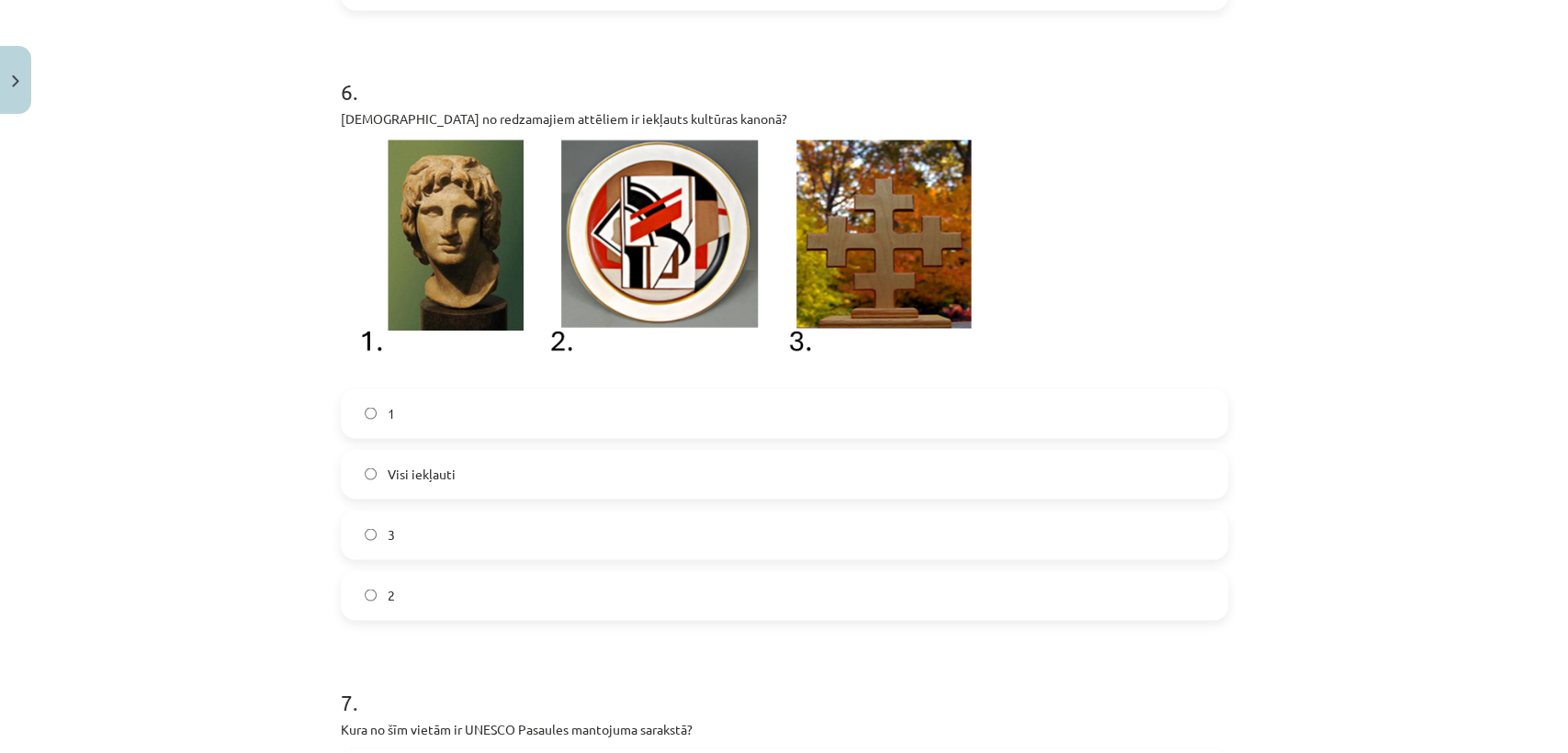
scroll to position [2132, 0]
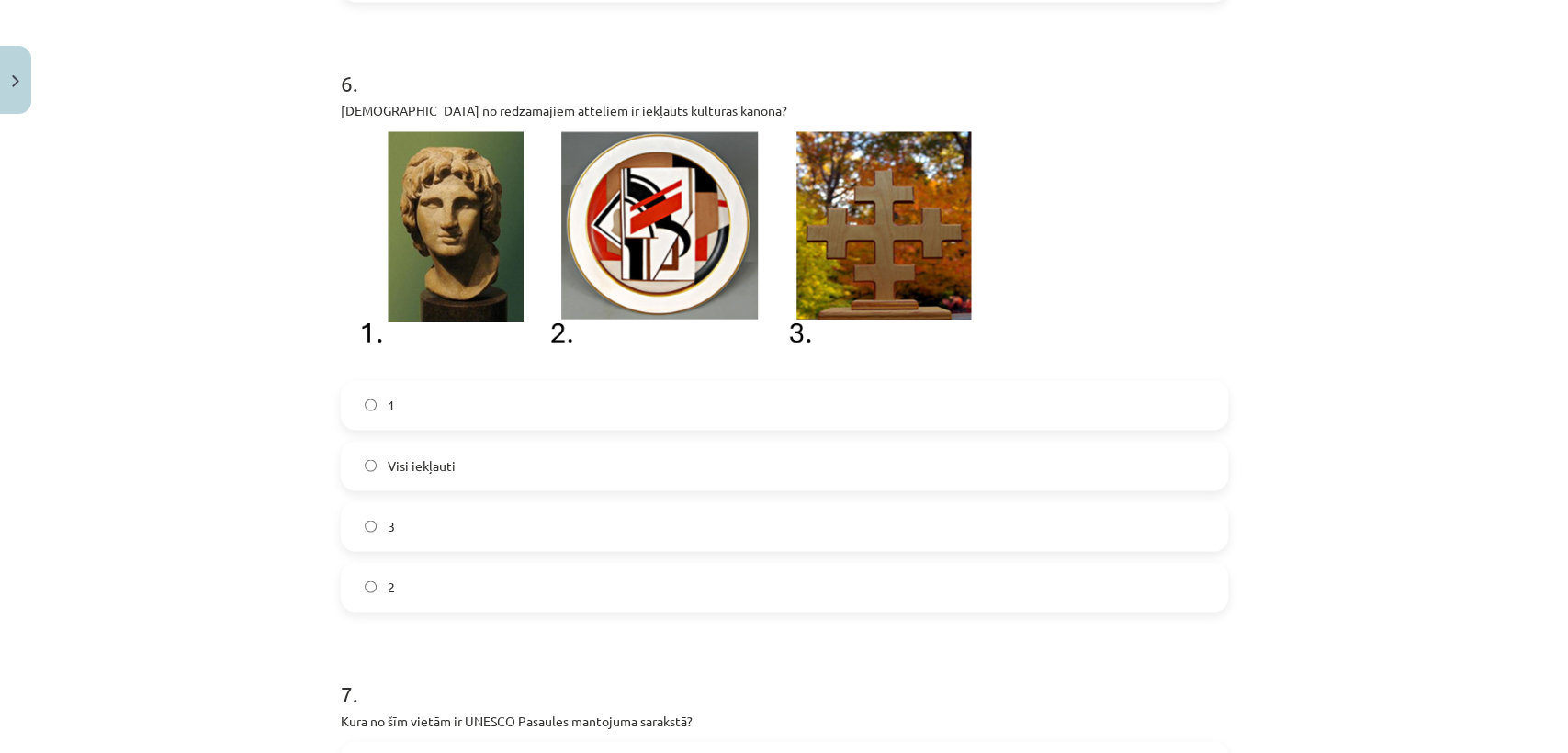
click at [955, 575] on label "2" at bounding box center [784, 587] width 883 height 46
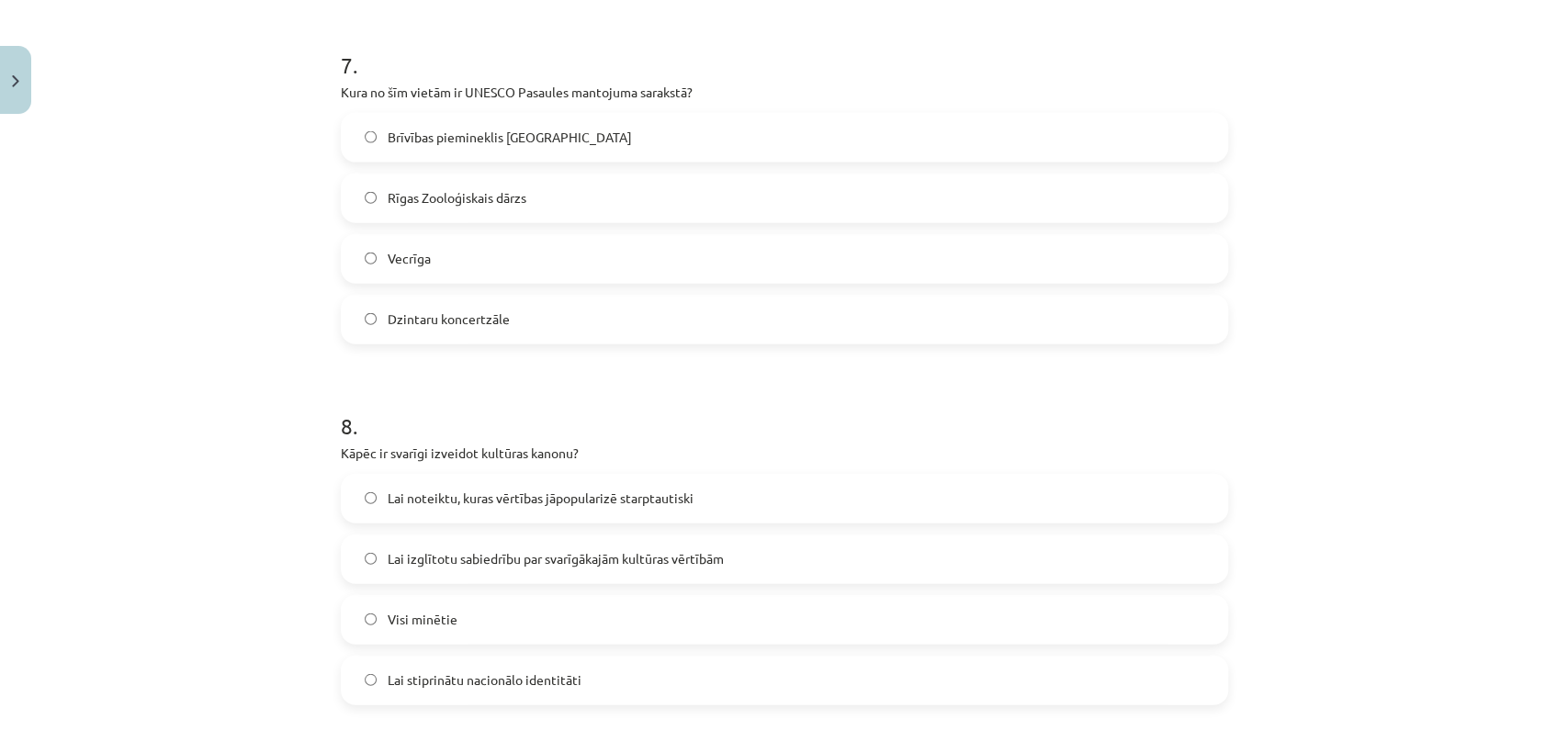
scroll to position [2771, 0]
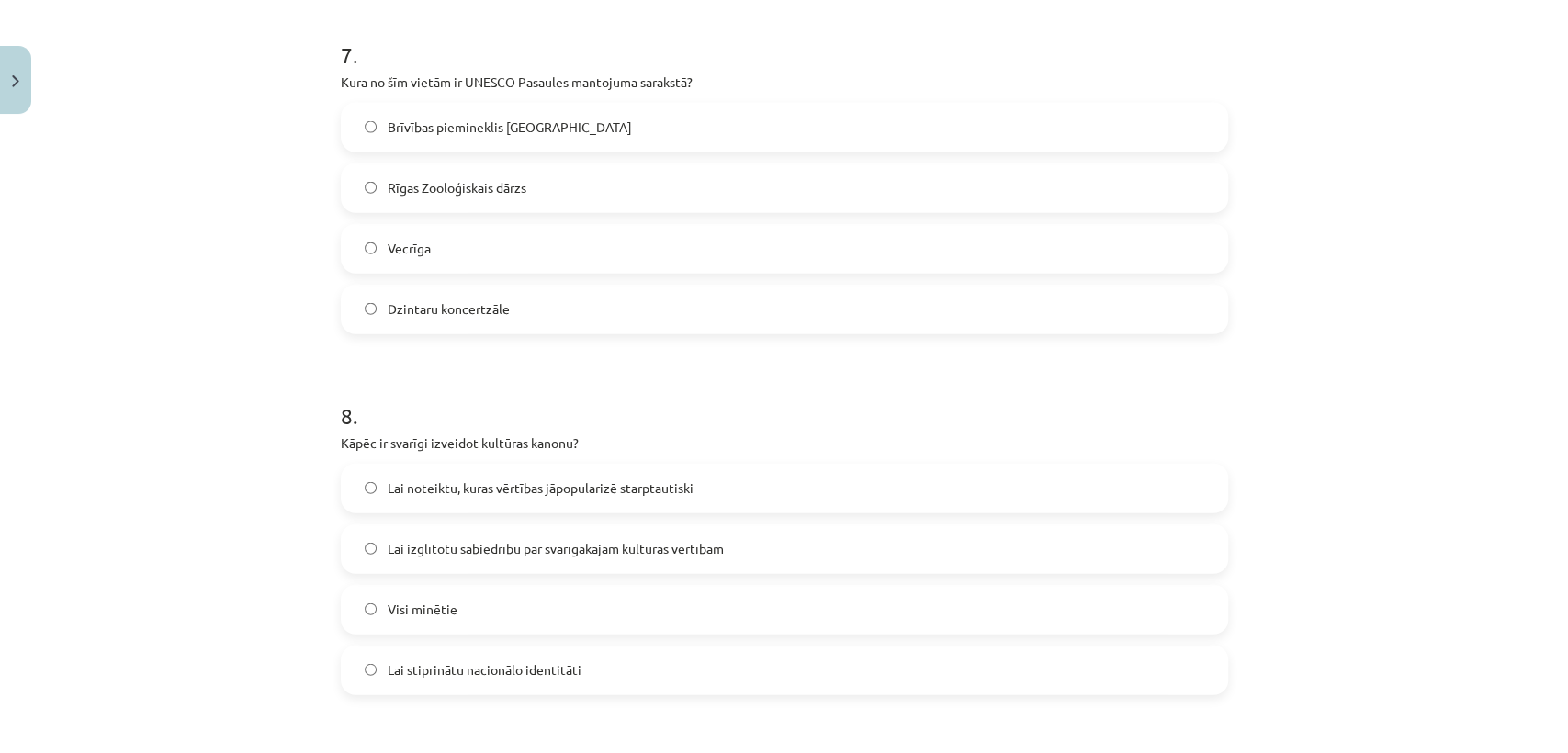
click at [963, 266] on label "Vecrīga" at bounding box center [784, 248] width 883 height 46
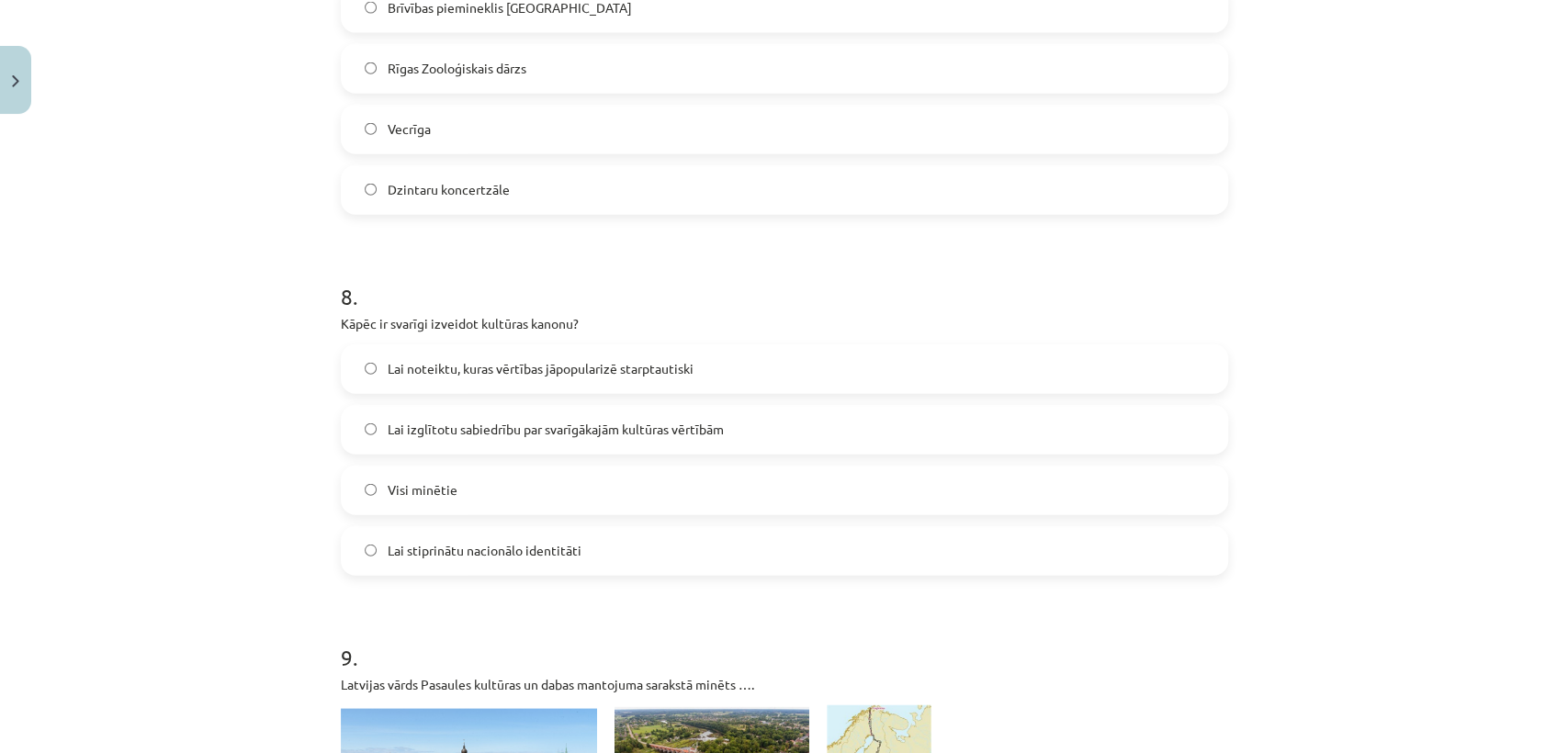
scroll to position [3021, 0]
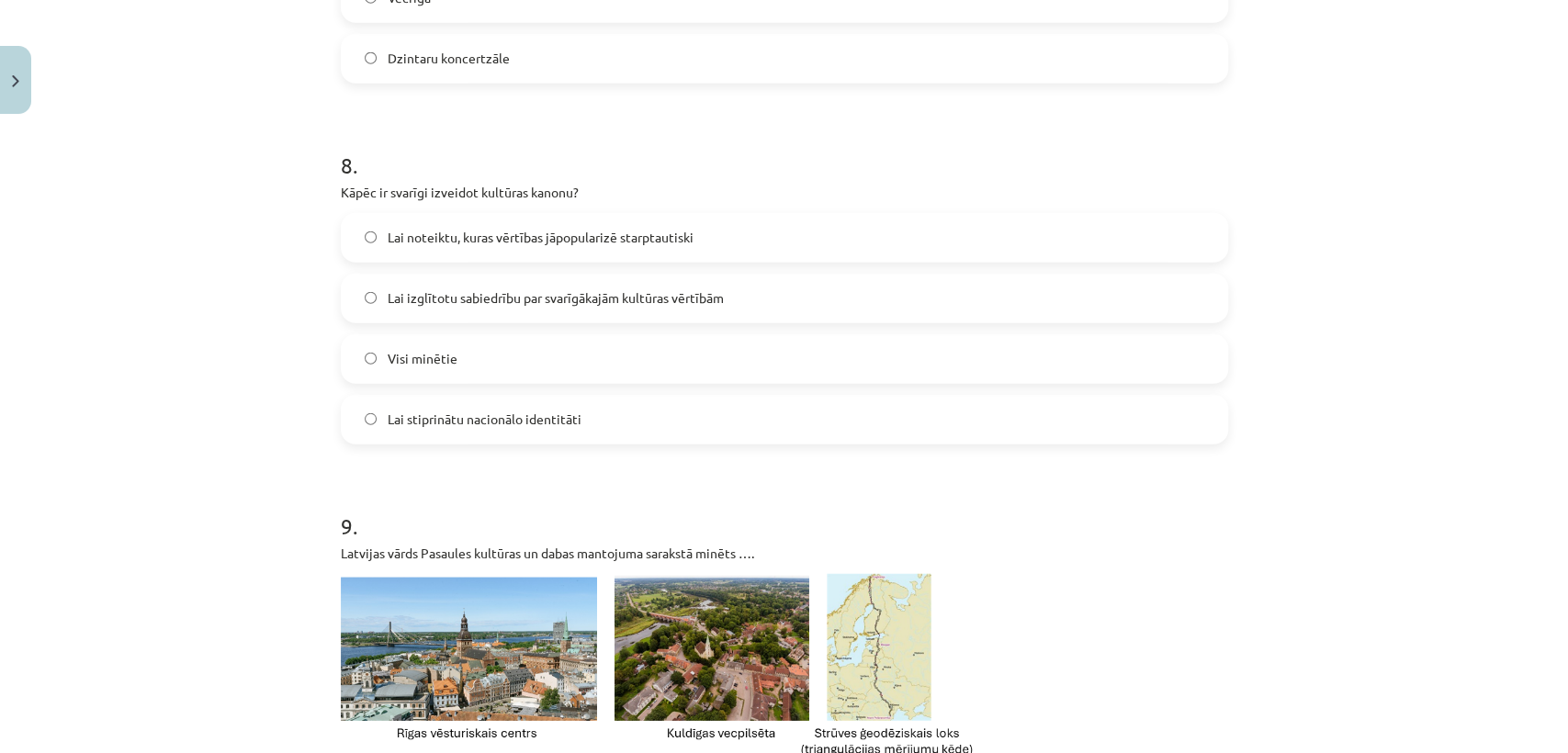
click at [787, 363] on label "Visi minētie" at bounding box center [784, 359] width 883 height 46
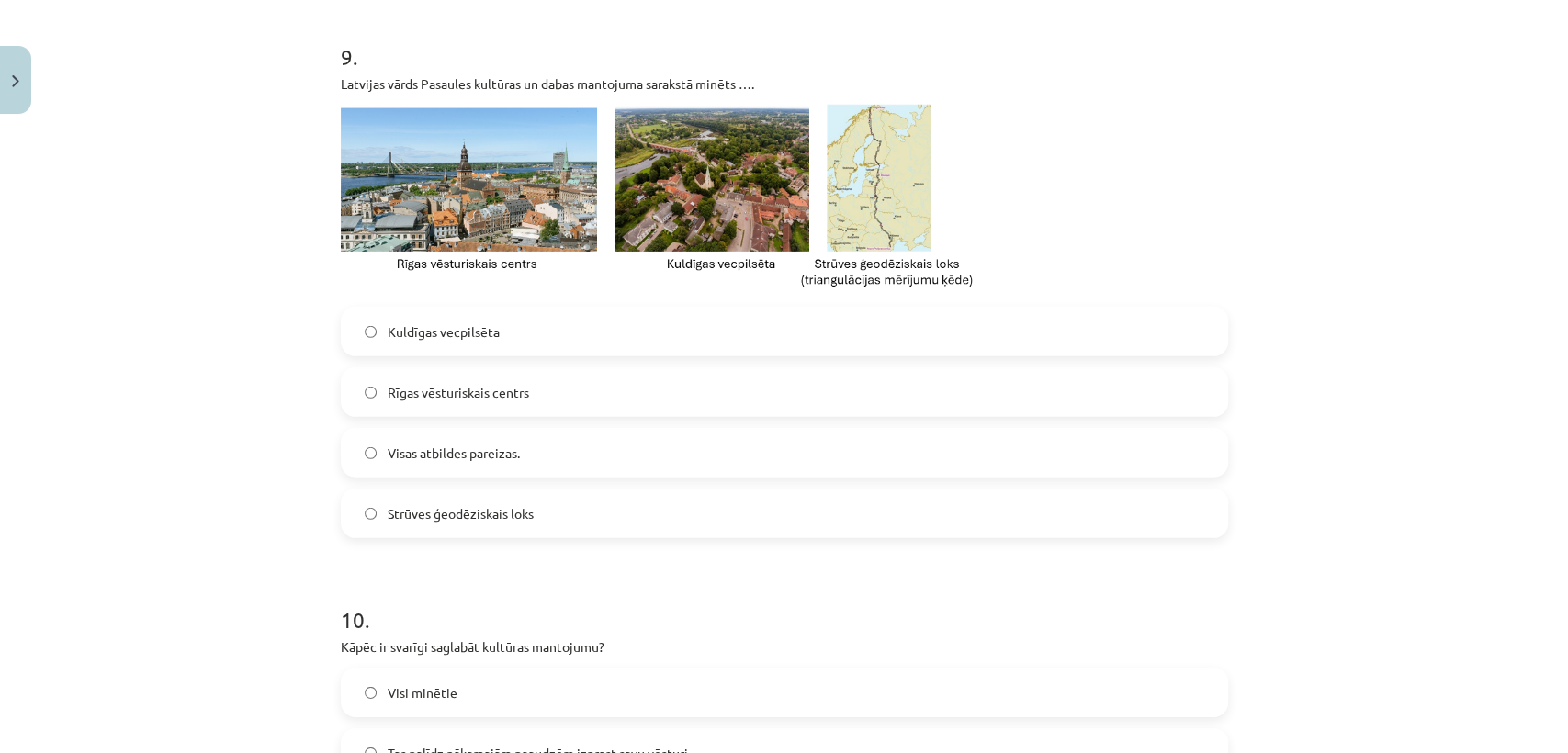
scroll to position [3506, 0]
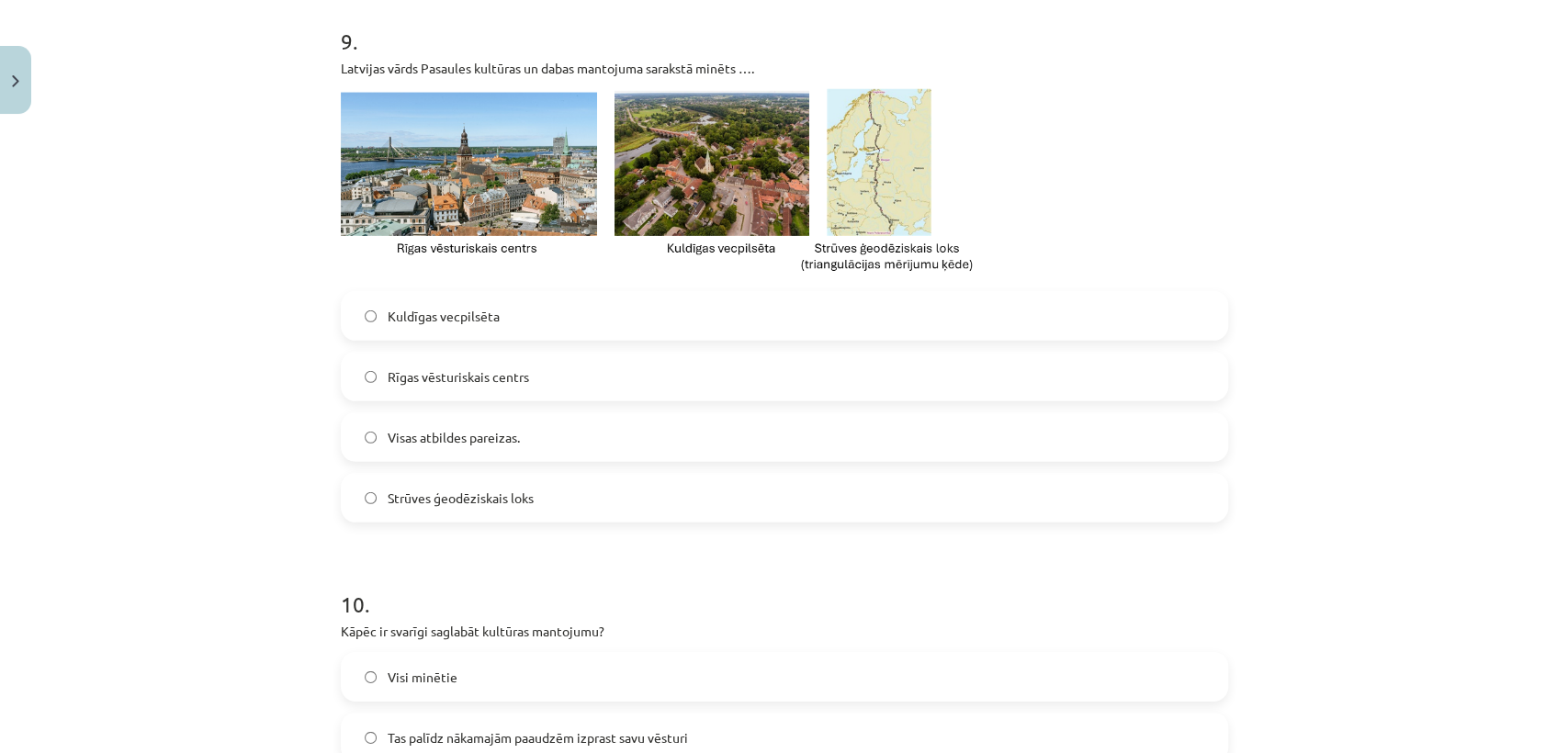
click at [1065, 447] on label "Visas atbildes pareizas." at bounding box center [784, 437] width 883 height 46
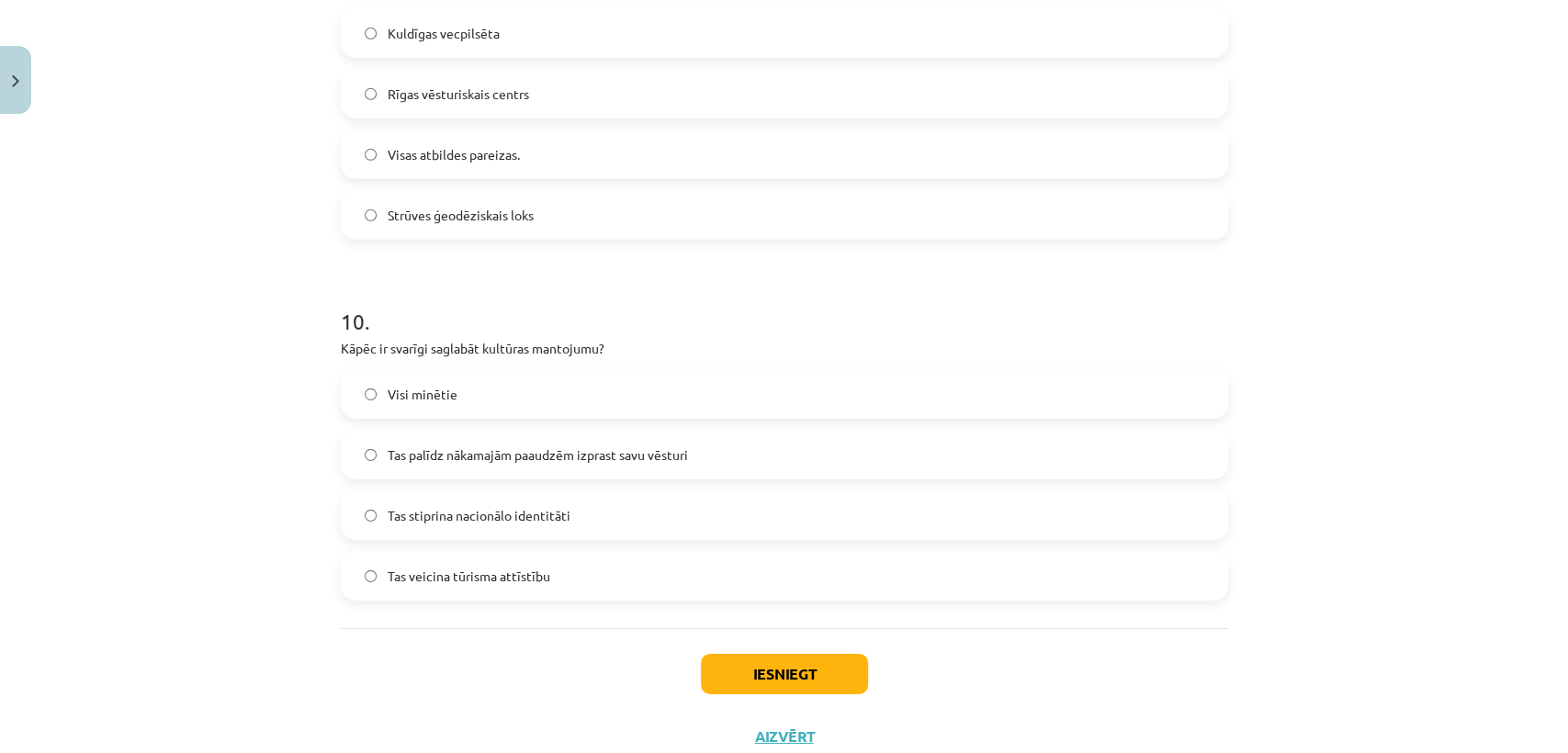
scroll to position [3836, 0]
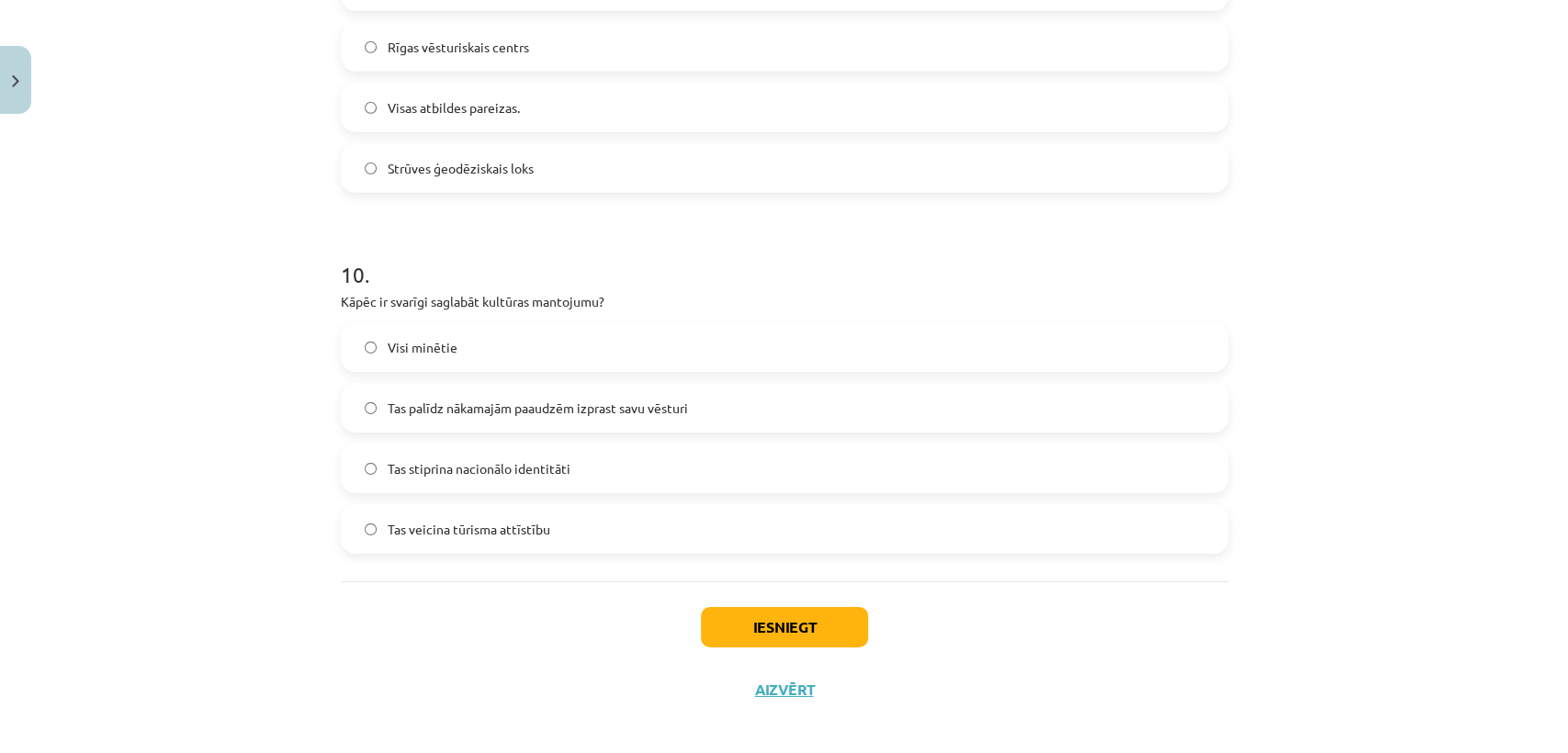
click at [910, 330] on label "Visi minētie" at bounding box center [784, 347] width 883 height 46
click at [815, 610] on button "Iesniegt" at bounding box center [784, 627] width 167 height 40
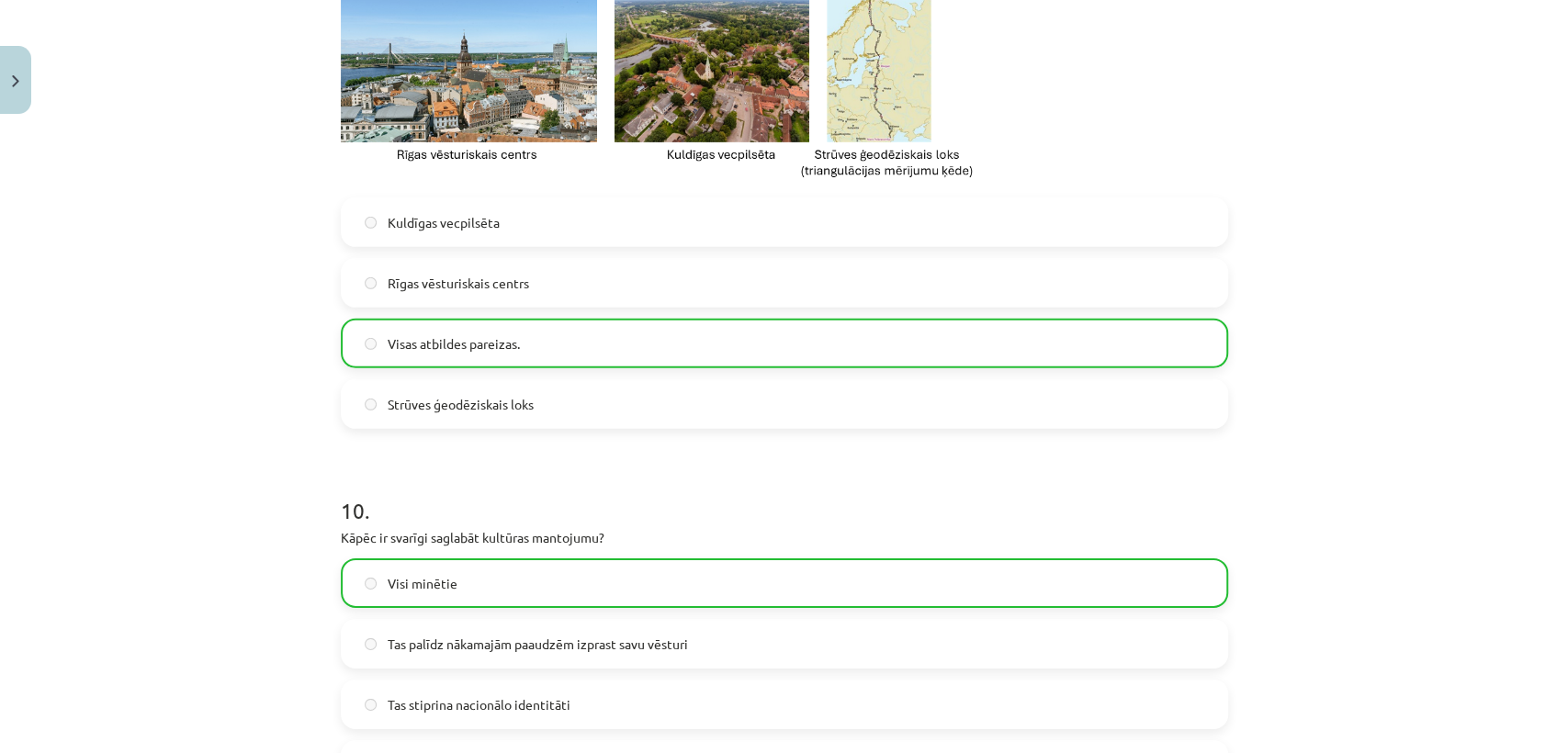
scroll to position [3908, 0]
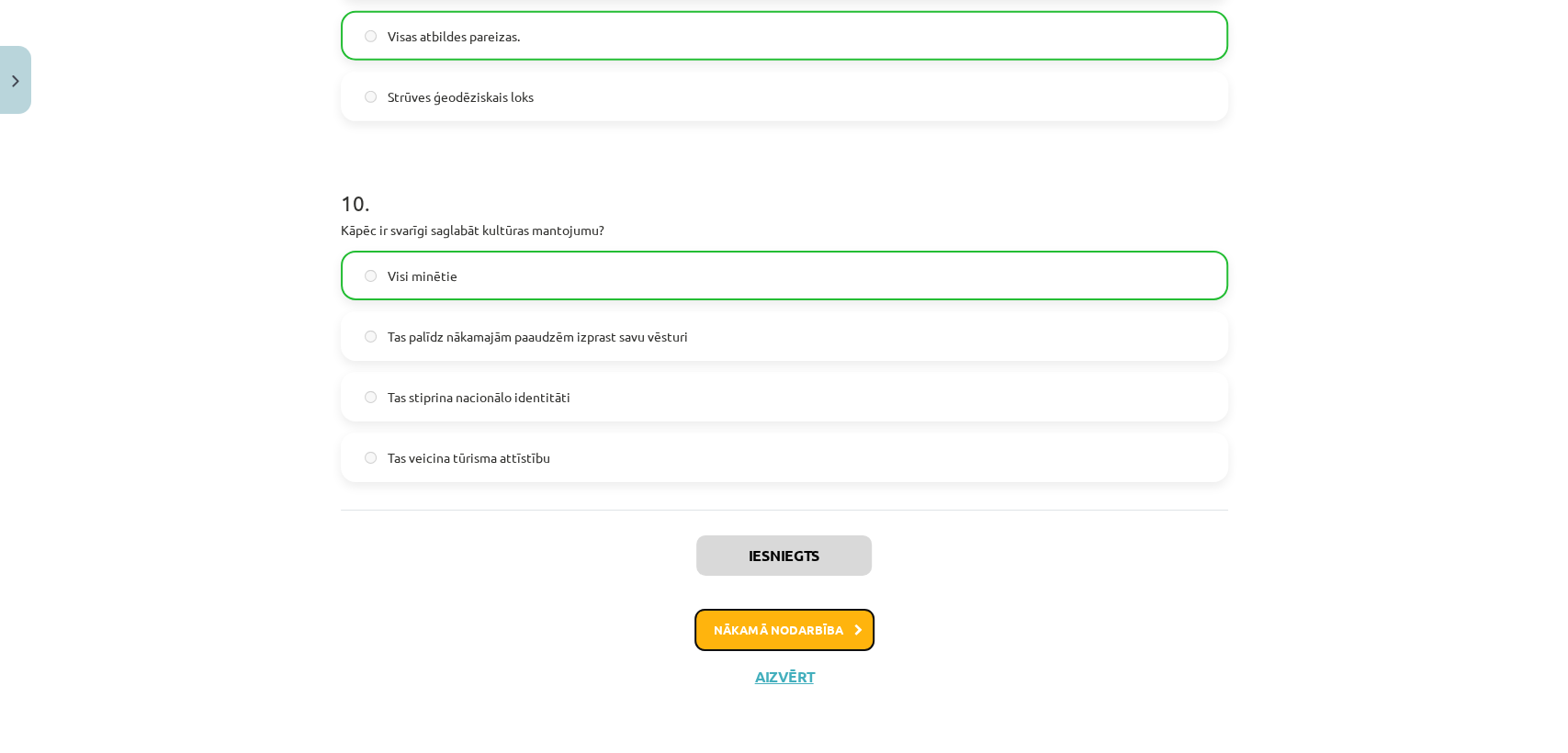
click at [815, 629] on button "Nākamā nodarbība" at bounding box center [785, 630] width 180 height 42
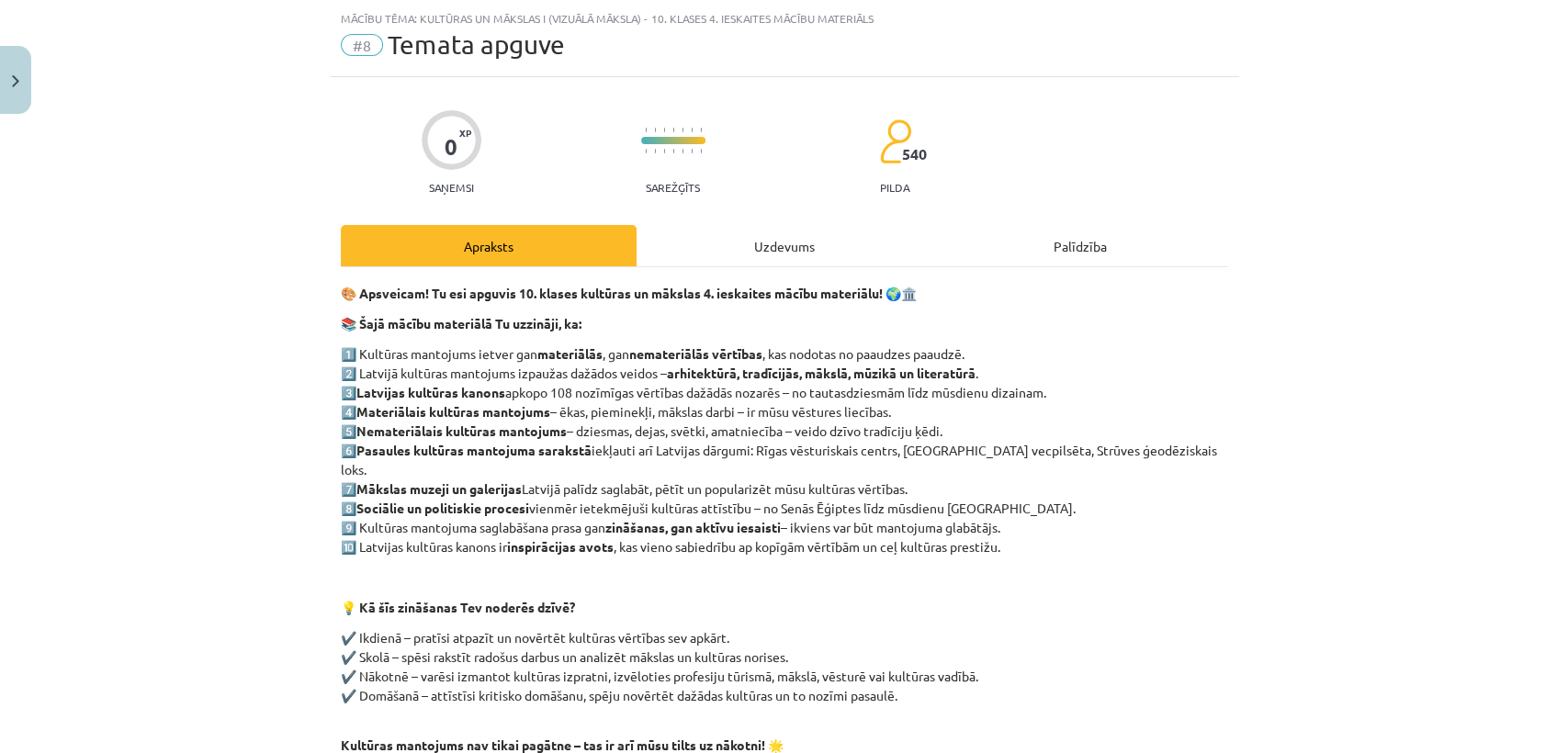
scroll to position [260, 0]
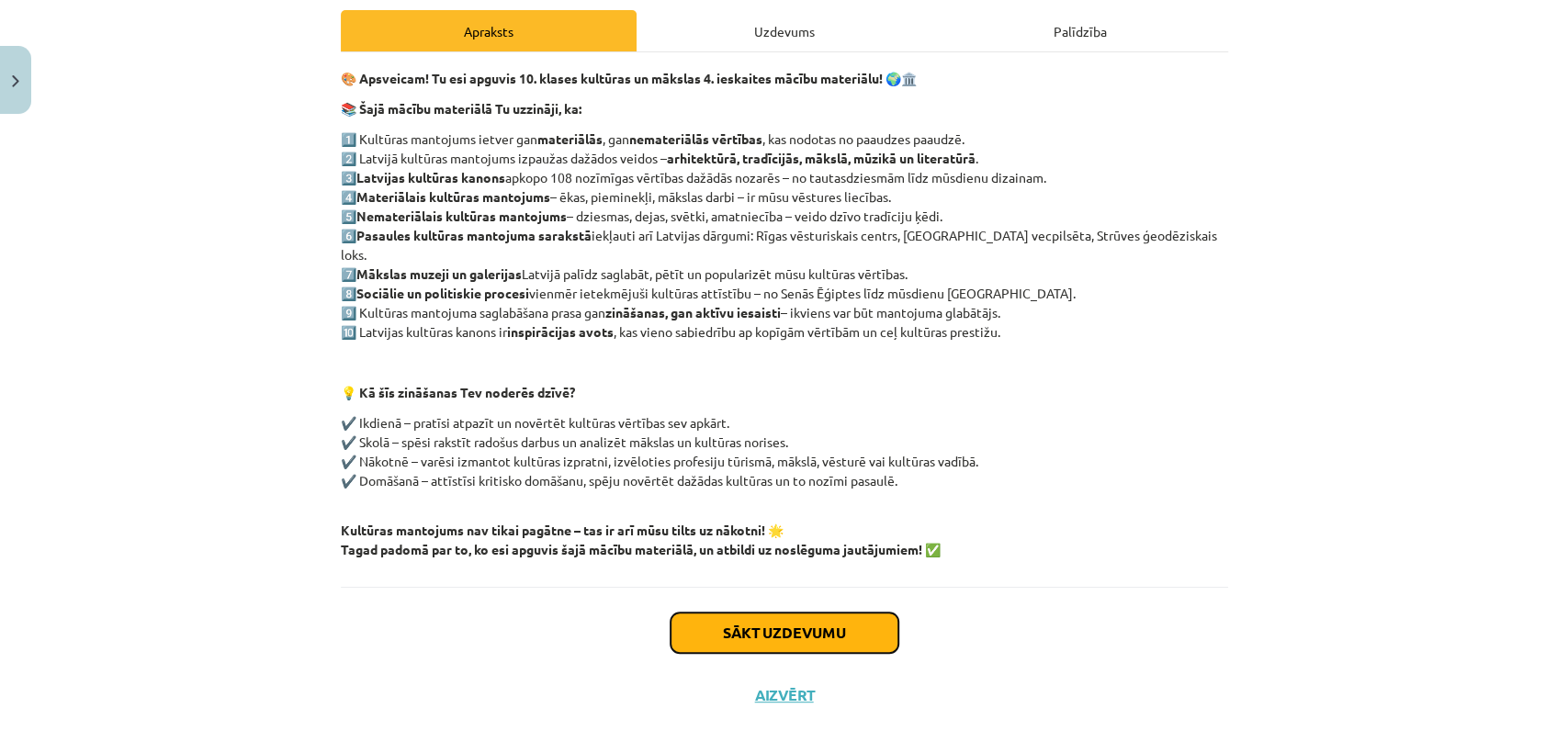
click at [817, 613] on button "Sākt uzdevumu" at bounding box center [784, 632] width 228 height 40
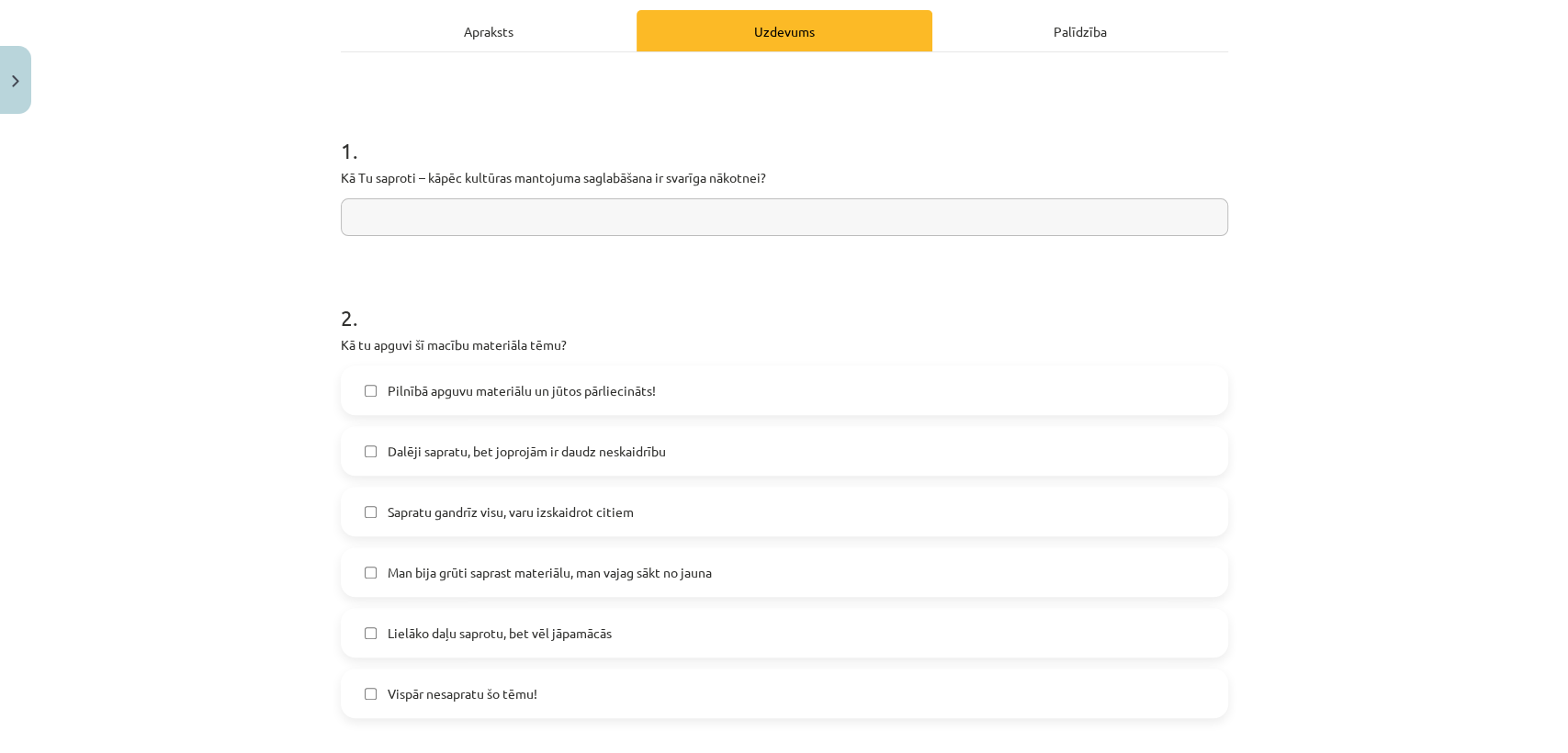
scroll to position [45, 0]
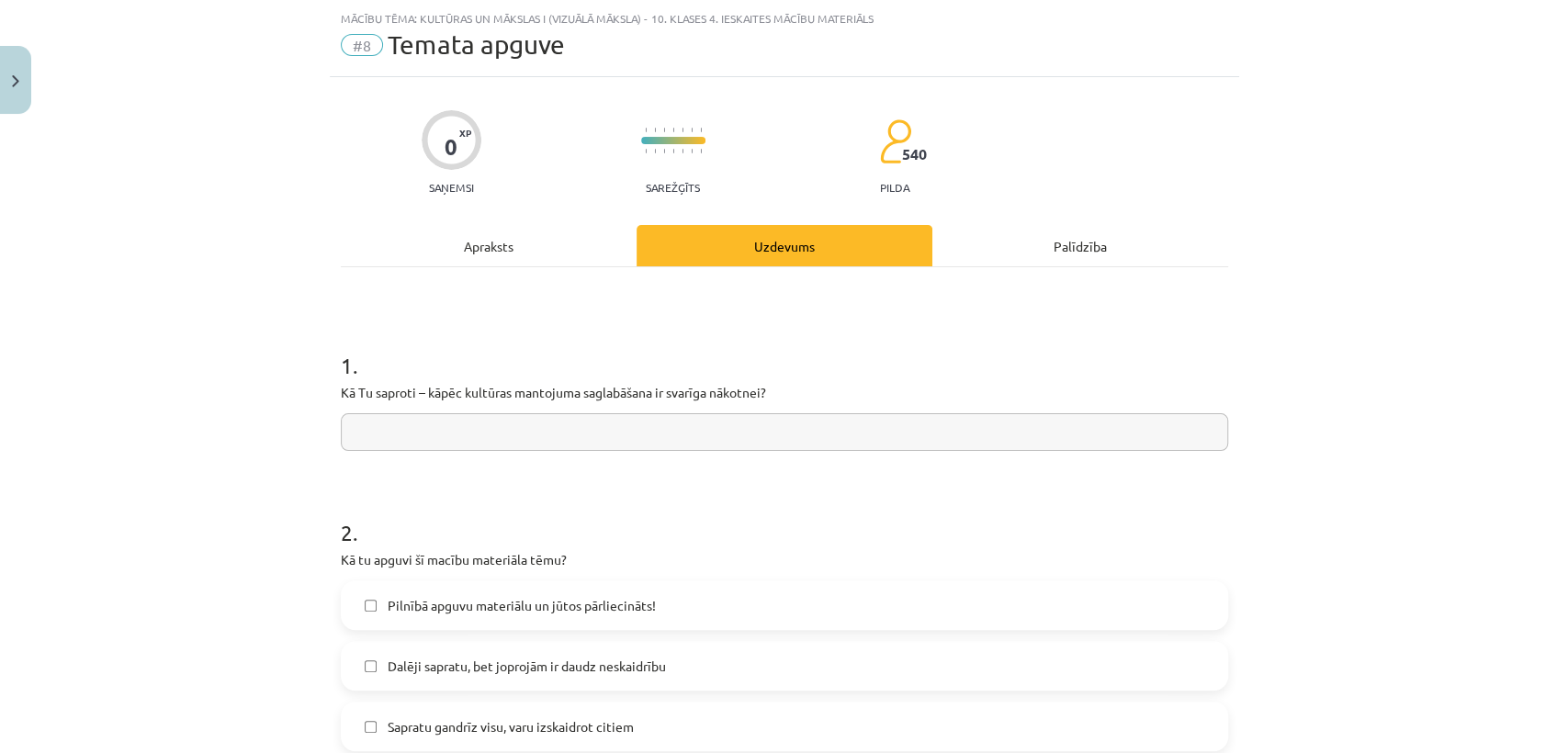
click at [631, 443] on input "text" at bounding box center [784, 432] width 887 height 38
type input "**********"
click at [790, 510] on h1 "2 ." at bounding box center [784, 516] width 887 height 57
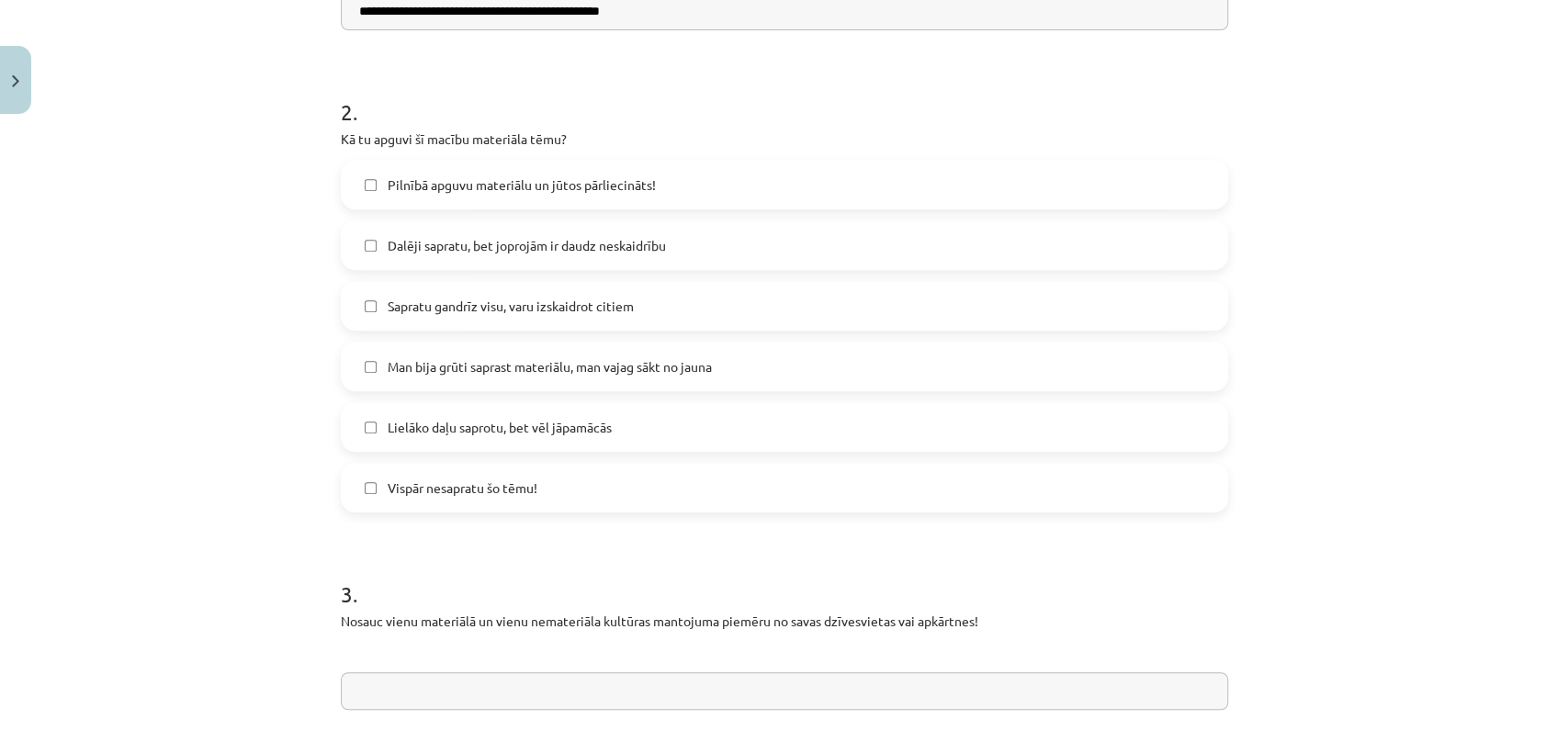
scroll to position [468, 0]
click at [702, 193] on label "Pilnībā apguvu materiālu un jūtos pārliecināts!" at bounding box center [784, 182] width 883 height 46
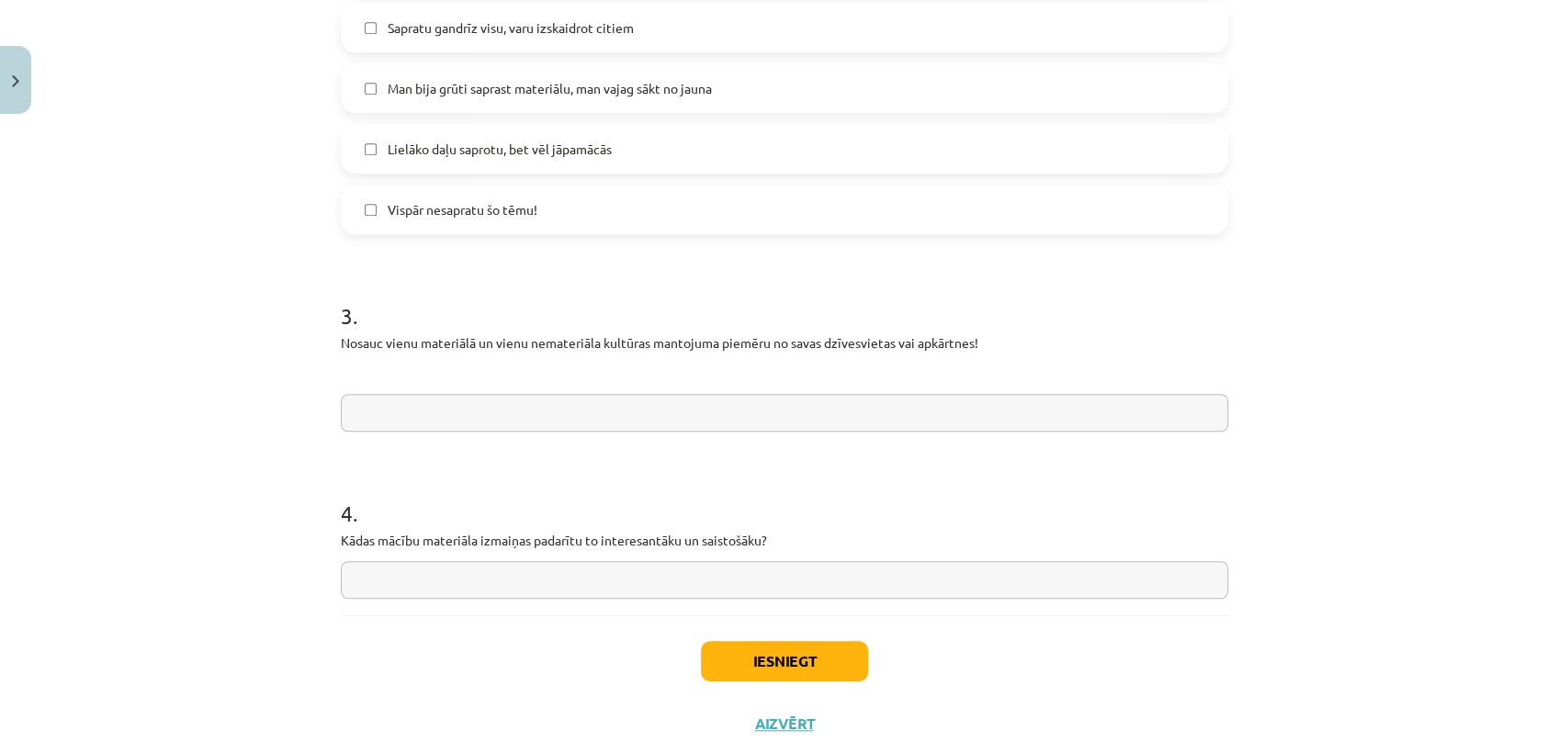
scroll to position [791, 0]
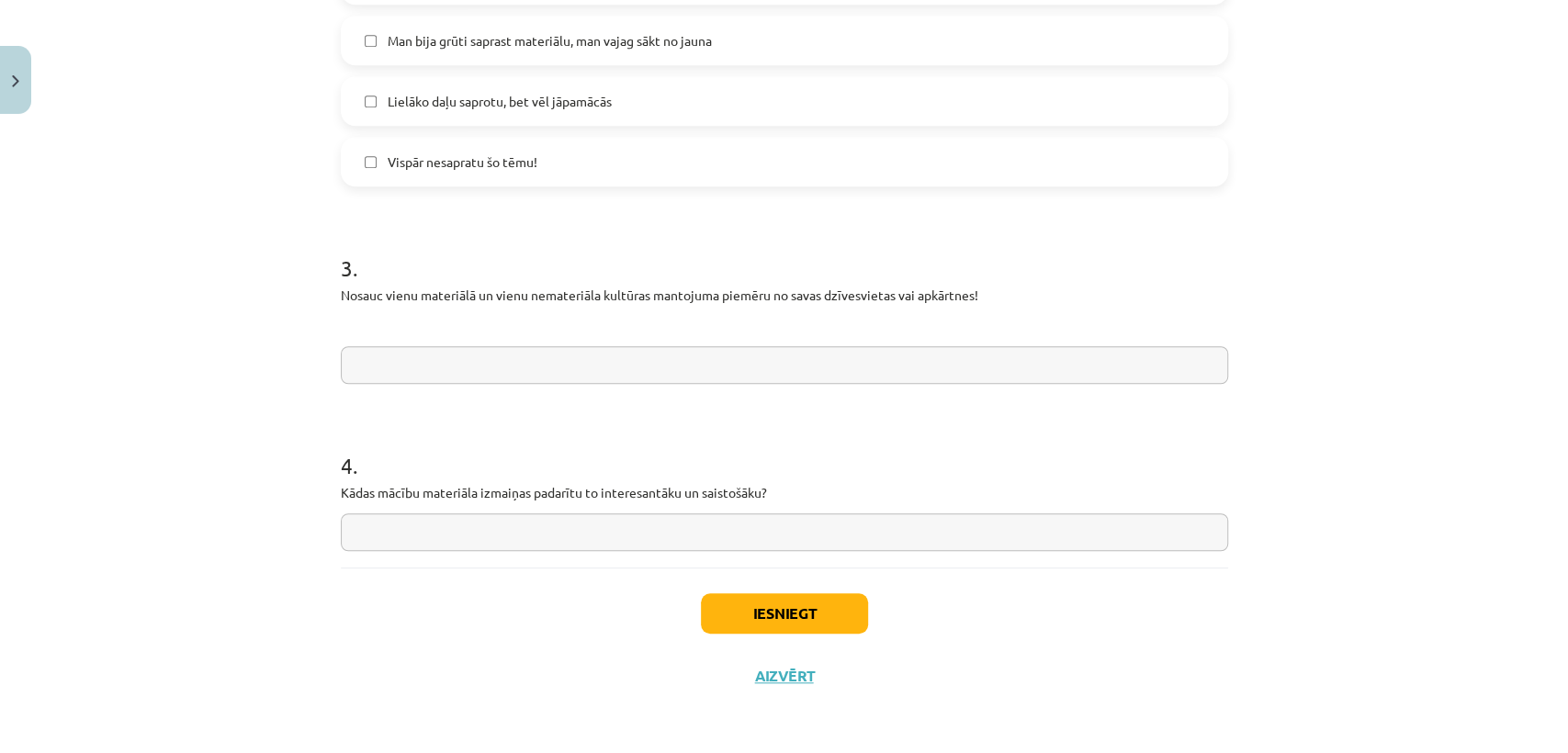
click at [829, 367] on input "text" at bounding box center [784, 365] width 887 height 38
type input "**********"
click at [434, 543] on input "text" at bounding box center [784, 533] width 887 height 38
type input "**********"
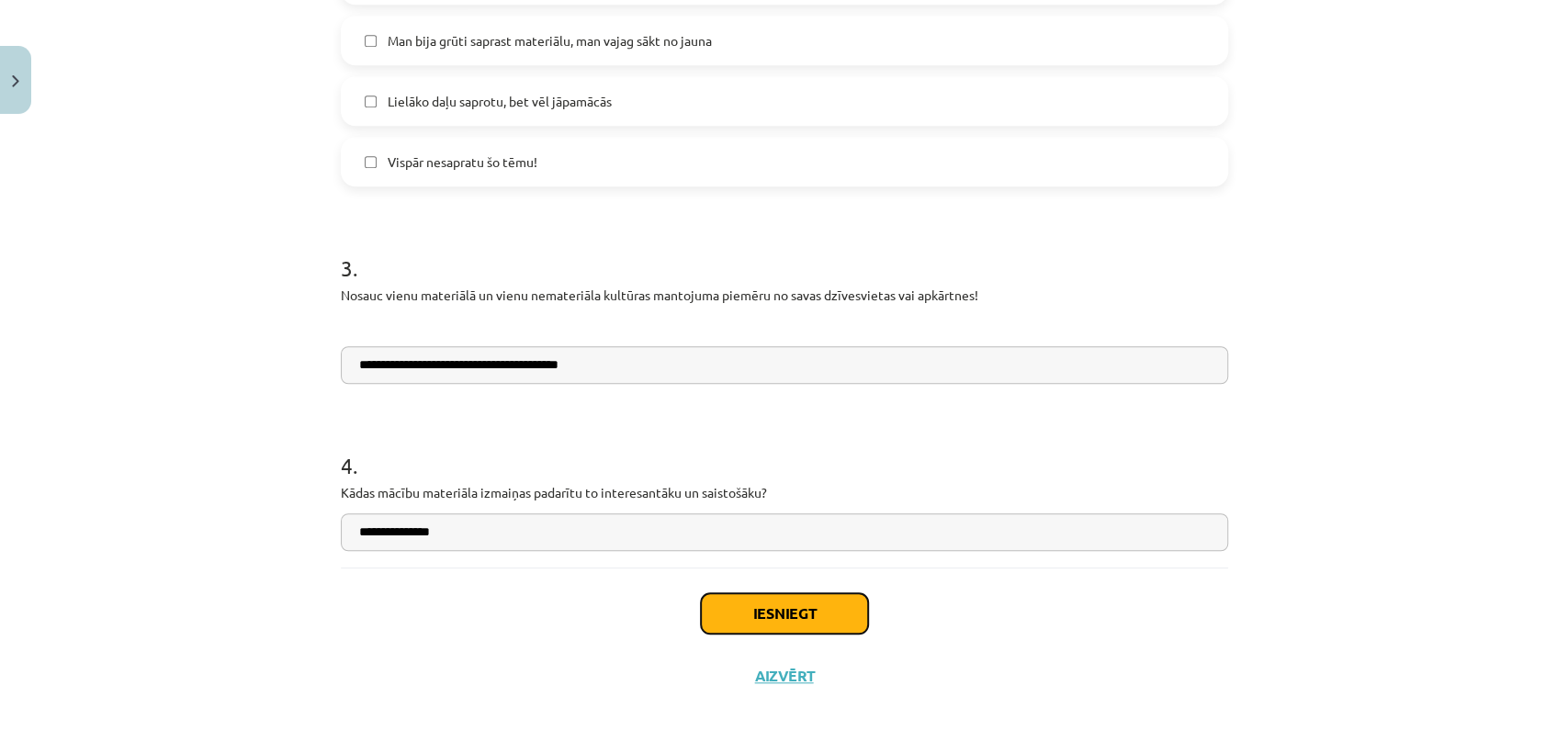
click at [727, 605] on button "Iesniegt" at bounding box center [784, 613] width 167 height 40
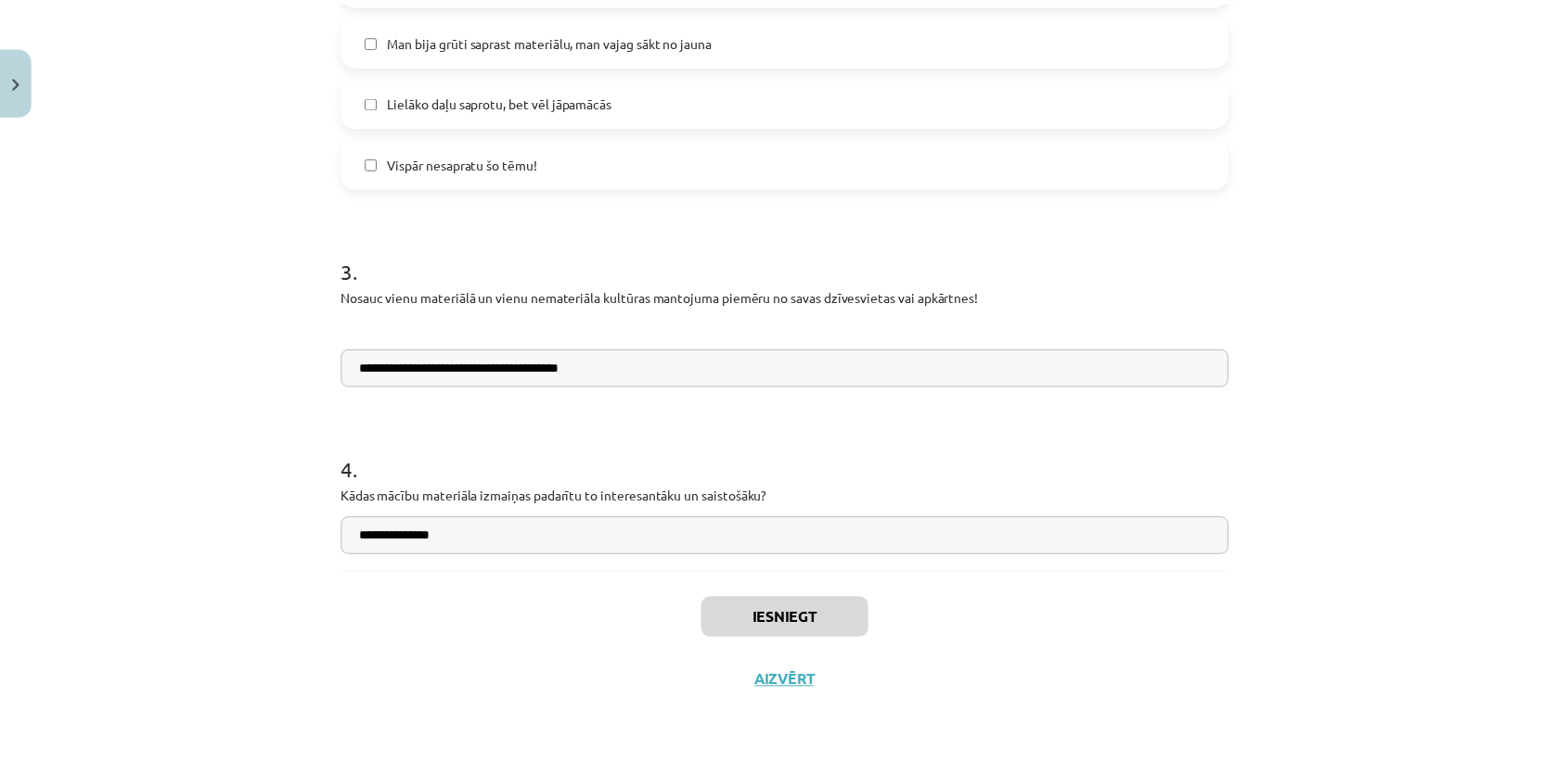
scroll to position [1069, 0]
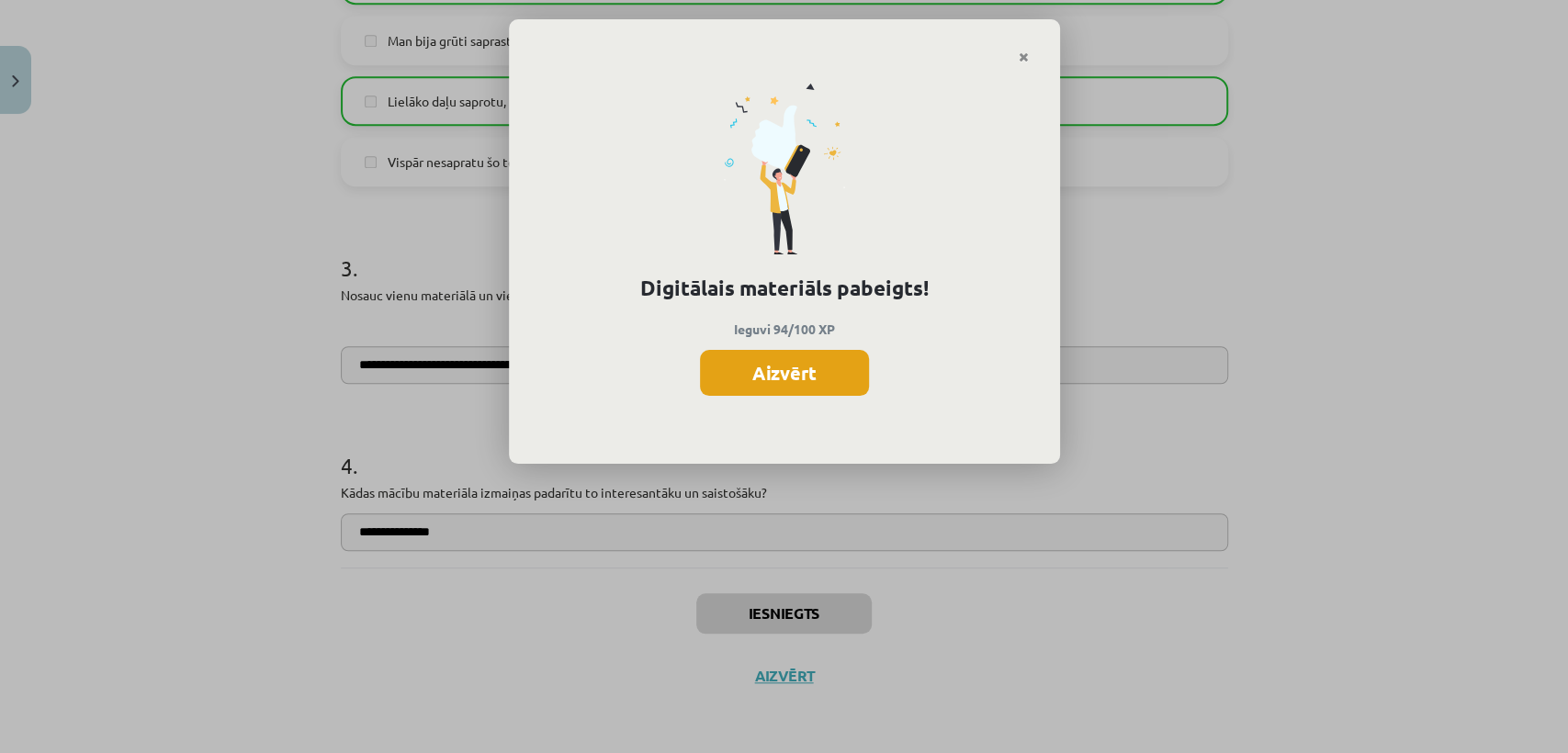
click at [809, 391] on button "Aizvērt" at bounding box center [784, 372] width 169 height 46
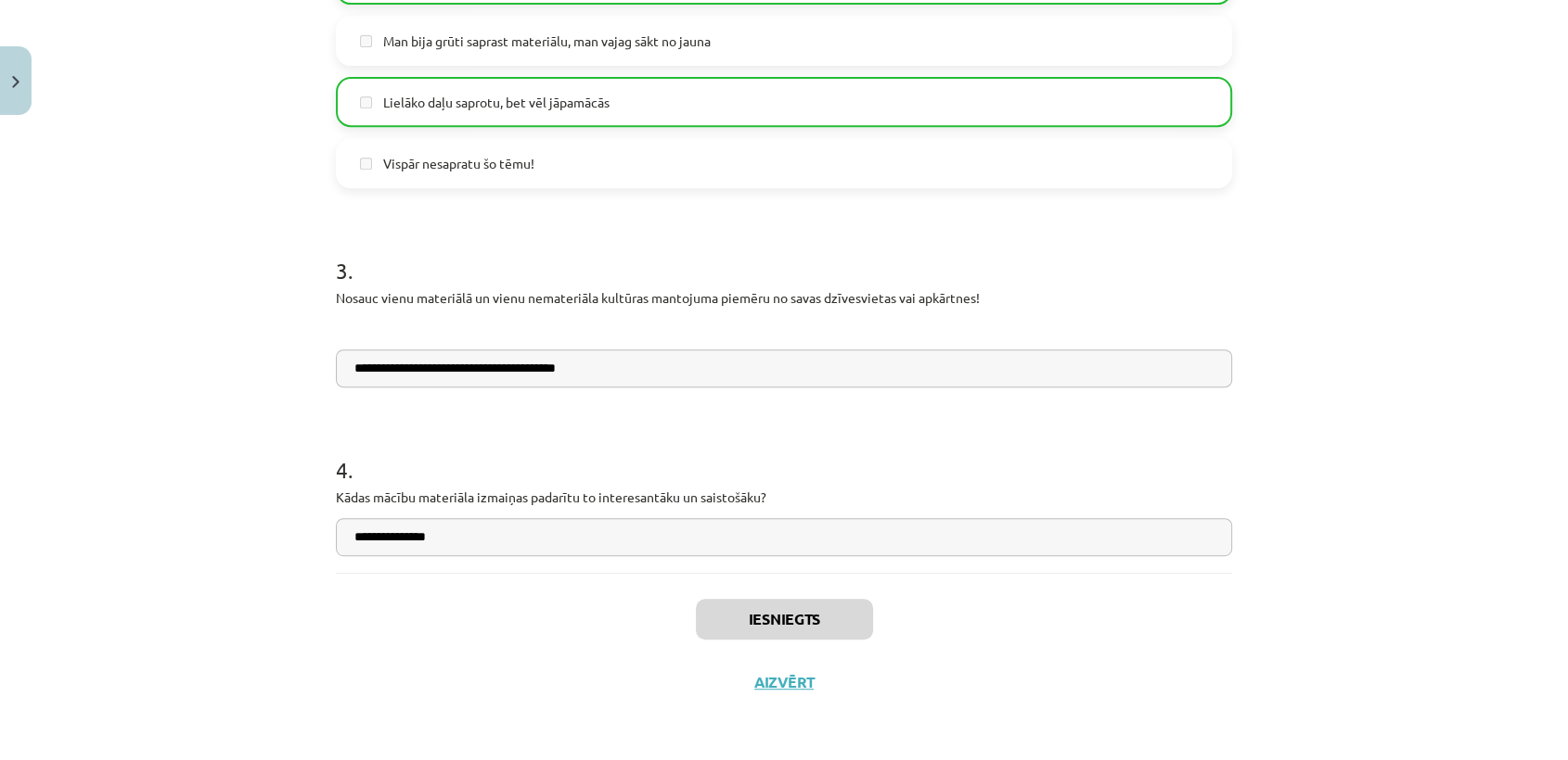
drag, startPoint x: 1550, startPoint y: 426, endPoint x: 1560, endPoint y: 427, distance: 10.0
click at [1410, 427] on div "**********" at bounding box center [784, 380] width 1568 height 760
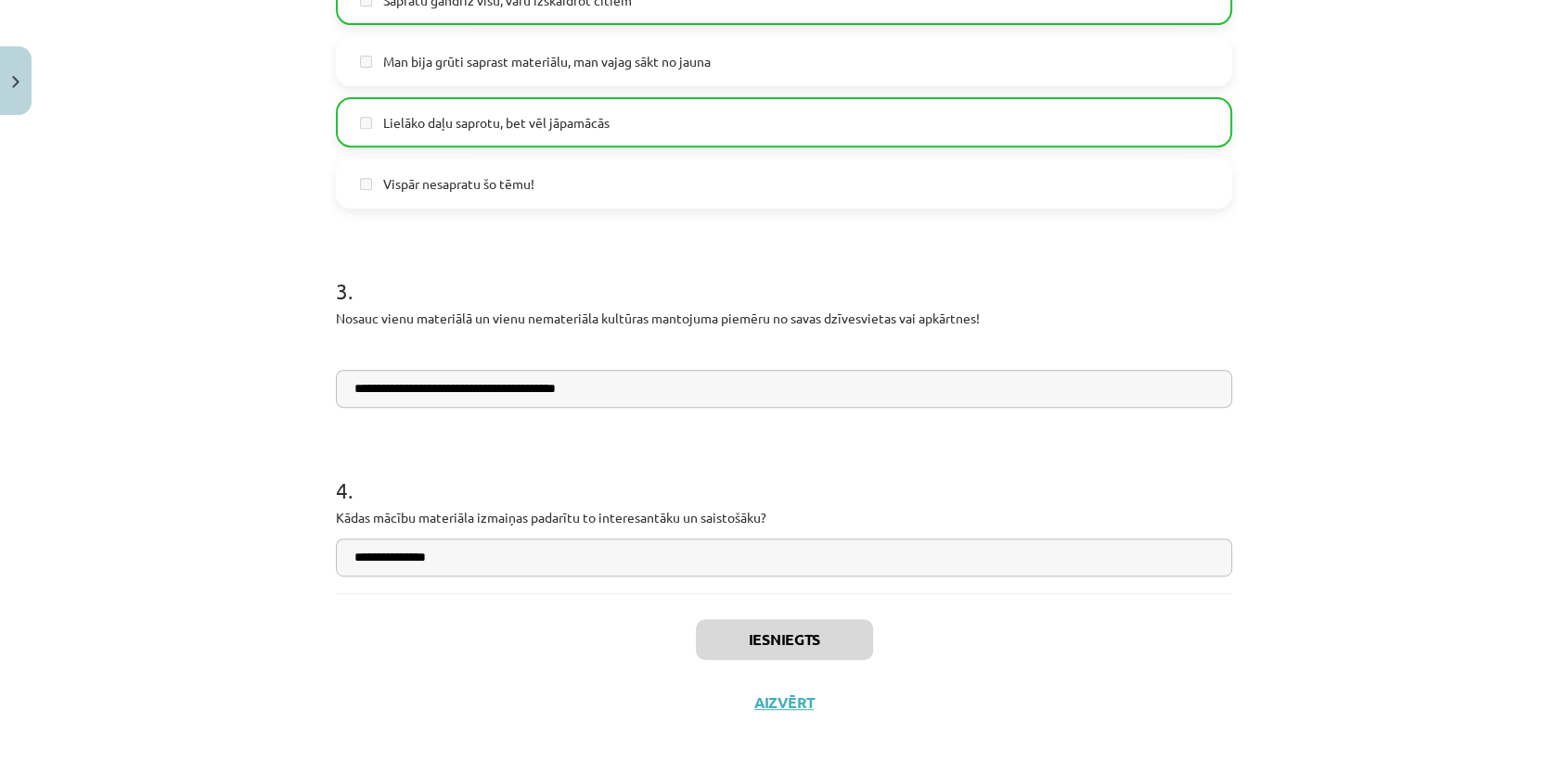
scroll to position [799, 0]
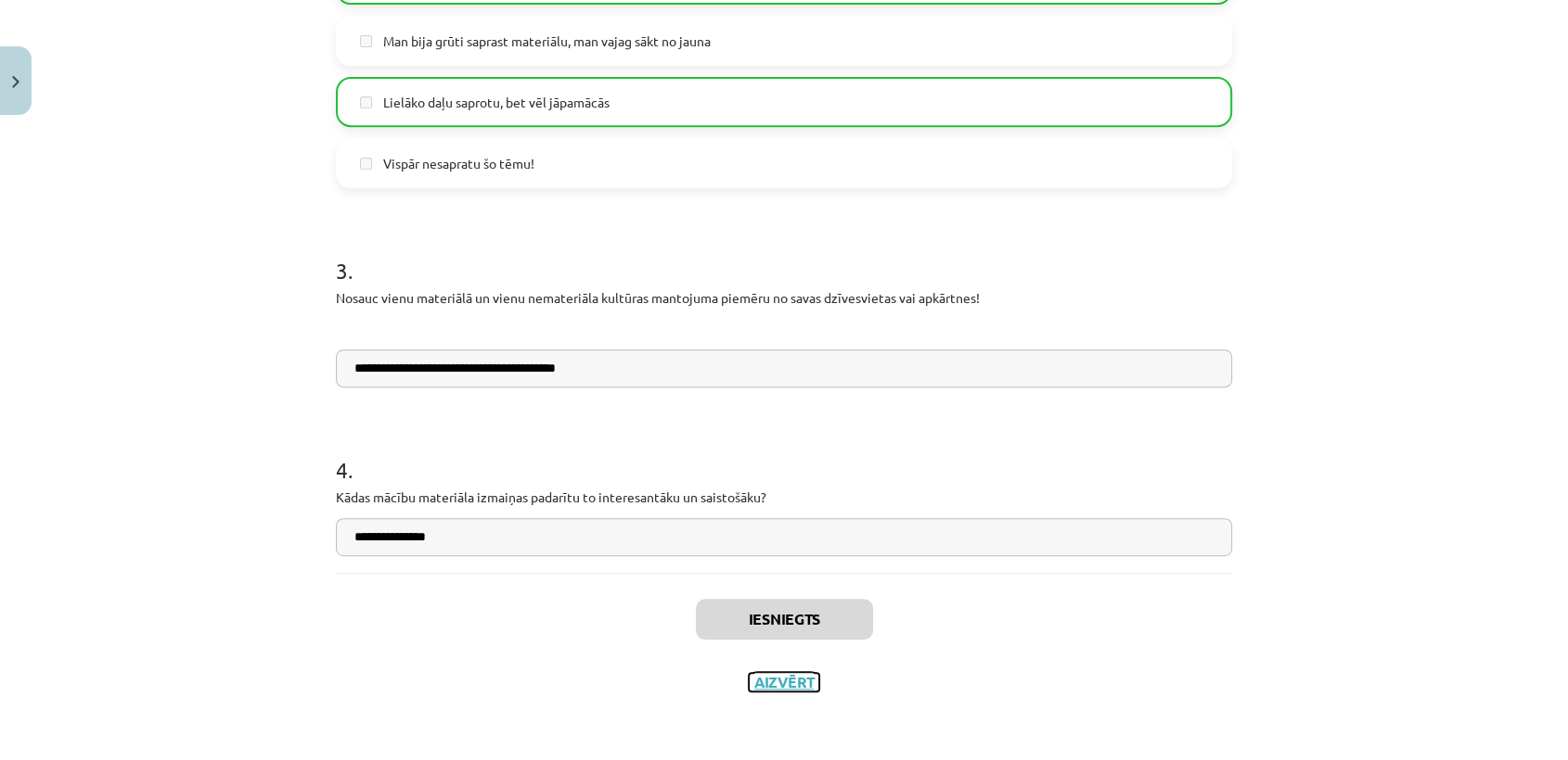
click at [779, 683] on button "Aizvērt" at bounding box center [784, 682] width 70 height 19
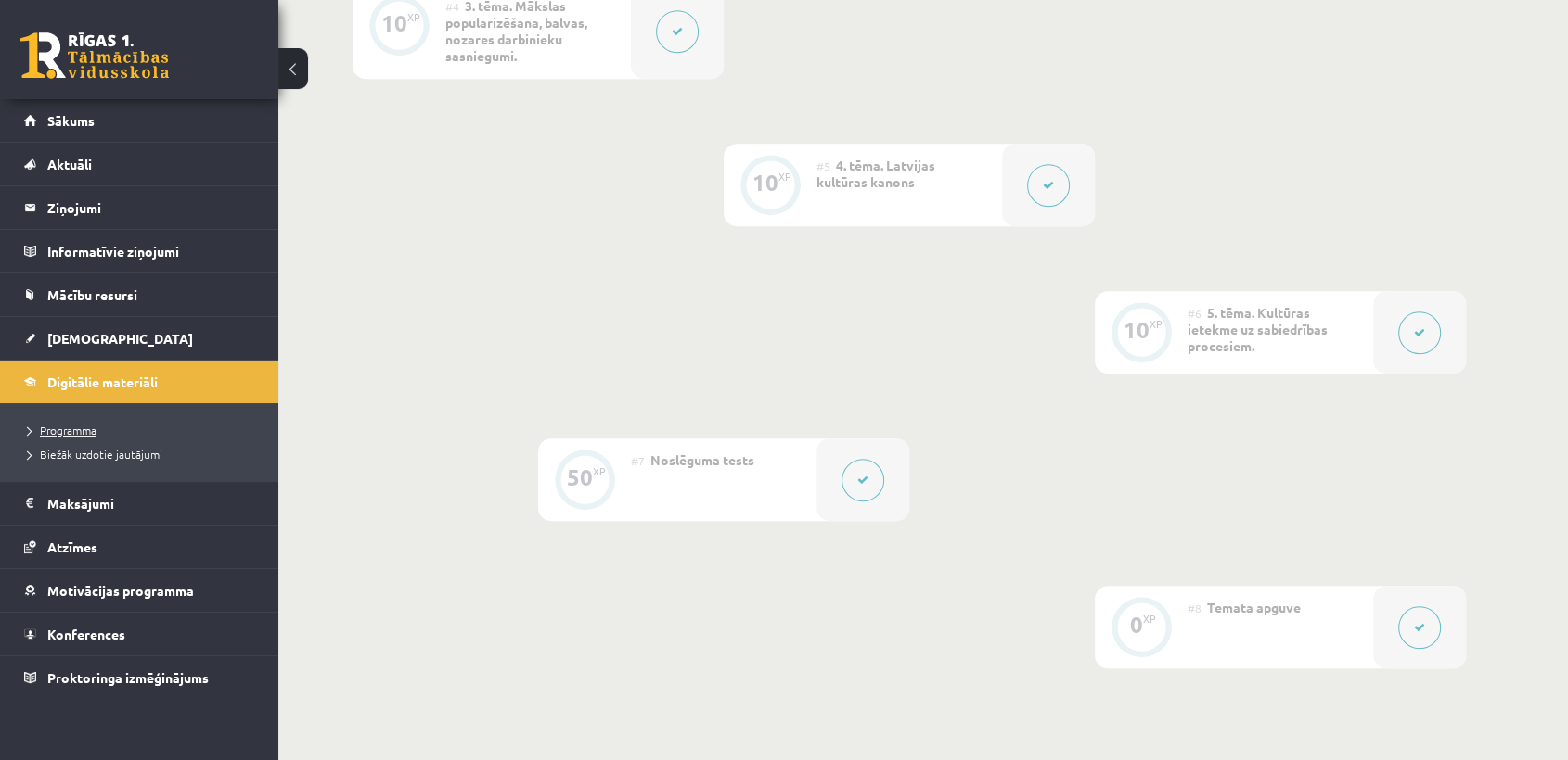
click at [59, 435] on link "Programma" at bounding box center [143, 431] width 232 height 17
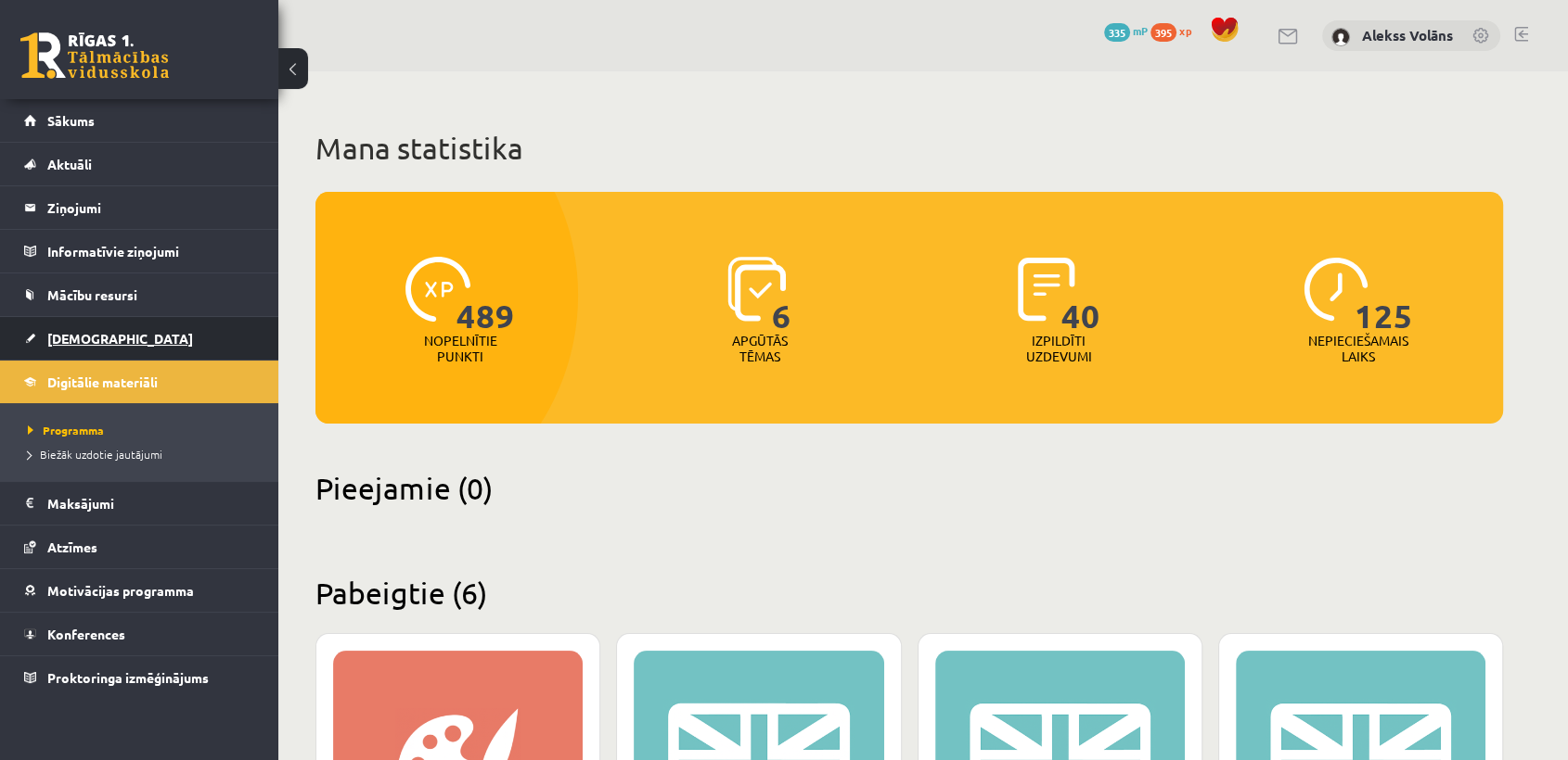
click at [141, 349] on link "[DEMOGRAPHIC_DATA]" at bounding box center [139, 338] width 231 height 43
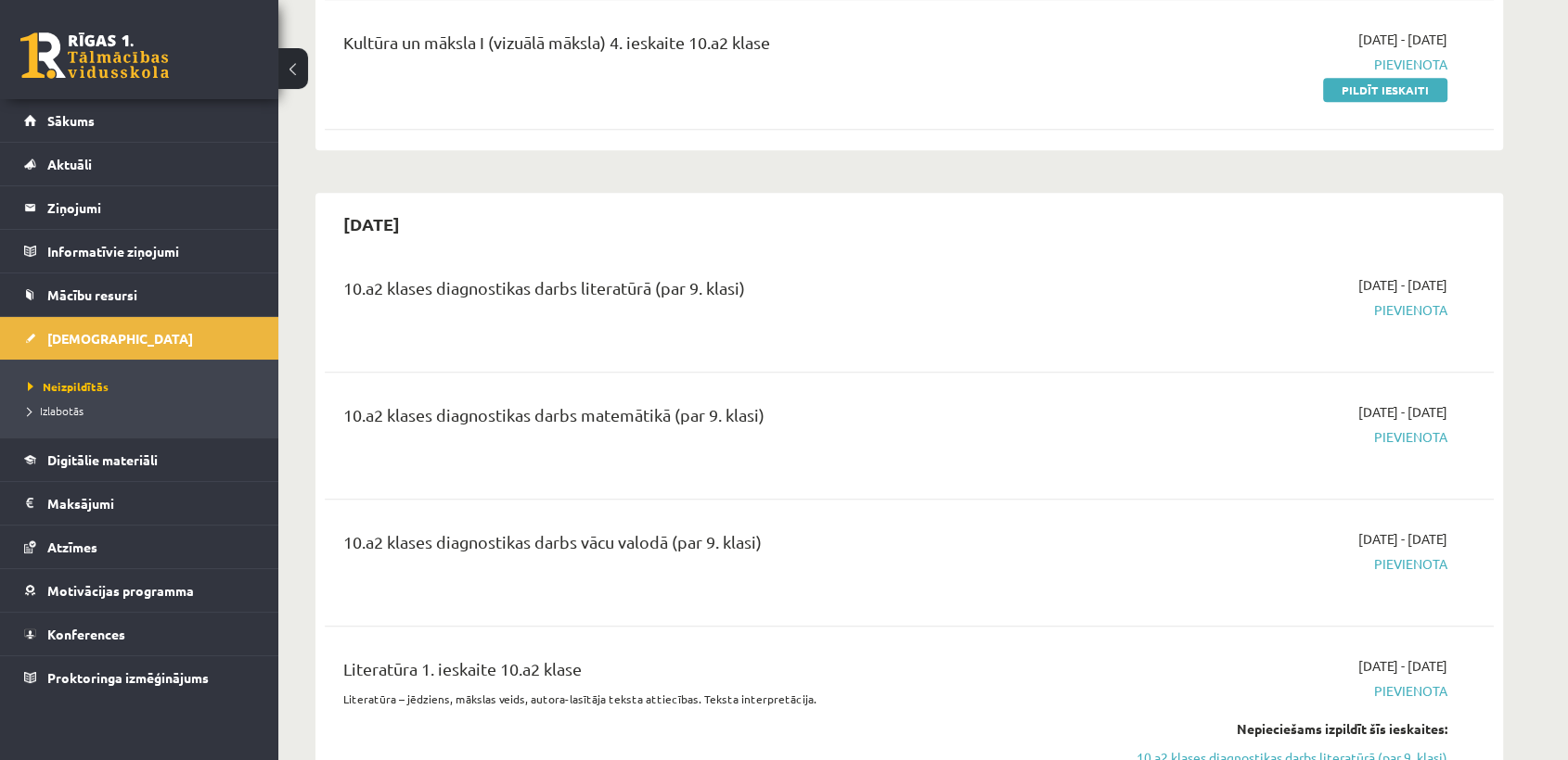
scroll to position [1535, 0]
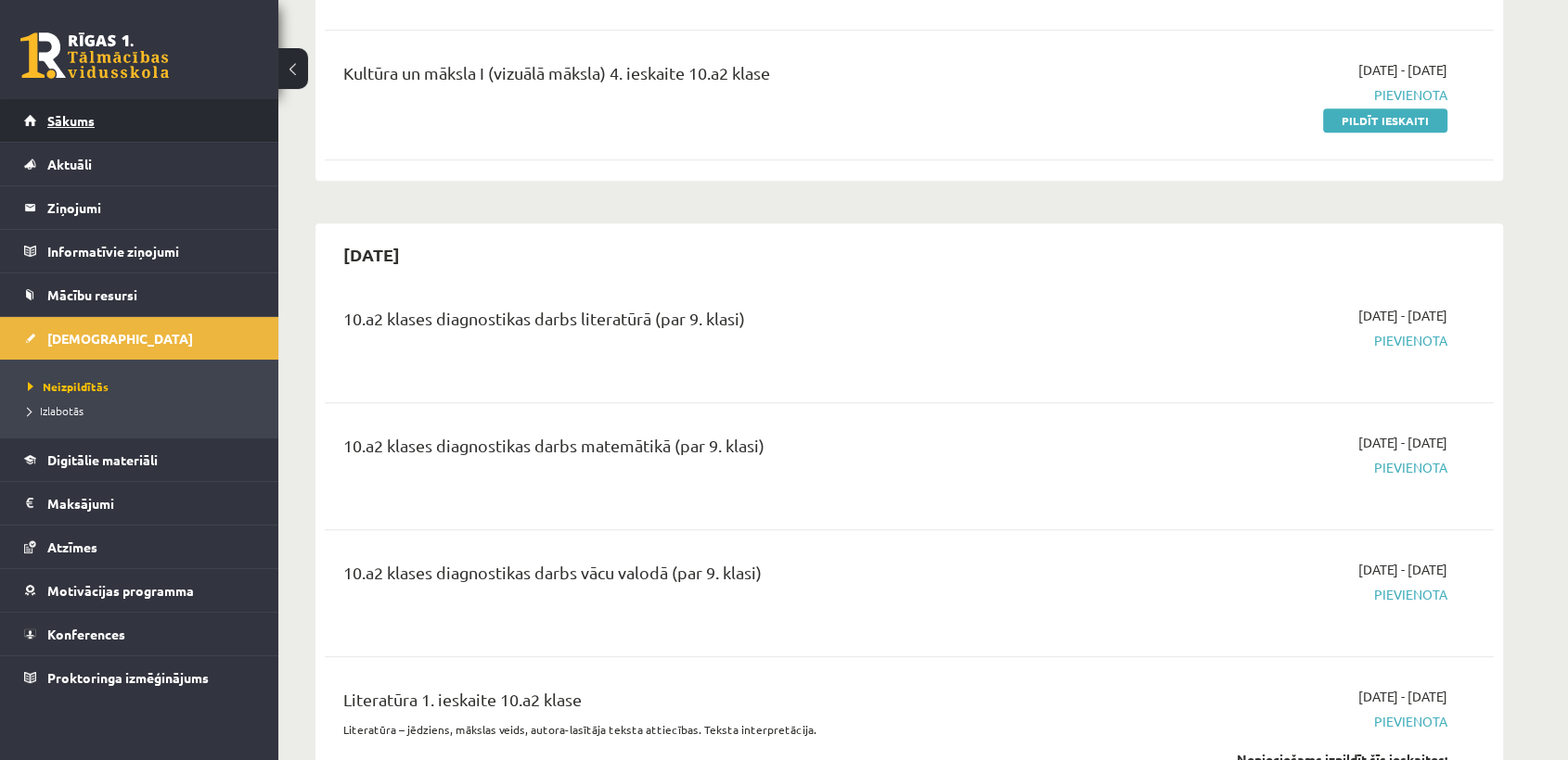
click at [121, 115] on link "Sākums" at bounding box center [139, 120] width 231 height 43
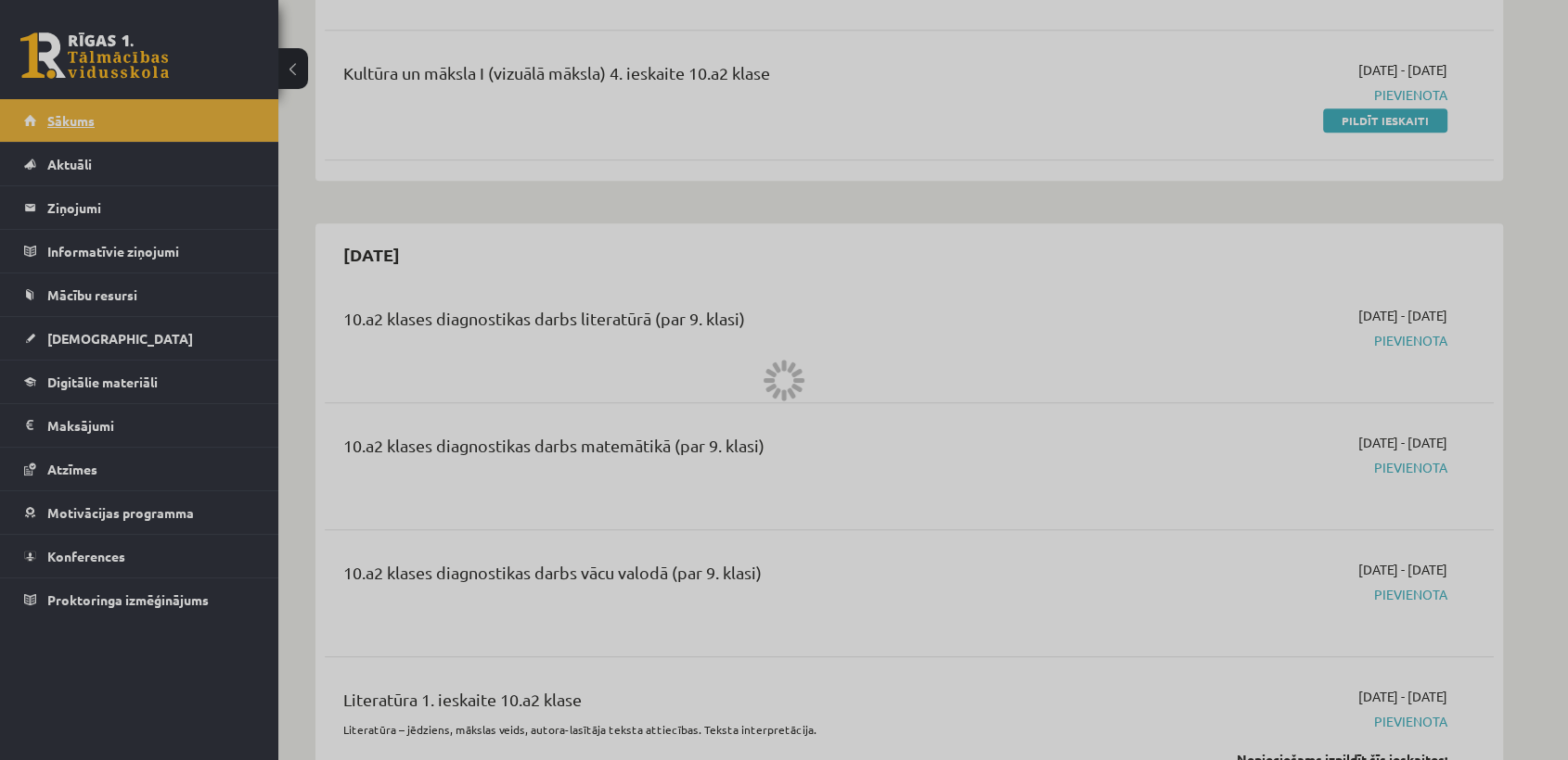
click at [121, 115] on div at bounding box center [784, 380] width 1568 height 760
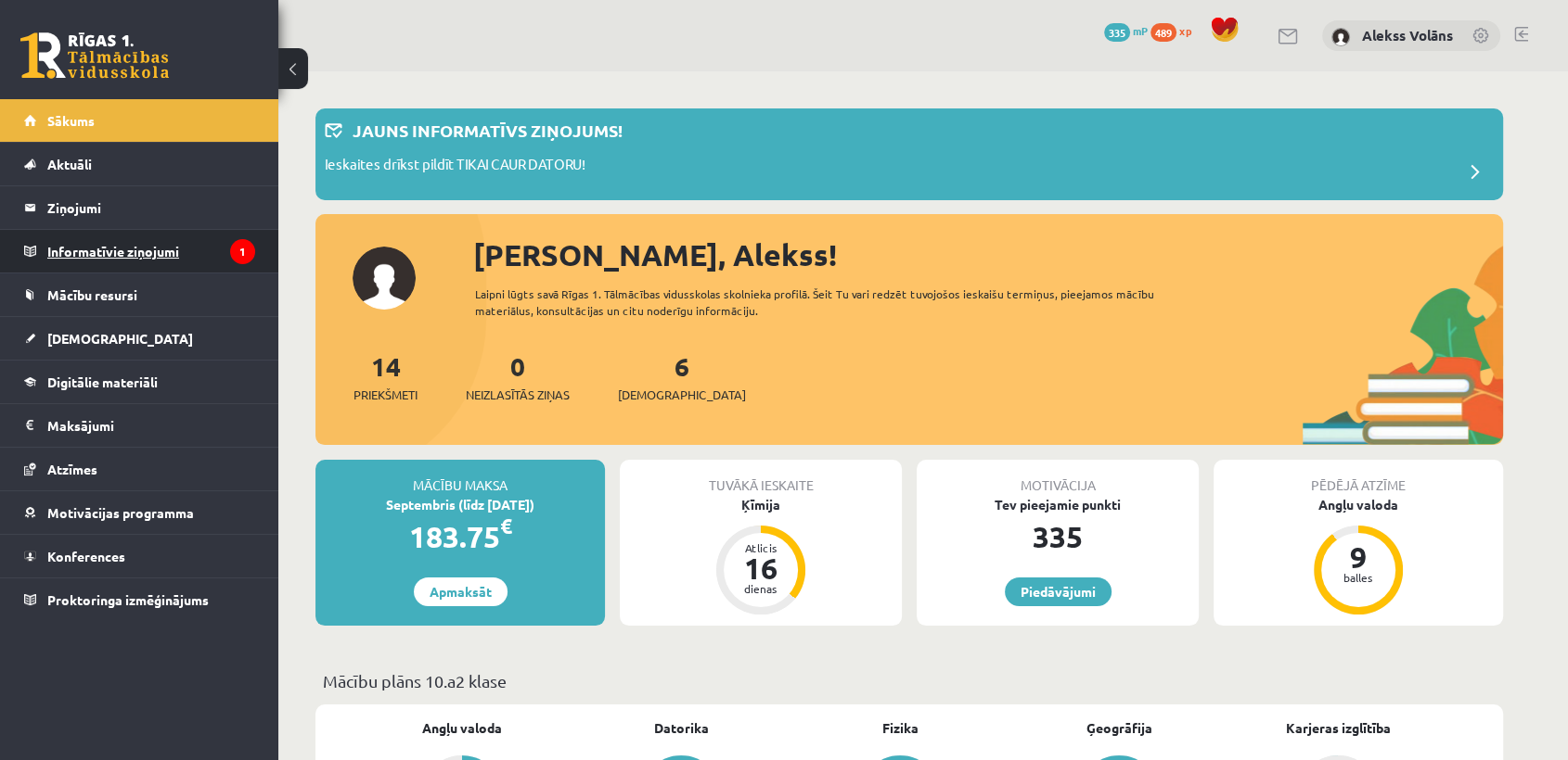
click at [133, 268] on legend "Informatīvie ziņojumi 1" at bounding box center [151, 251] width 207 height 43
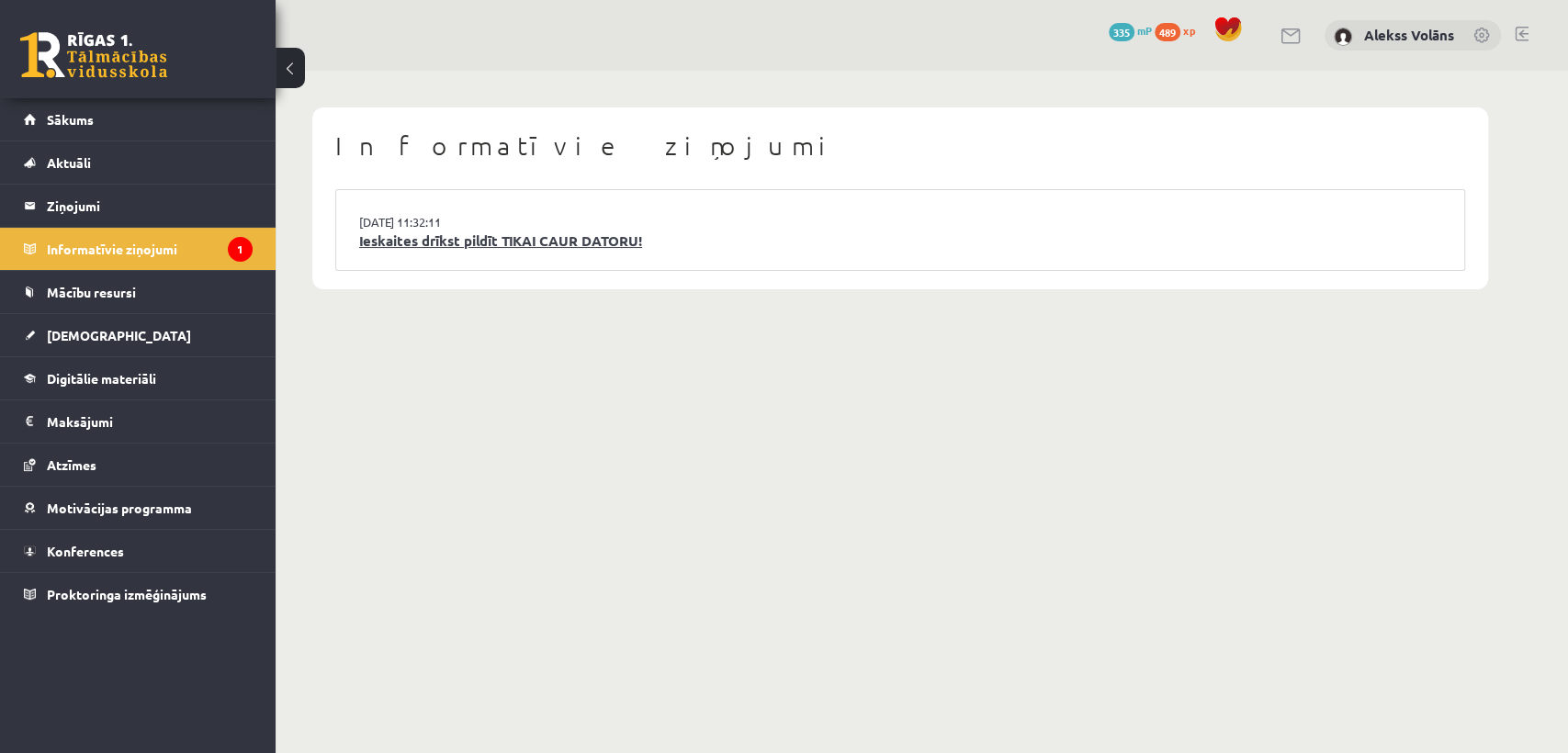
click at [728, 238] on link "Ieskaites drīkst pildīt TIKAI CAUR DATORU!" at bounding box center [900, 241] width 1082 height 22
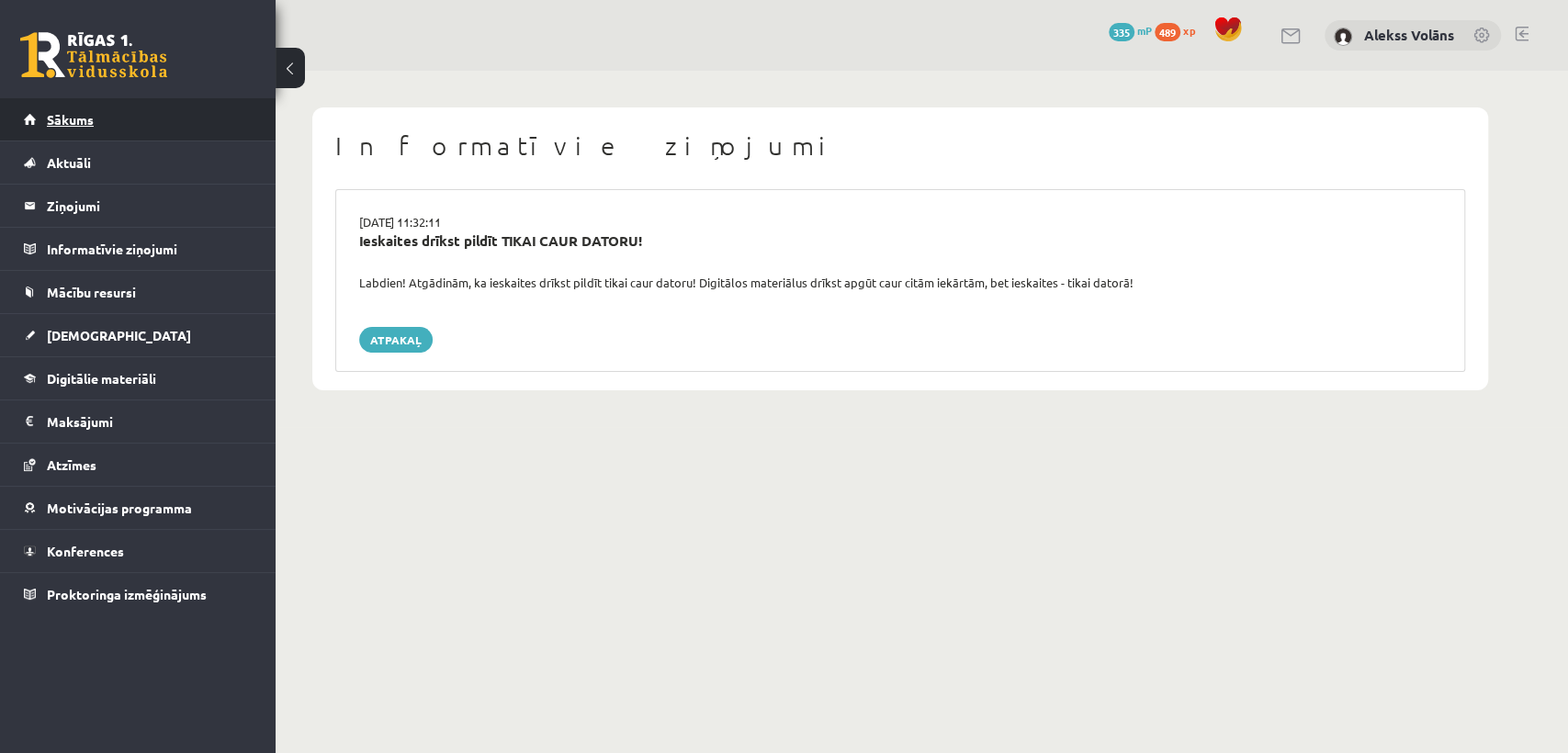
click at [160, 116] on link "Sākums" at bounding box center [138, 119] width 229 height 42
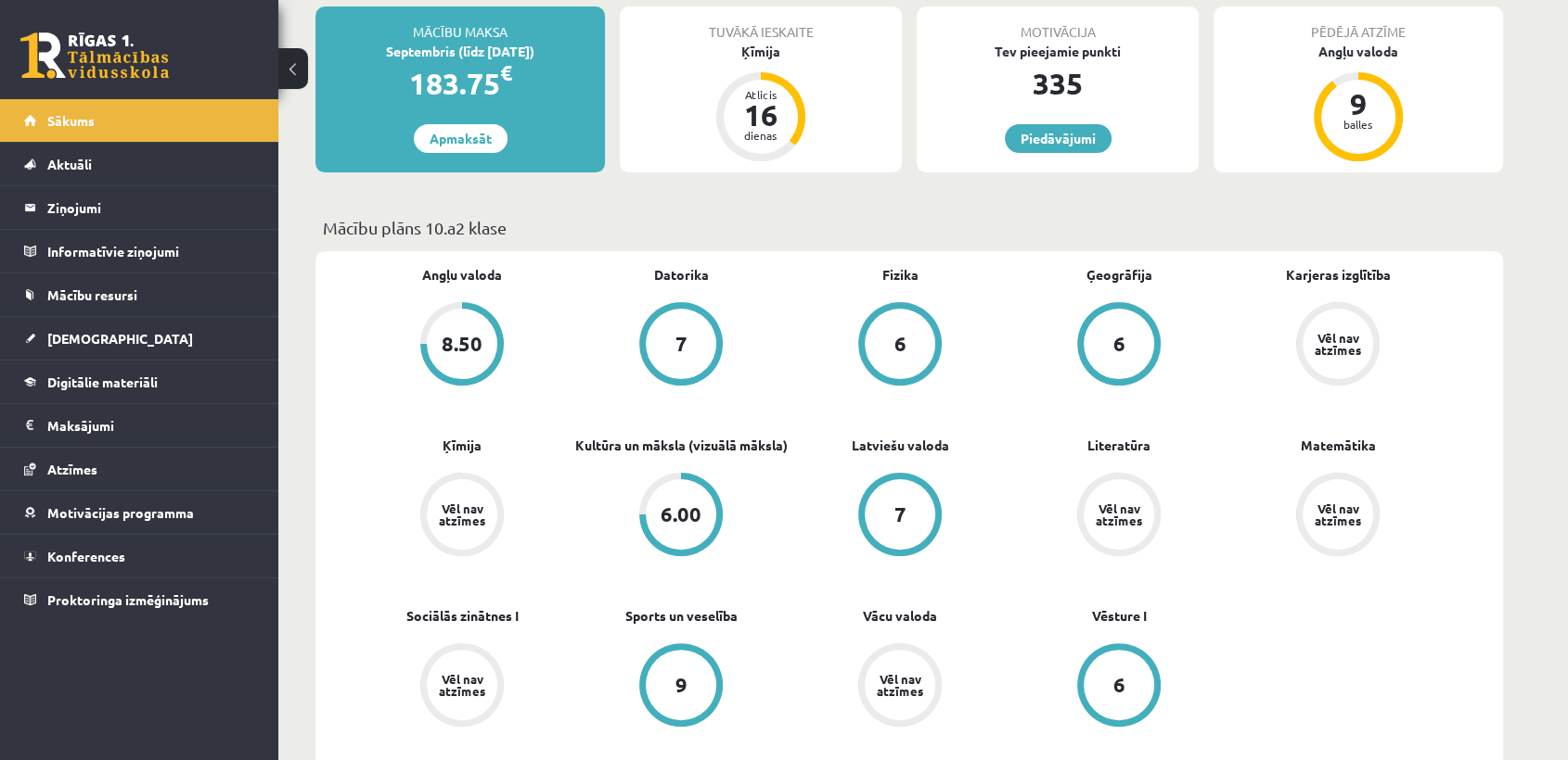
scroll to position [395, 0]
